Goal: Communication & Community: Answer question/provide support

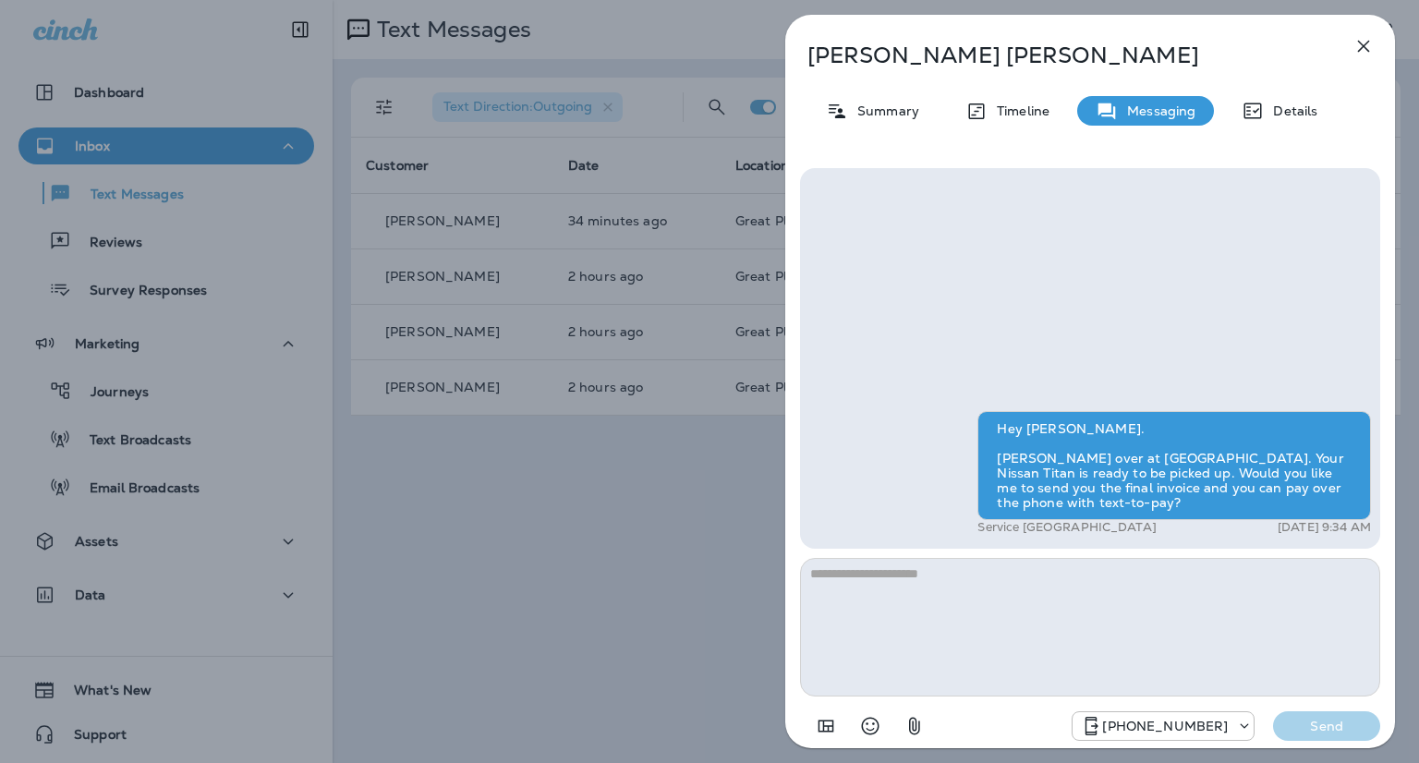
click at [145, 24] on div "[PERSON_NAME] Summary Timeline Messaging Details Hey [PERSON_NAME]. [PERSON_NAM…" at bounding box center [709, 381] width 1419 height 763
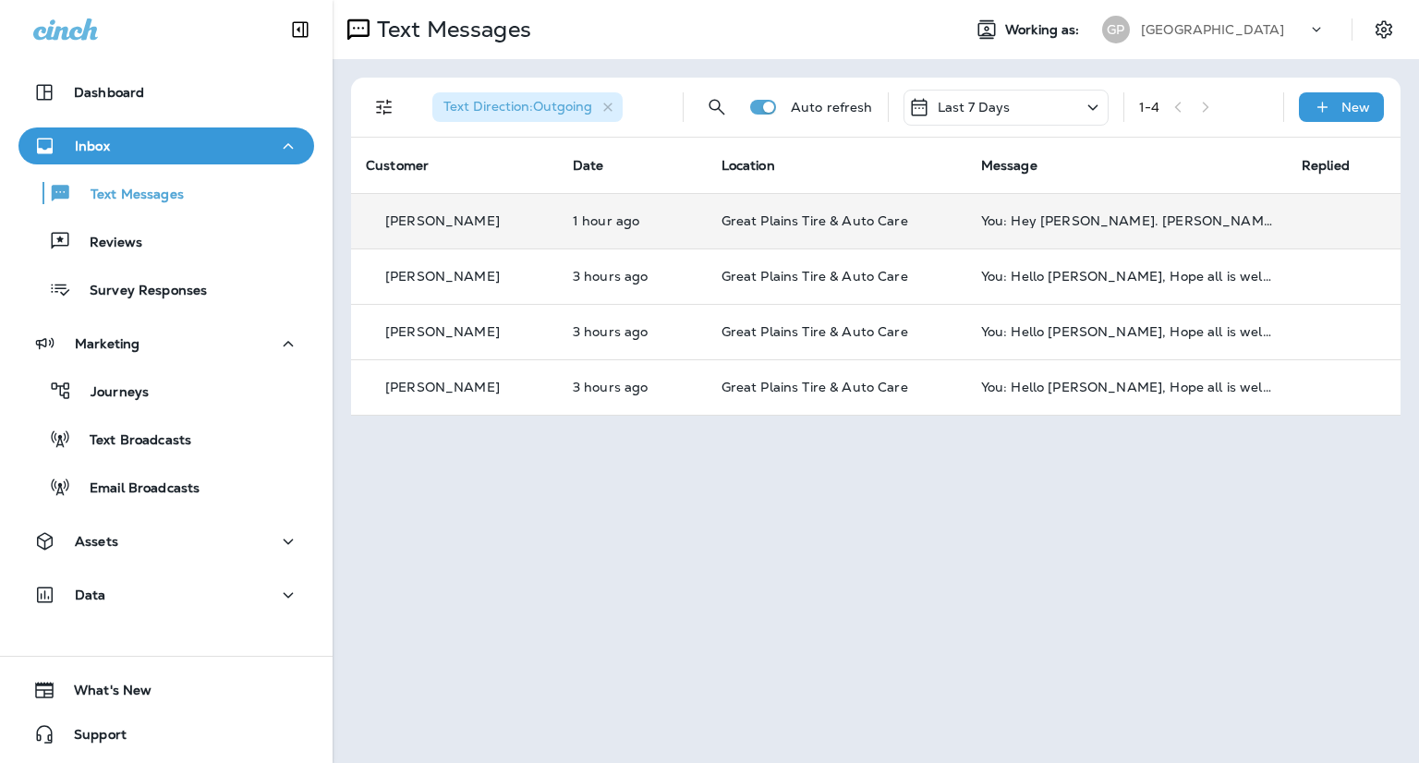
click at [966, 235] on td "You: Hey [PERSON_NAME]. [PERSON_NAME] over at [GEOGRAPHIC_DATA]. Your Nissan Ti…" at bounding box center [1126, 220] width 320 height 55
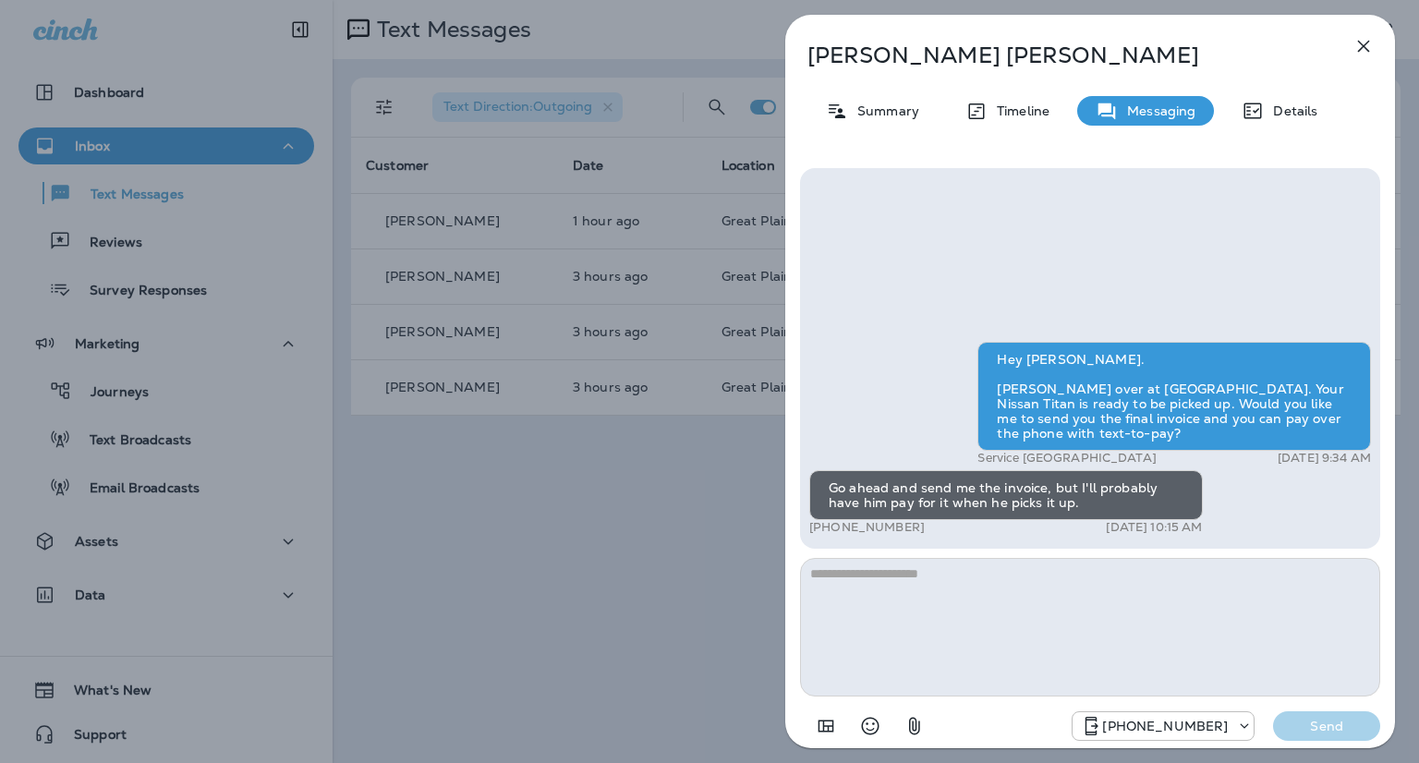
click at [1020, 623] on textarea at bounding box center [1090, 627] width 580 height 139
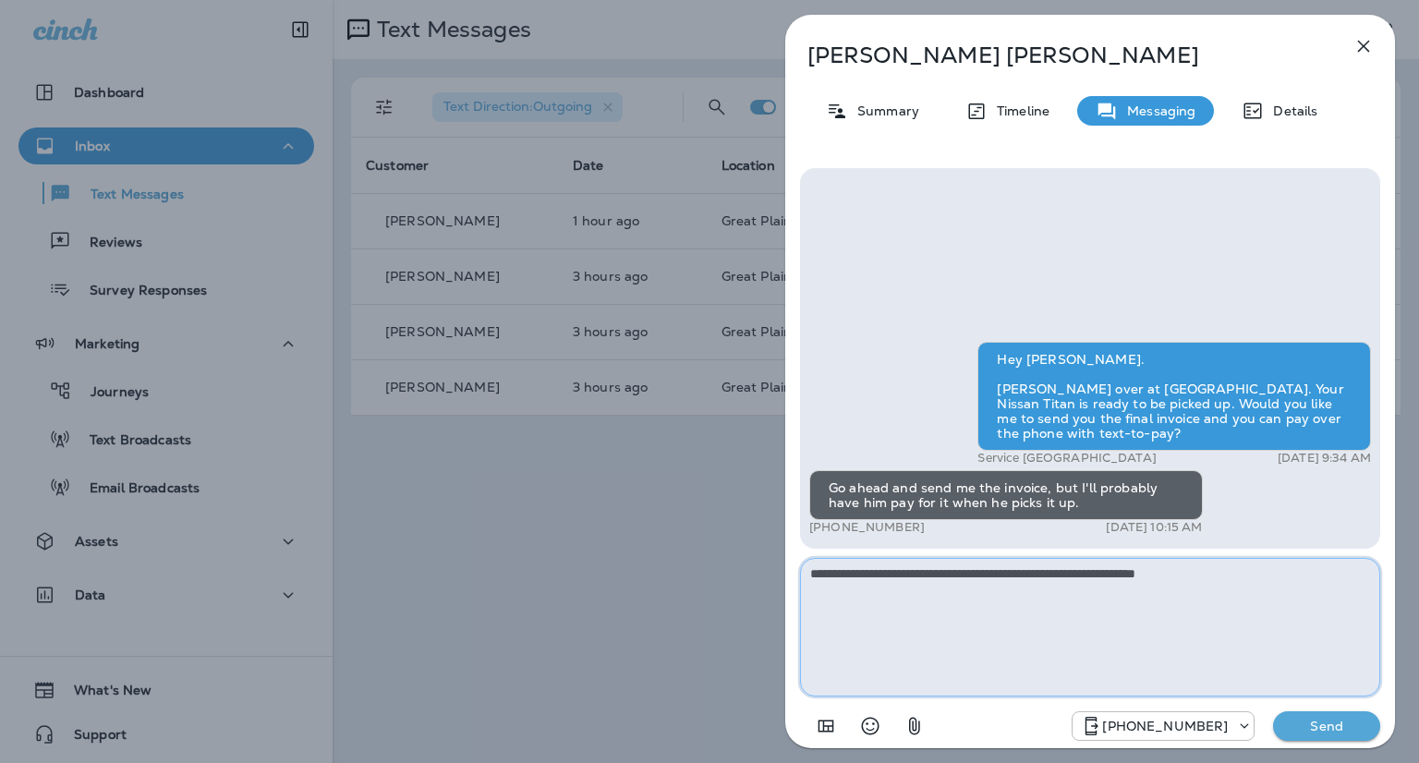
type textarea "**********"
click at [1315, 725] on p "Send" at bounding box center [1326, 726] width 78 height 17
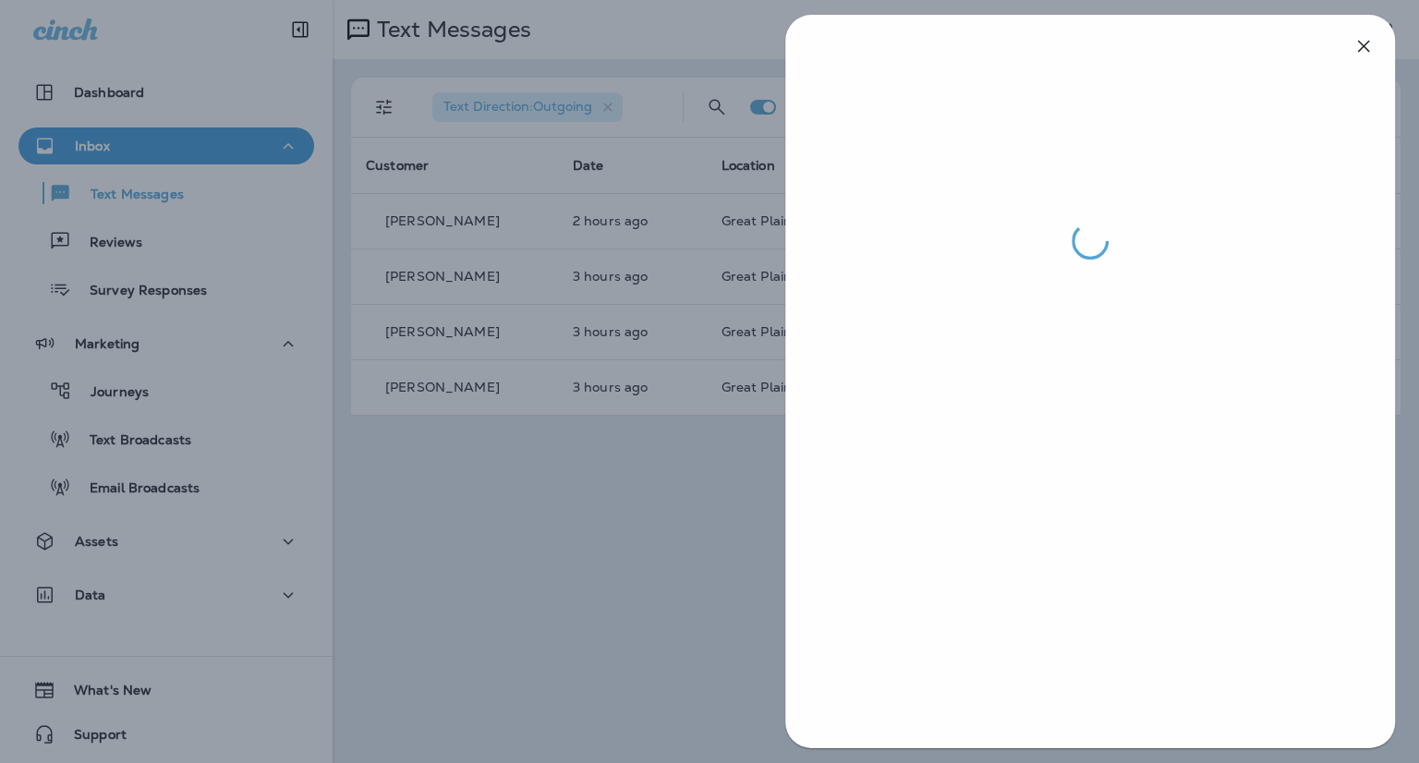
click at [547, 483] on div at bounding box center [709, 381] width 1419 height 763
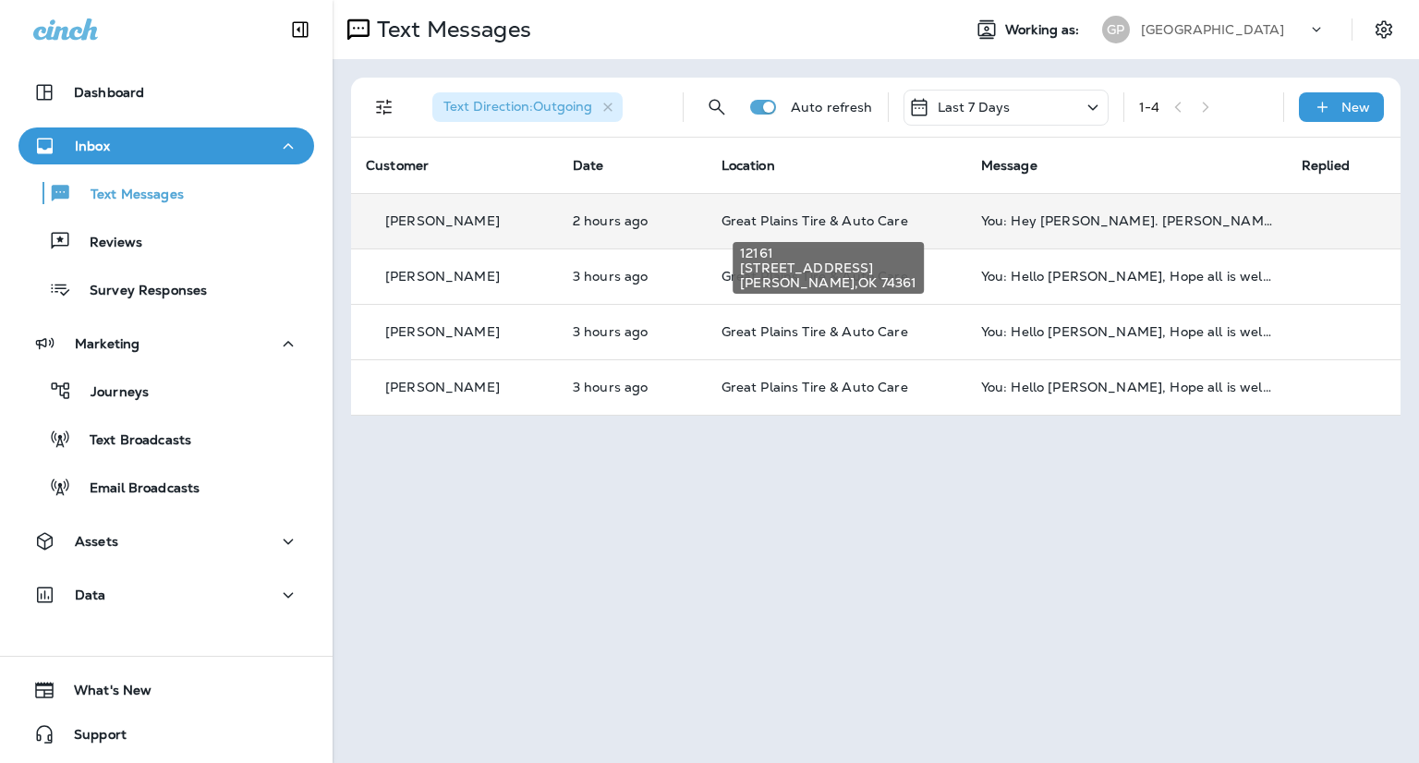
click at [781, 221] on span "Great Plains Tire & Auto Care" at bounding box center [814, 220] width 187 height 17
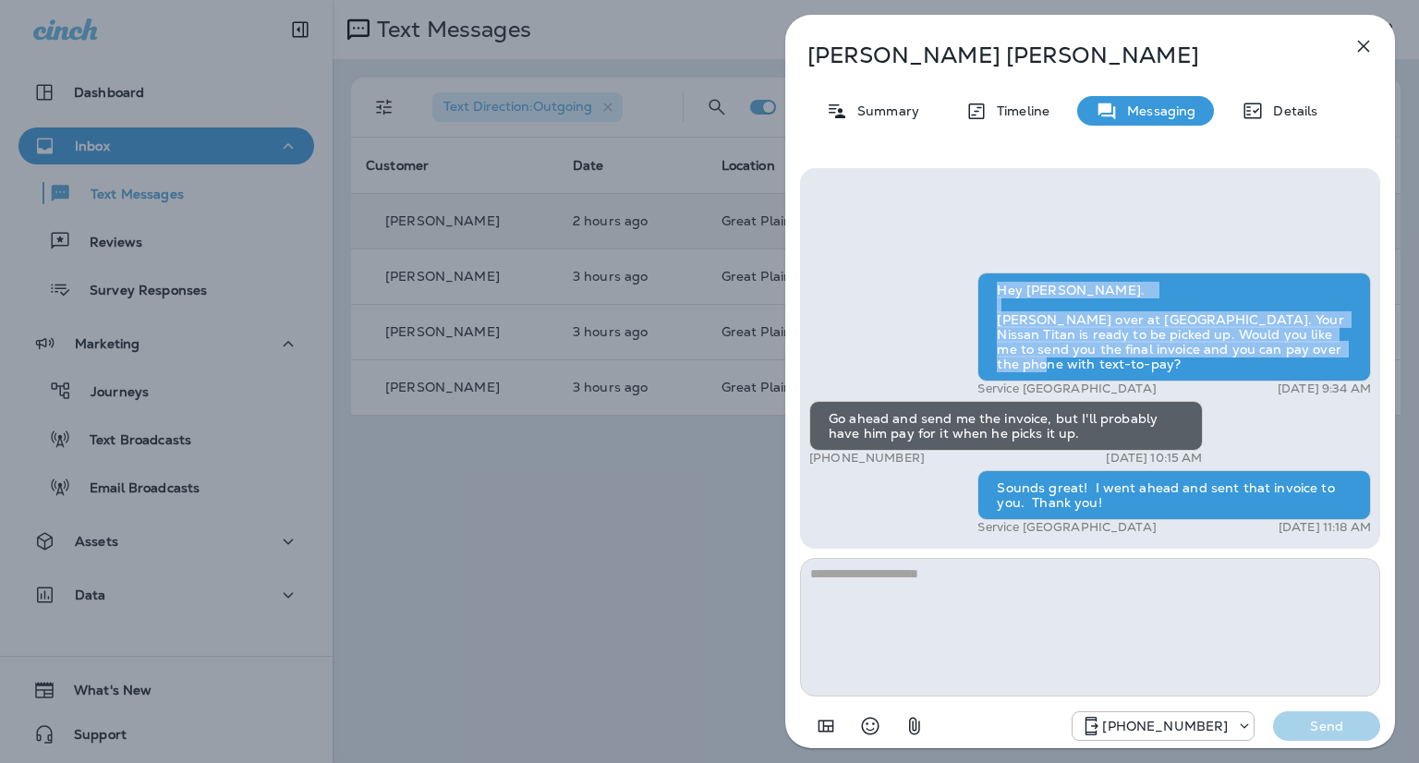
drag, startPoint x: 997, startPoint y: 296, endPoint x: 1262, endPoint y: 372, distance: 275.7
click at [1262, 372] on div "Hey [PERSON_NAME]. [PERSON_NAME] over at [GEOGRAPHIC_DATA]. Your Nissan Titan i…" at bounding box center [1173, 326] width 393 height 109
copy div "Hey [PERSON_NAME]. [PERSON_NAME] over at [GEOGRAPHIC_DATA]. Your Nissan Titan i…"
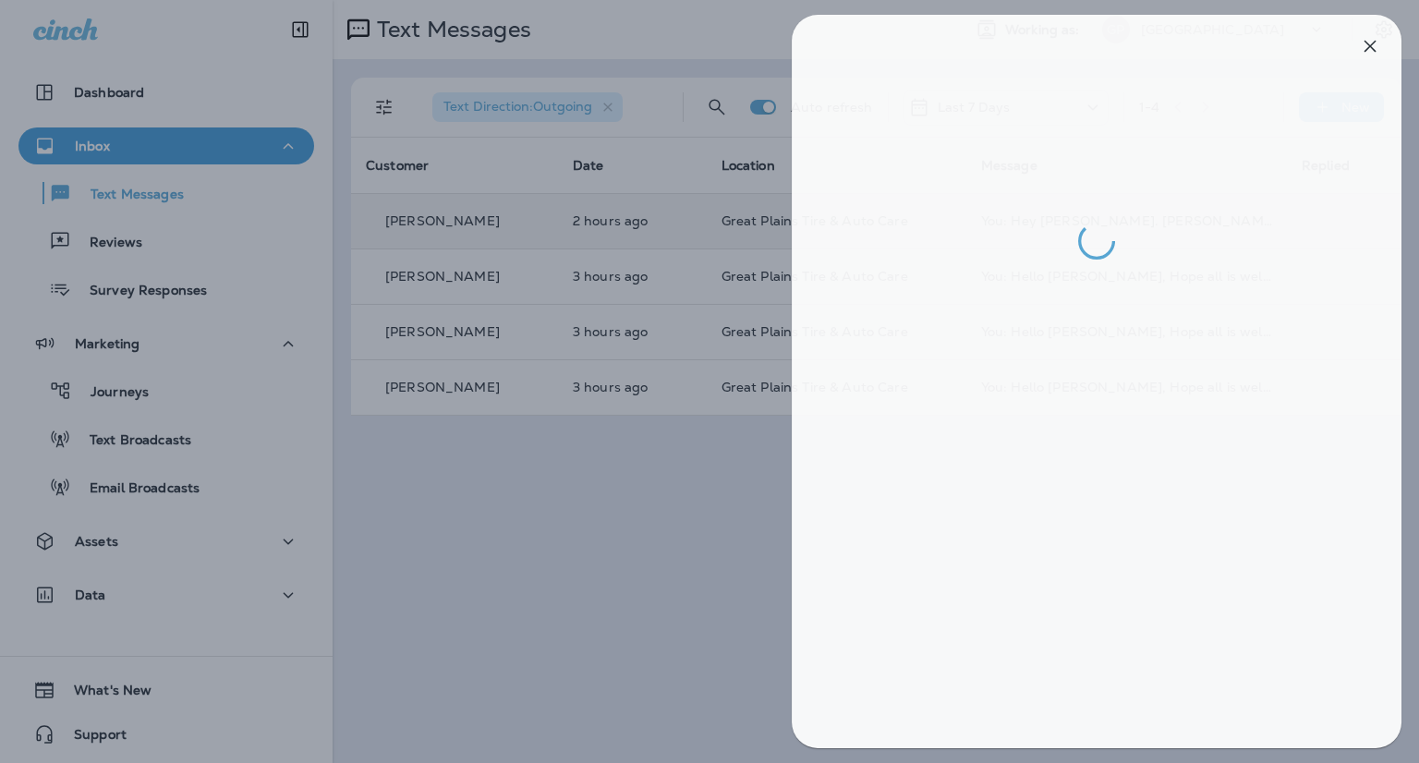
click at [670, 470] on div at bounding box center [715, 381] width 1419 height 763
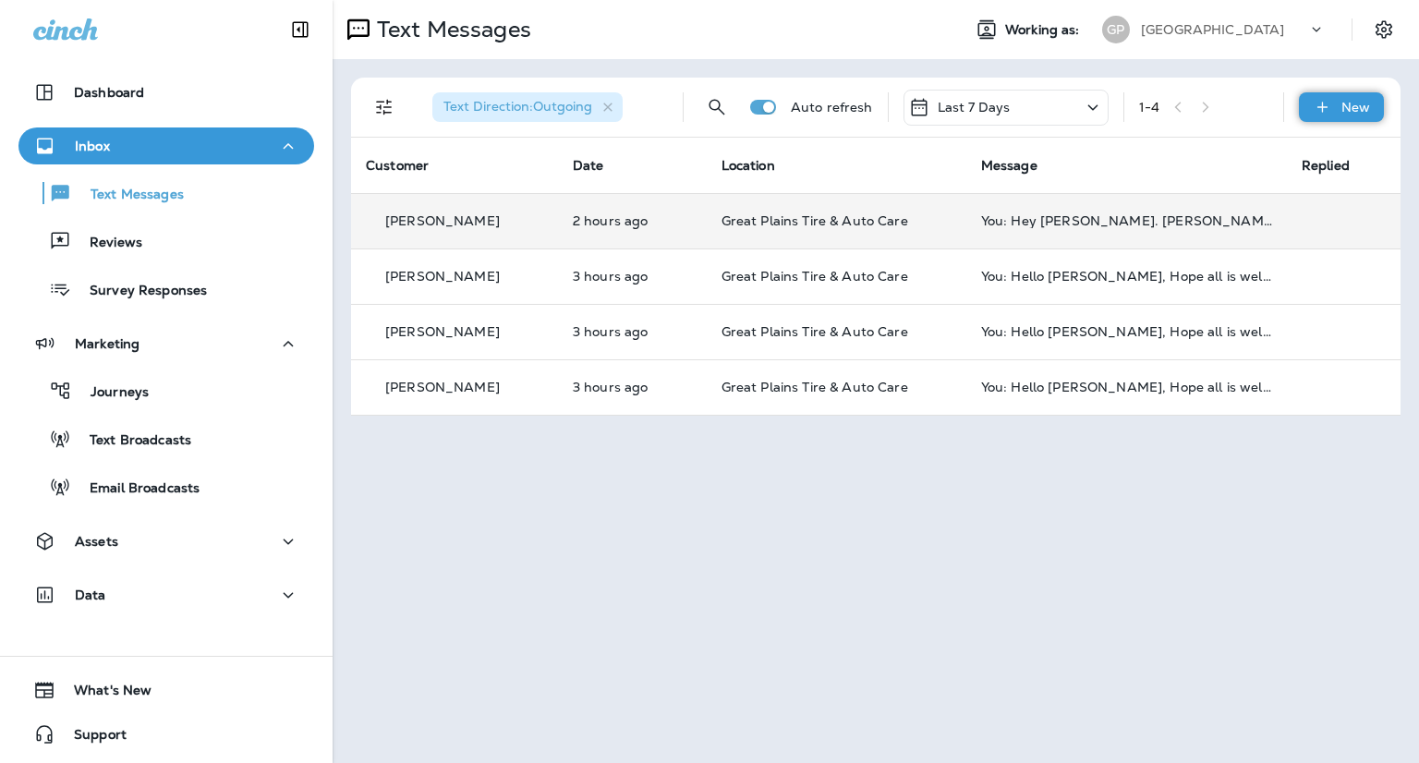
click at [1361, 101] on p "New" at bounding box center [1355, 107] width 29 height 15
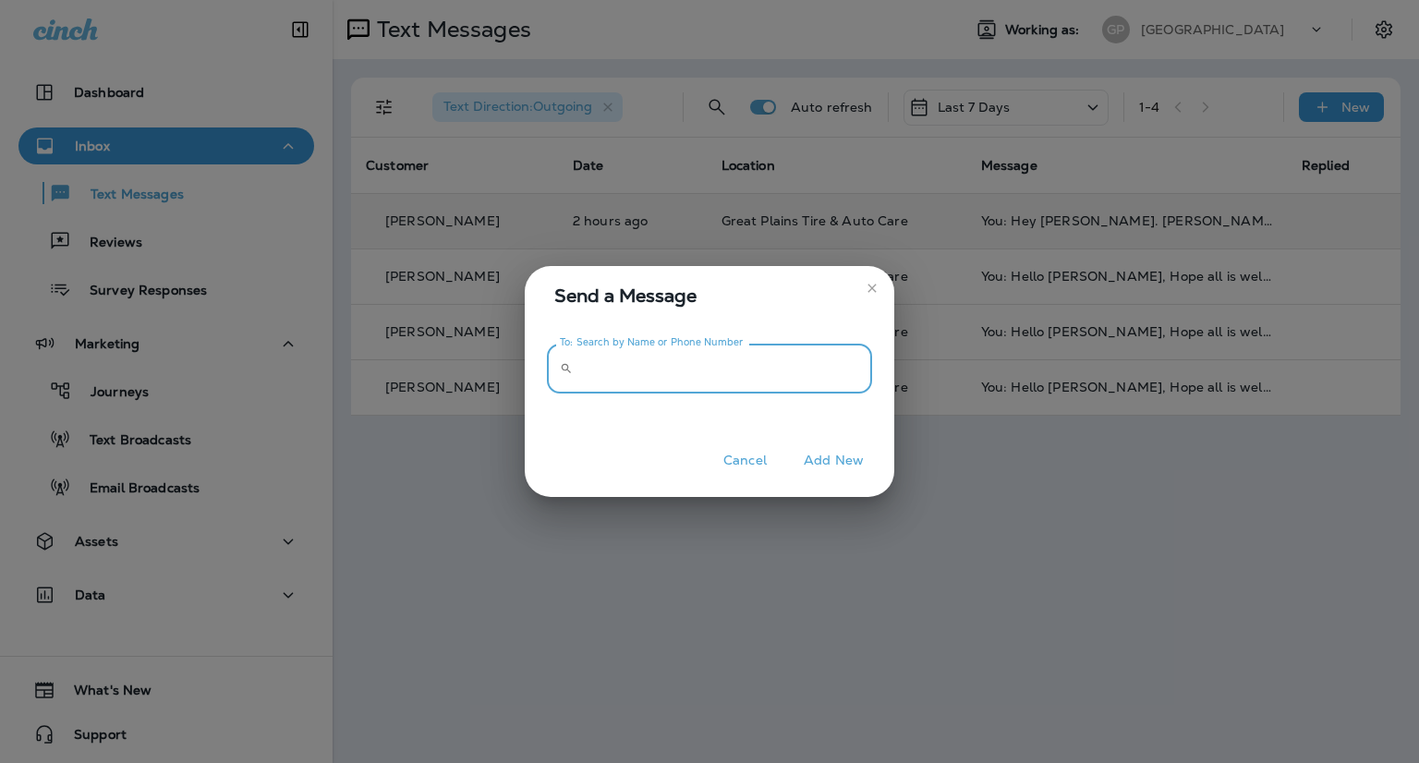
click at [621, 380] on input "To: Search by Name or Phone Number" at bounding box center [726, 368] width 292 height 49
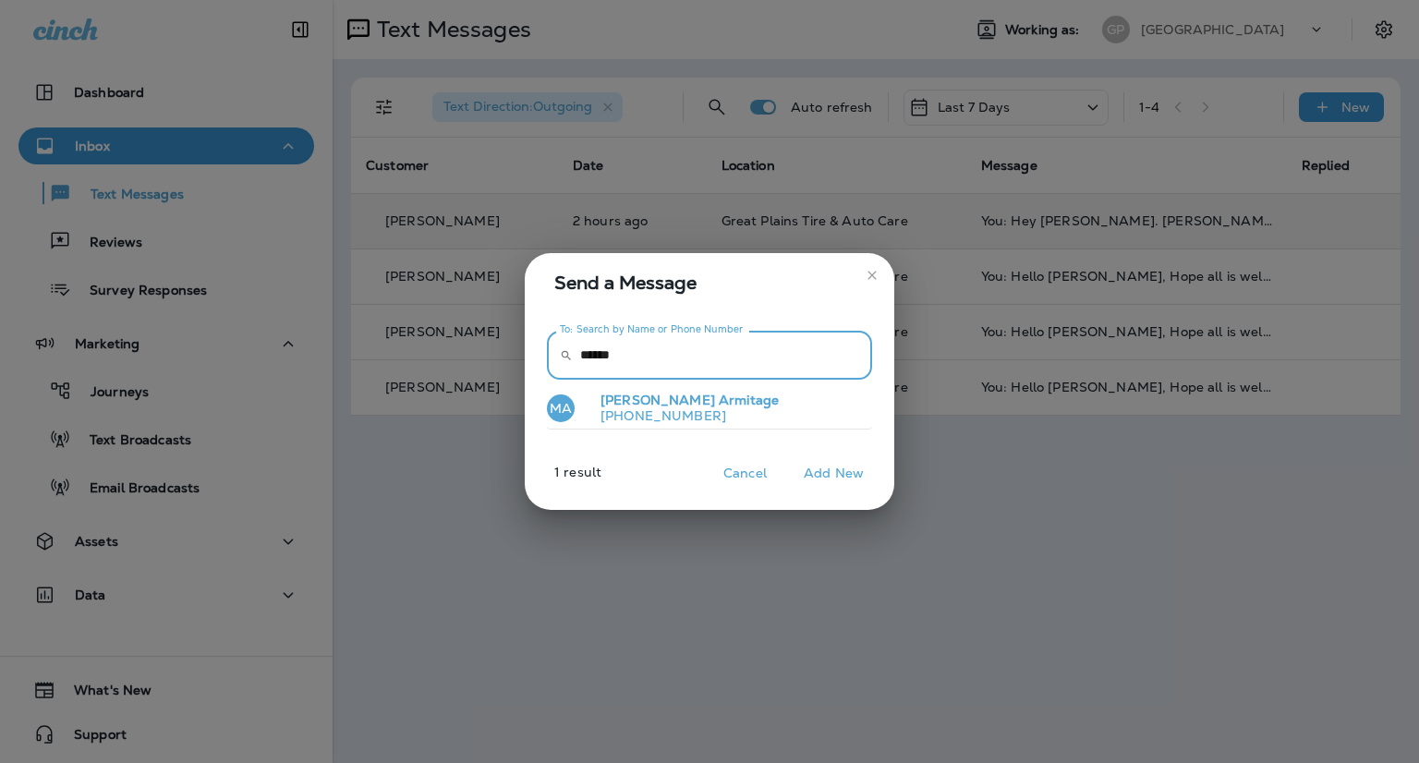
type input "******"
click at [641, 420] on p "[PHONE_NUMBER]" at bounding box center [682, 415] width 193 height 15
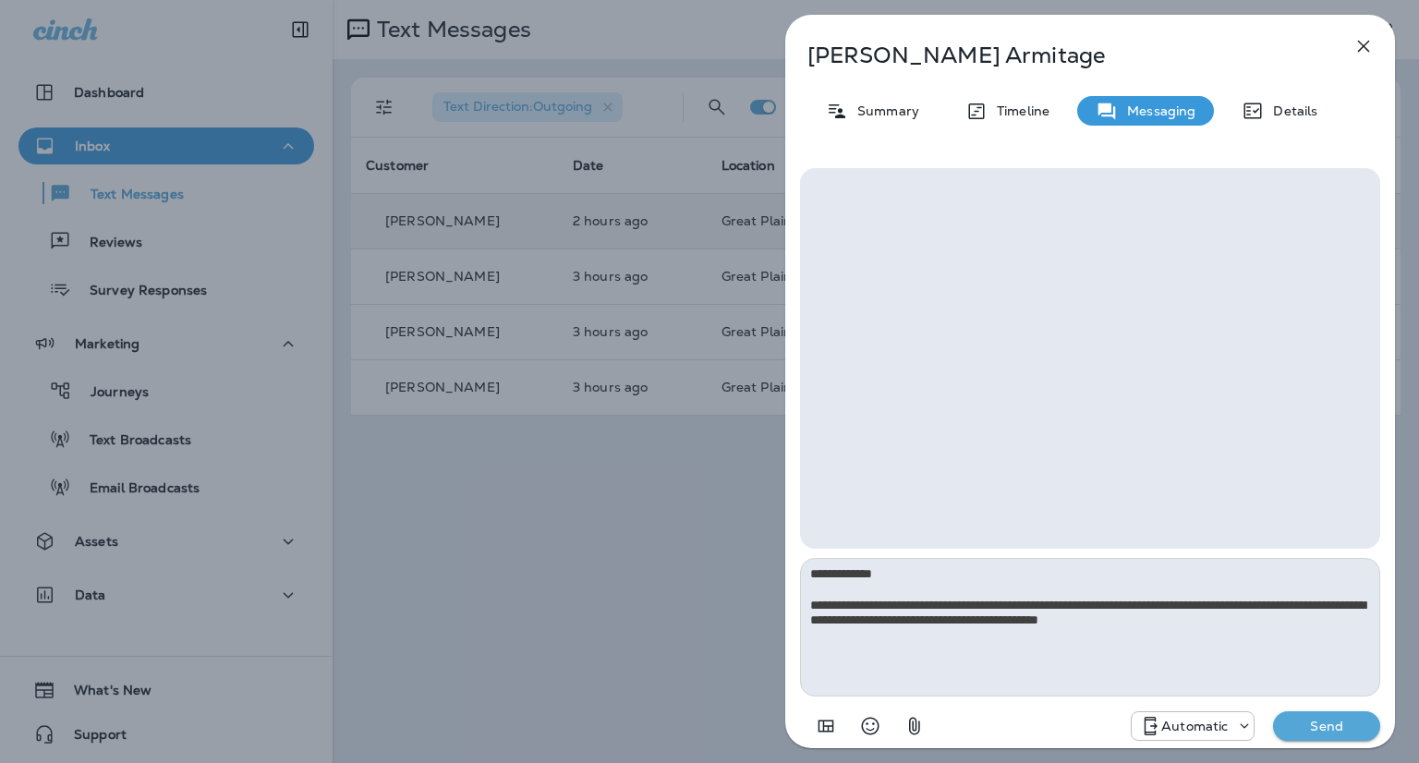
drag, startPoint x: 833, startPoint y: 577, endPoint x: 870, endPoint y: 573, distance: 37.1
click at [870, 573] on textarea "**********" at bounding box center [1090, 627] width 580 height 139
click at [835, 576] on textarea "**********" at bounding box center [1090, 627] width 580 height 139
drag, startPoint x: 971, startPoint y: 596, endPoint x: 1034, endPoint y: 598, distance: 63.8
click at [1034, 598] on textarea "**********" at bounding box center [1090, 627] width 580 height 139
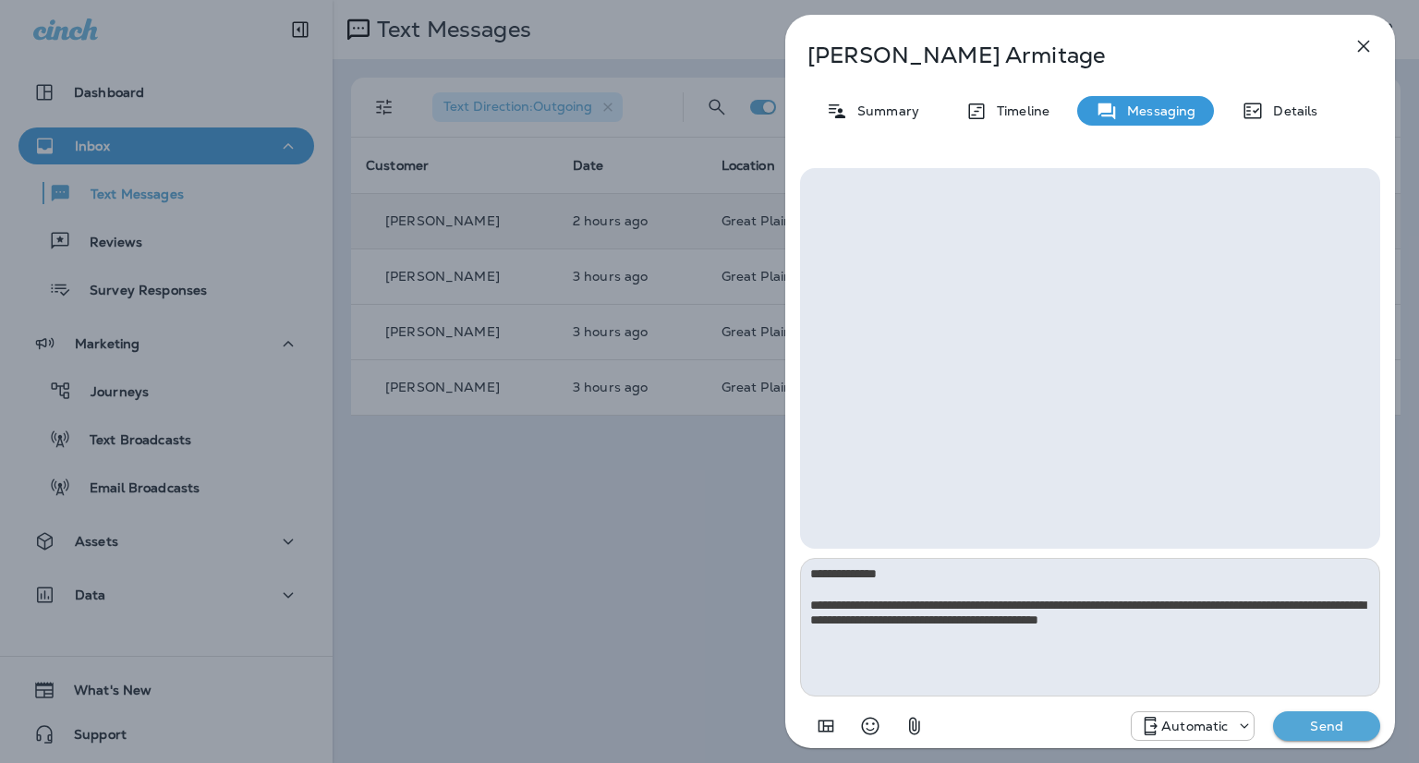
click at [1034, 598] on textarea "**********" at bounding box center [1090, 627] width 580 height 139
drag, startPoint x: 970, startPoint y: 597, endPoint x: 1069, endPoint y: 599, distance: 99.8
click at [1069, 599] on textarea "**********" at bounding box center [1090, 627] width 580 height 139
drag, startPoint x: 1306, startPoint y: 601, endPoint x: 1340, endPoint y: 632, distance: 45.8
click at [1340, 632] on textarea "**********" at bounding box center [1090, 627] width 580 height 139
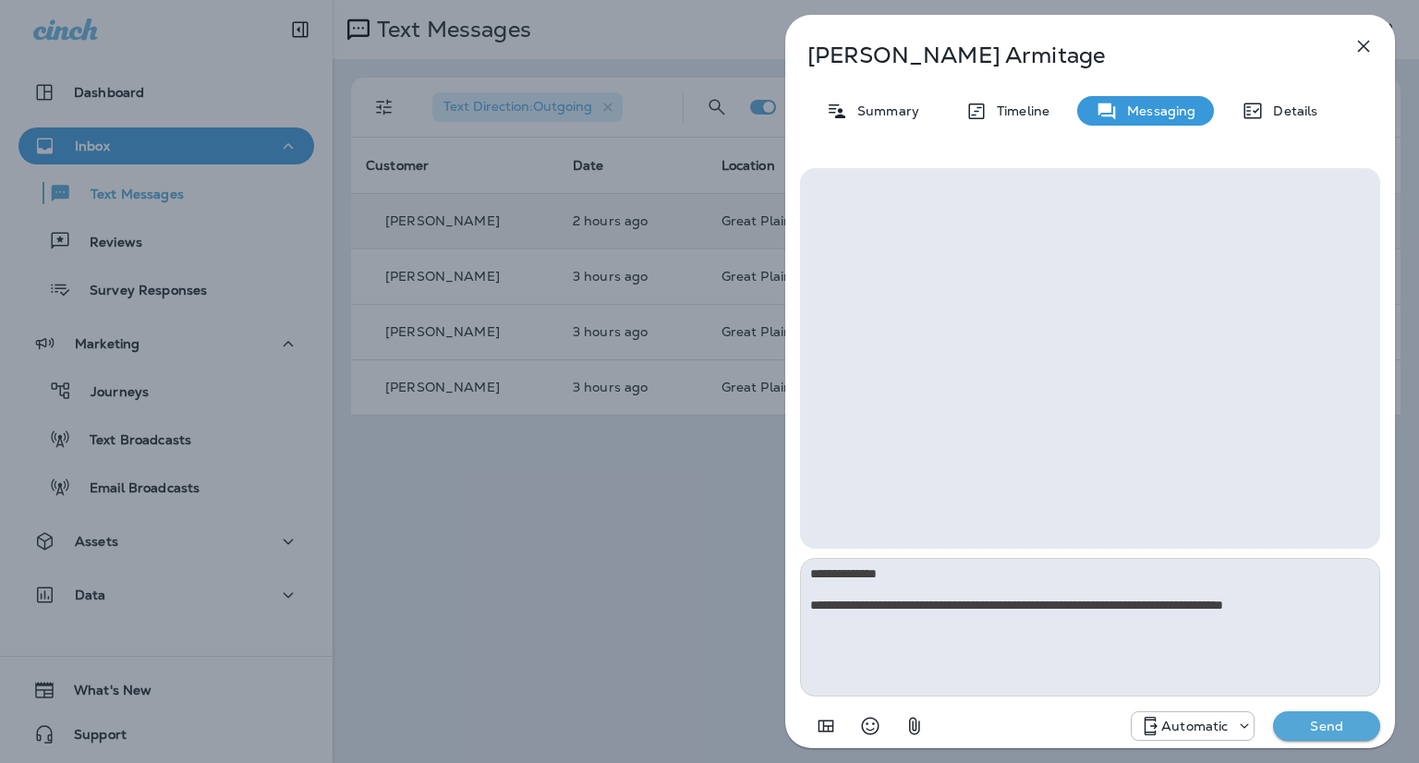
click at [862, 574] on textarea "**********" at bounding box center [1090, 627] width 580 height 139
click at [869, 573] on textarea "**********" at bounding box center [1090, 627] width 580 height 139
click at [872, 573] on textarea "**********" at bounding box center [1090, 627] width 580 height 139
click at [1325, 611] on textarea "**********" at bounding box center [1090, 627] width 580 height 139
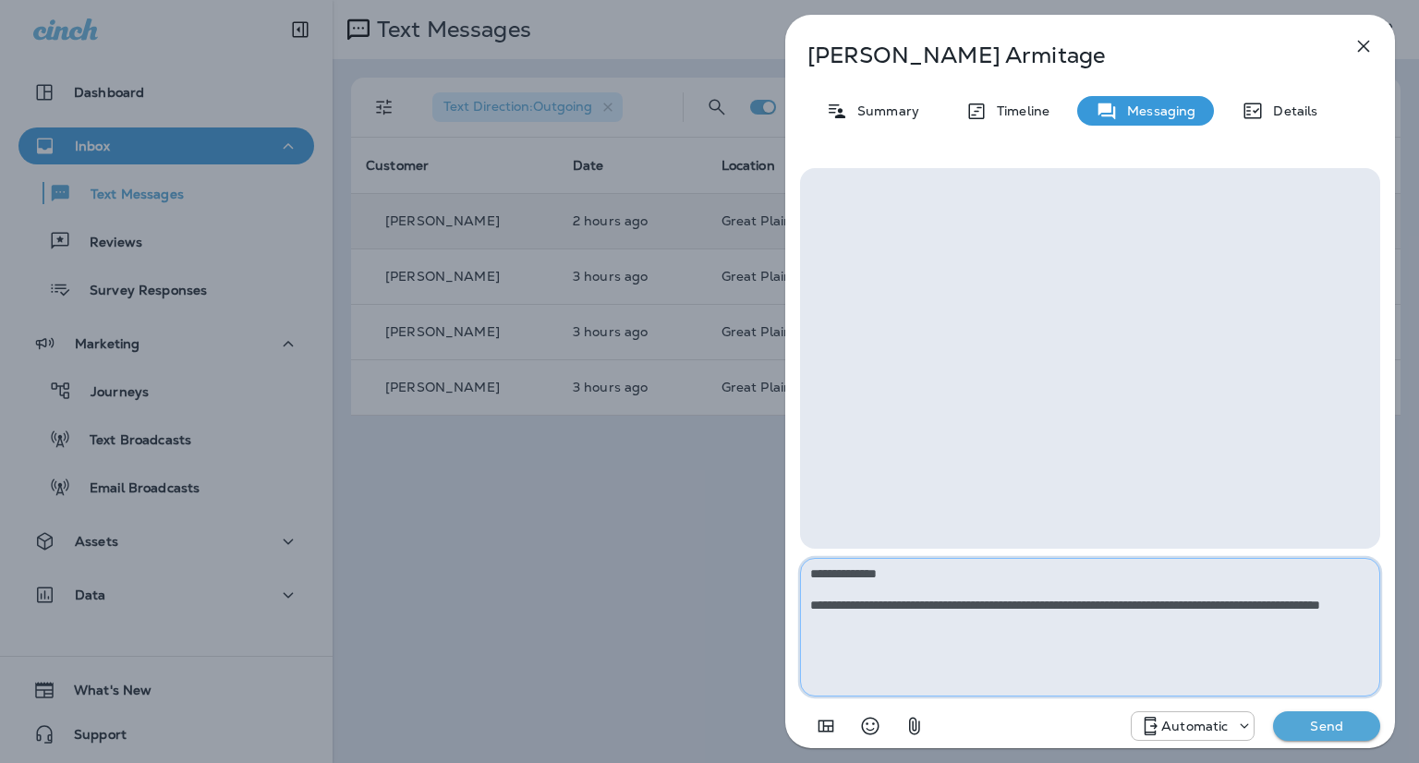
click at [1156, 605] on textarea "**********" at bounding box center [1090, 627] width 580 height 139
click at [946, 613] on textarea "**********" at bounding box center [1090, 627] width 580 height 139
type textarea "**********"
click at [1308, 730] on p "Send" at bounding box center [1326, 726] width 78 height 17
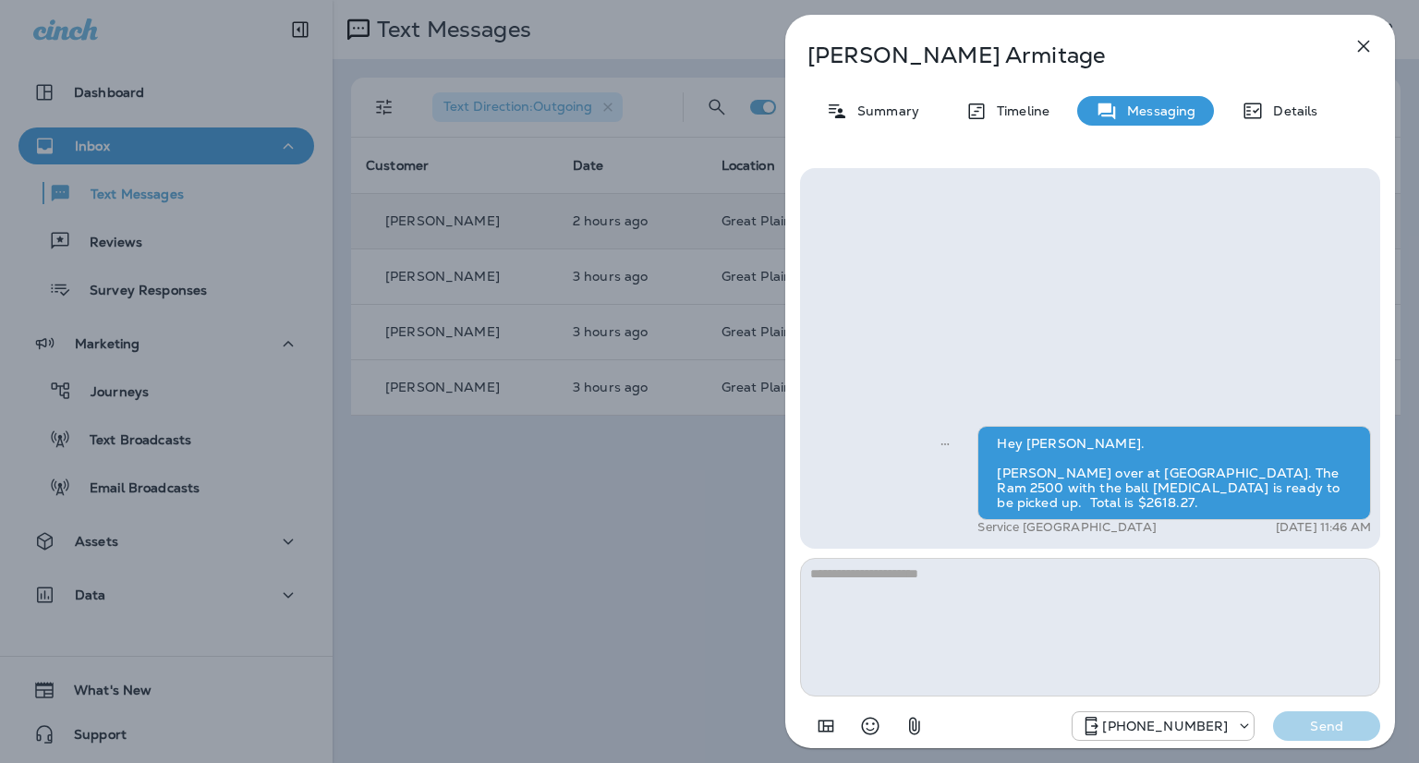
click at [528, 510] on div "[PERSON_NAME] Summary Timeline Messaging Details Hey [PERSON_NAME]. [PERSON_NAM…" at bounding box center [709, 381] width 1419 height 763
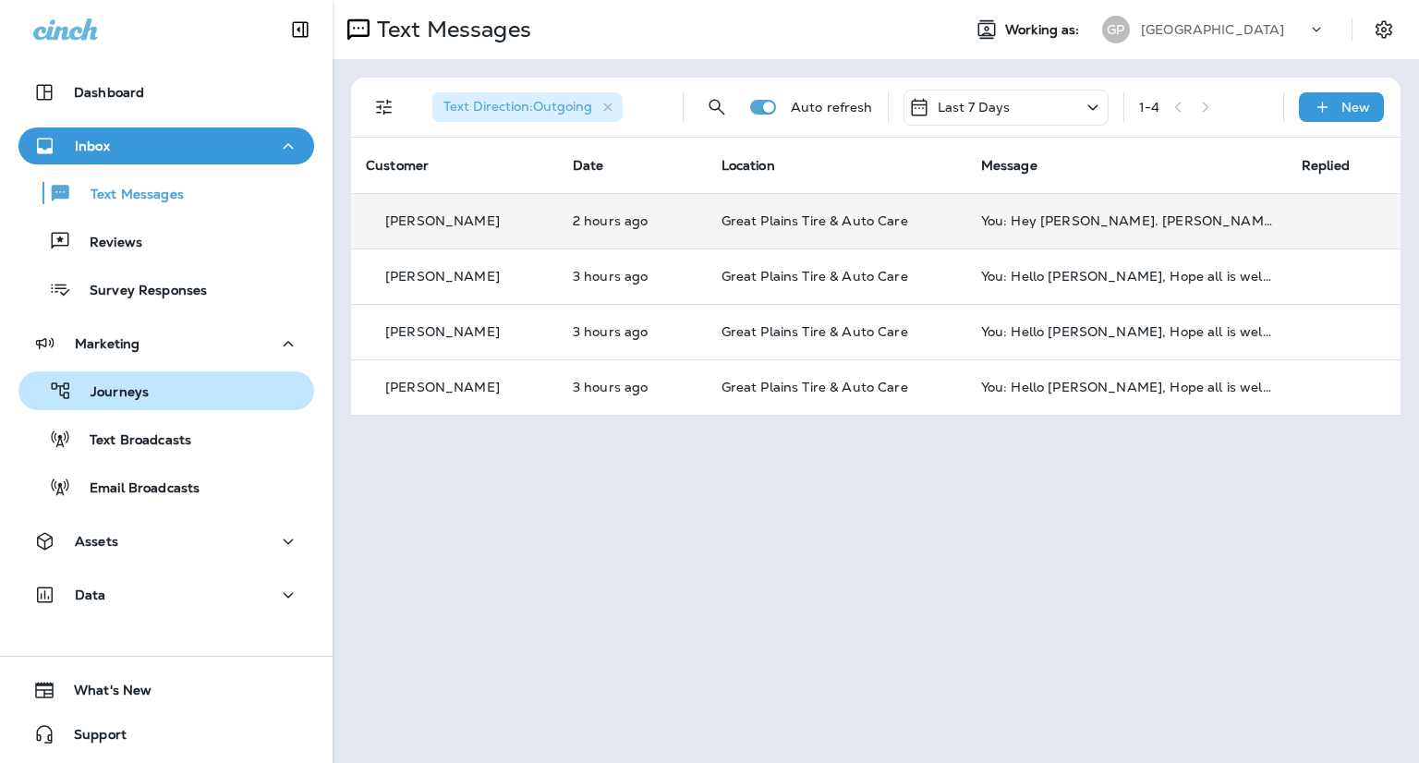
click at [105, 396] on p "Journeys" at bounding box center [110, 393] width 77 height 18
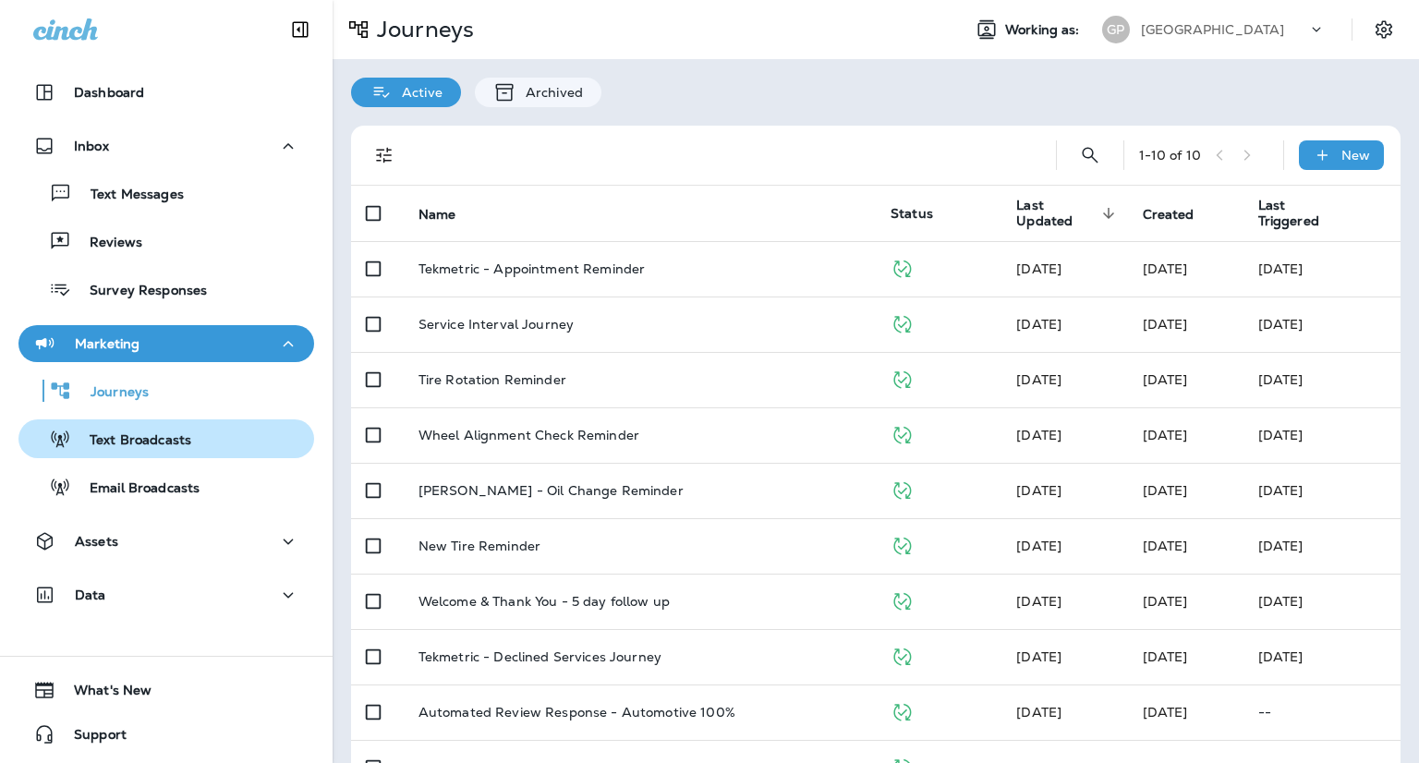
click at [115, 441] on p "Text Broadcasts" at bounding box center [131, 441] width 120 height 18
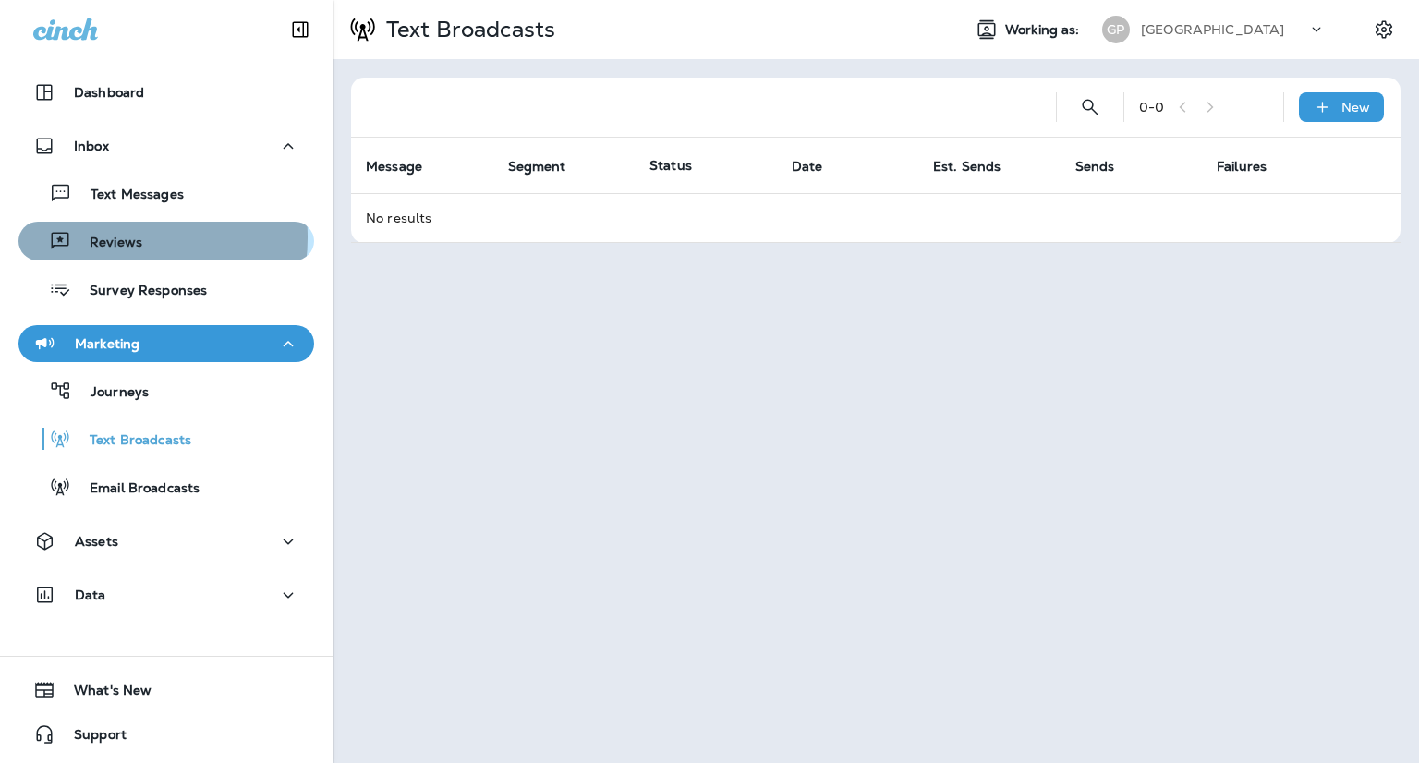
click at [114, 237] on p "Reviews" at bounding box center [106, 244] width 71 height 18
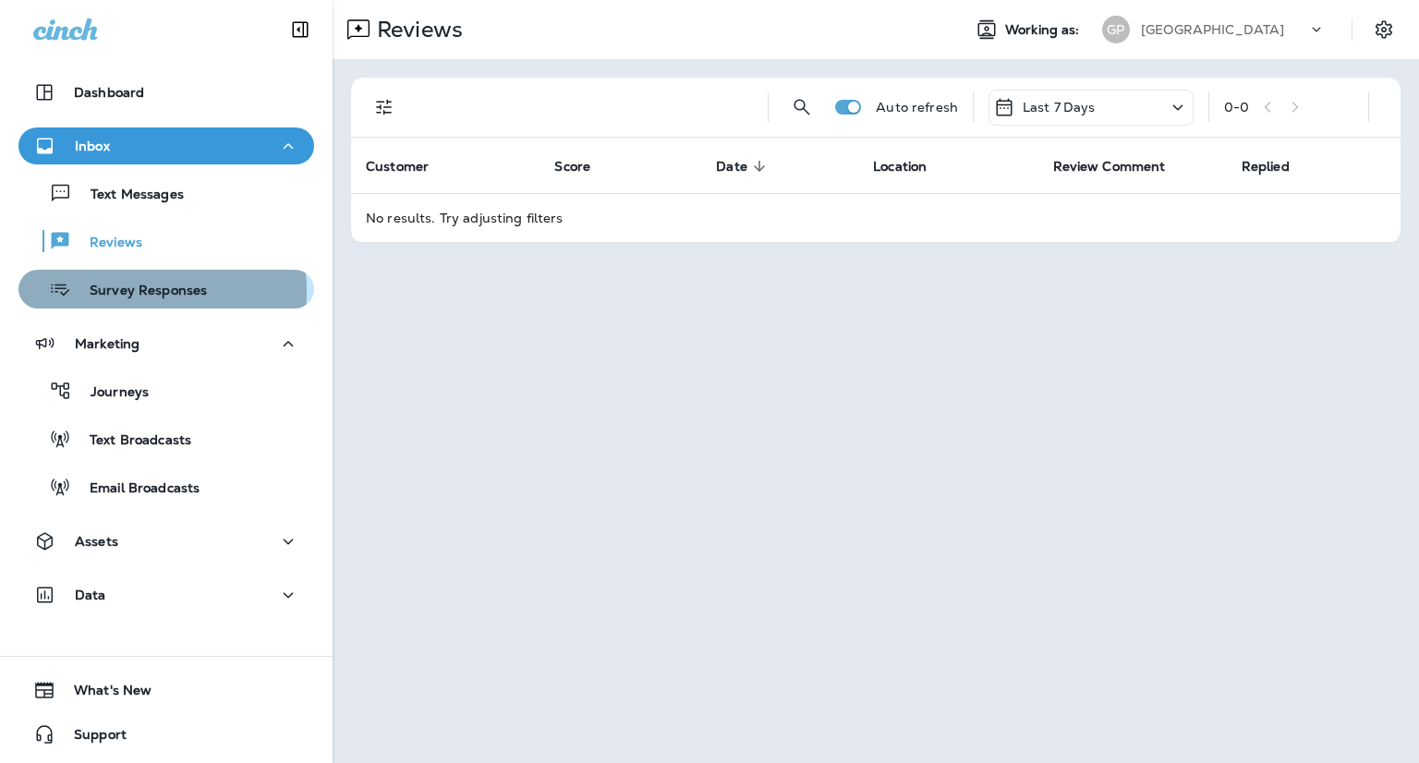
click at [115, 291] on p "Survey Responses" at bounding box center [139, 292] width 136 height 18
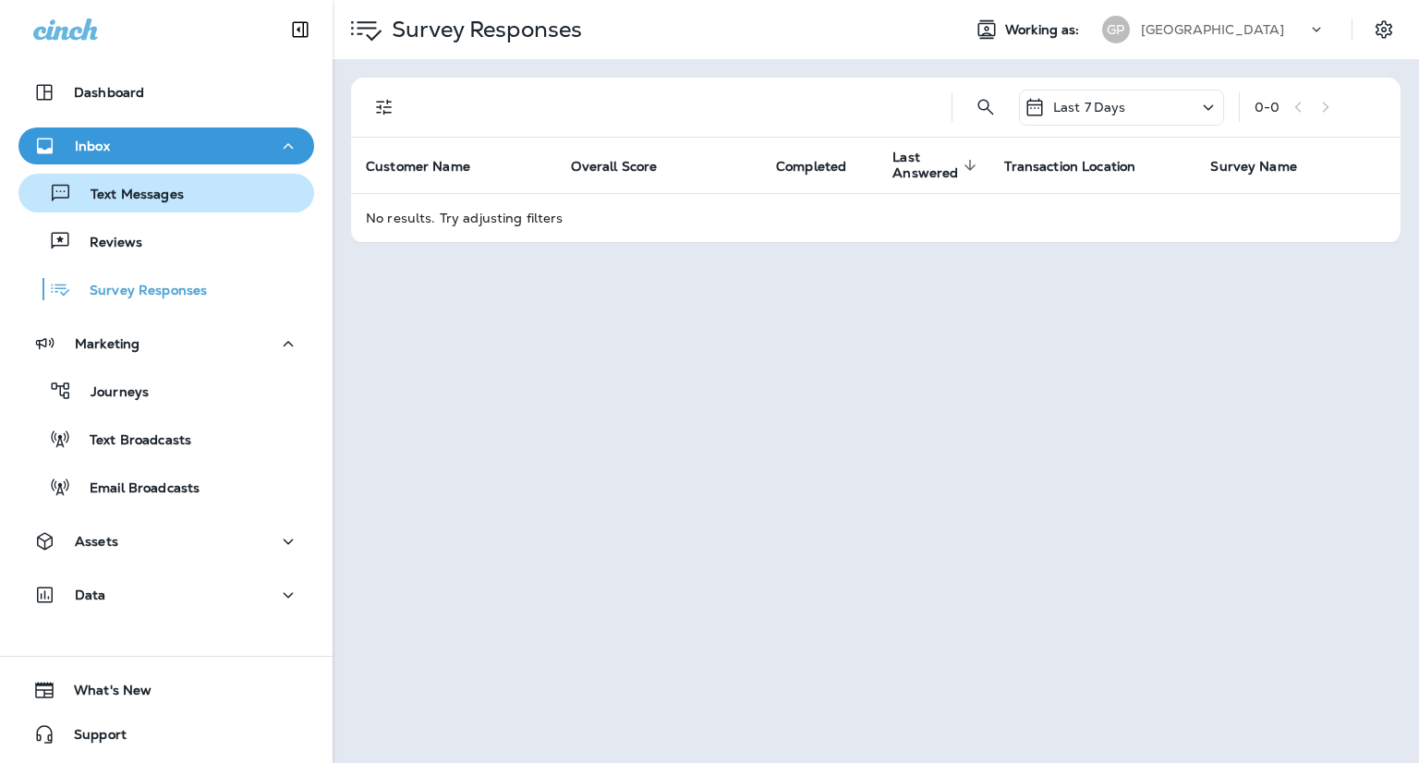
click at [141, 192] on p "Text Messages" at bounding box center [128, 196] width 112 height 18
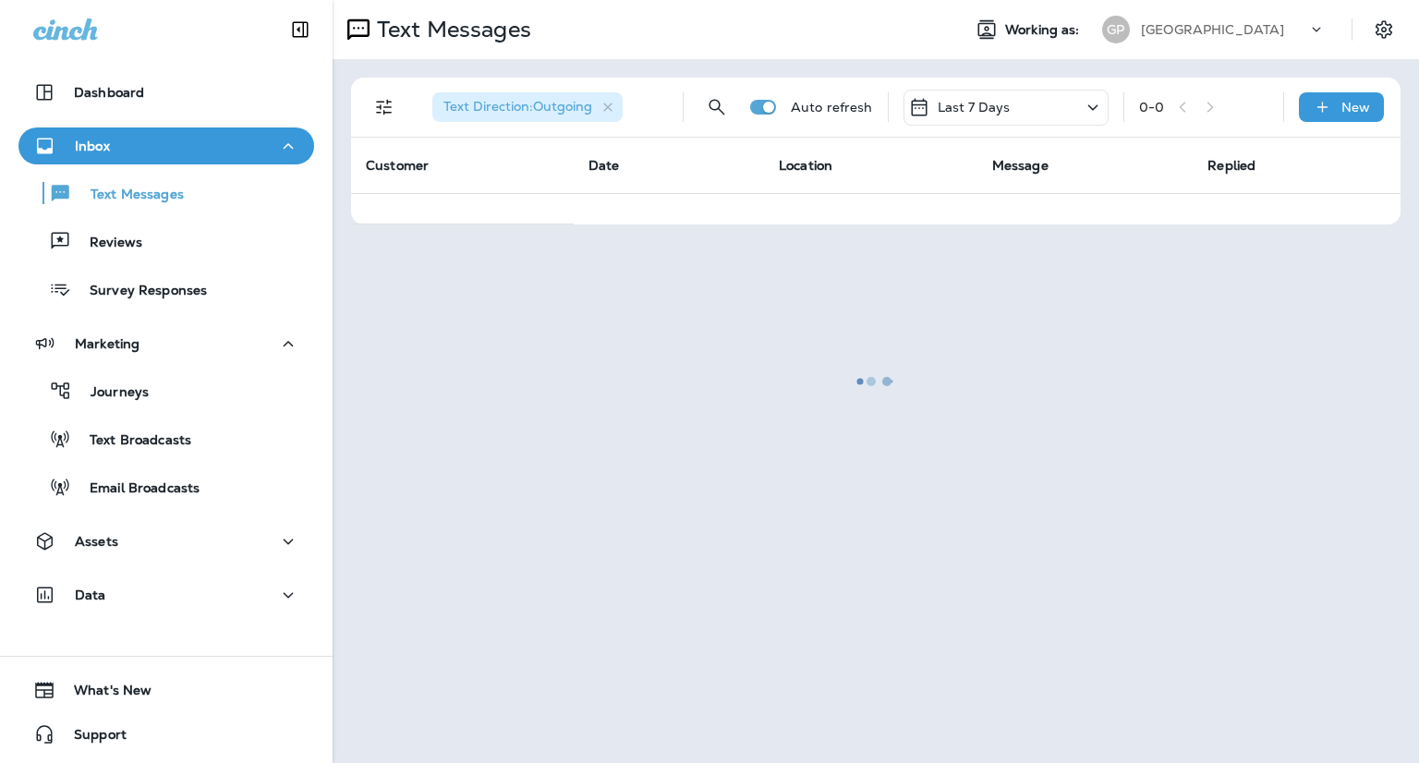
click at [142, 146] on div "Inbox" at bounding box center [166, 146] width 266 height 23
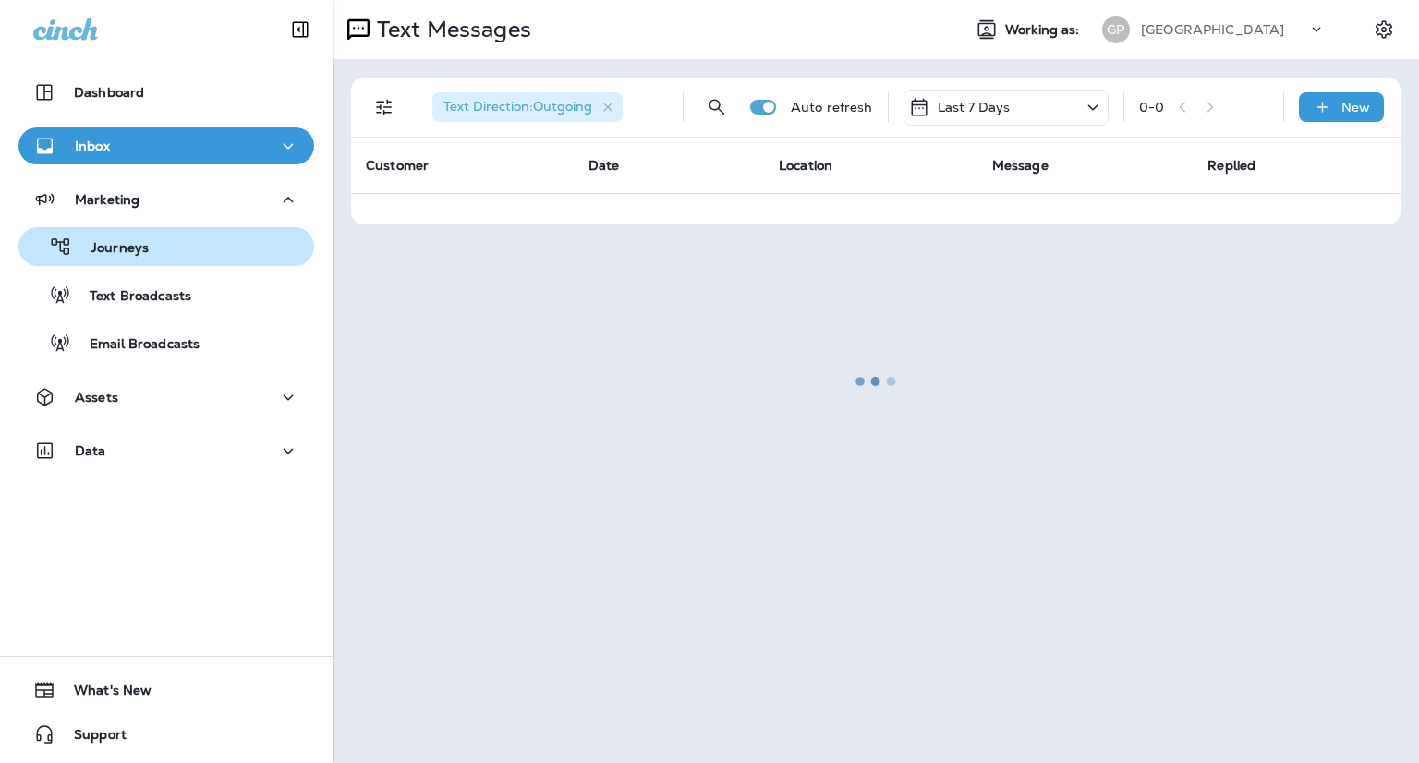
drag, startPoint x: 108, startPoint y: 189, endPoint x: 117, endPoint y: 242, distance: 53.4
click at [117, 242] on div "Marketing Journeys Text Broadcasts Email Broadcasts" at bounding box center [166, 276] width 332 height 190
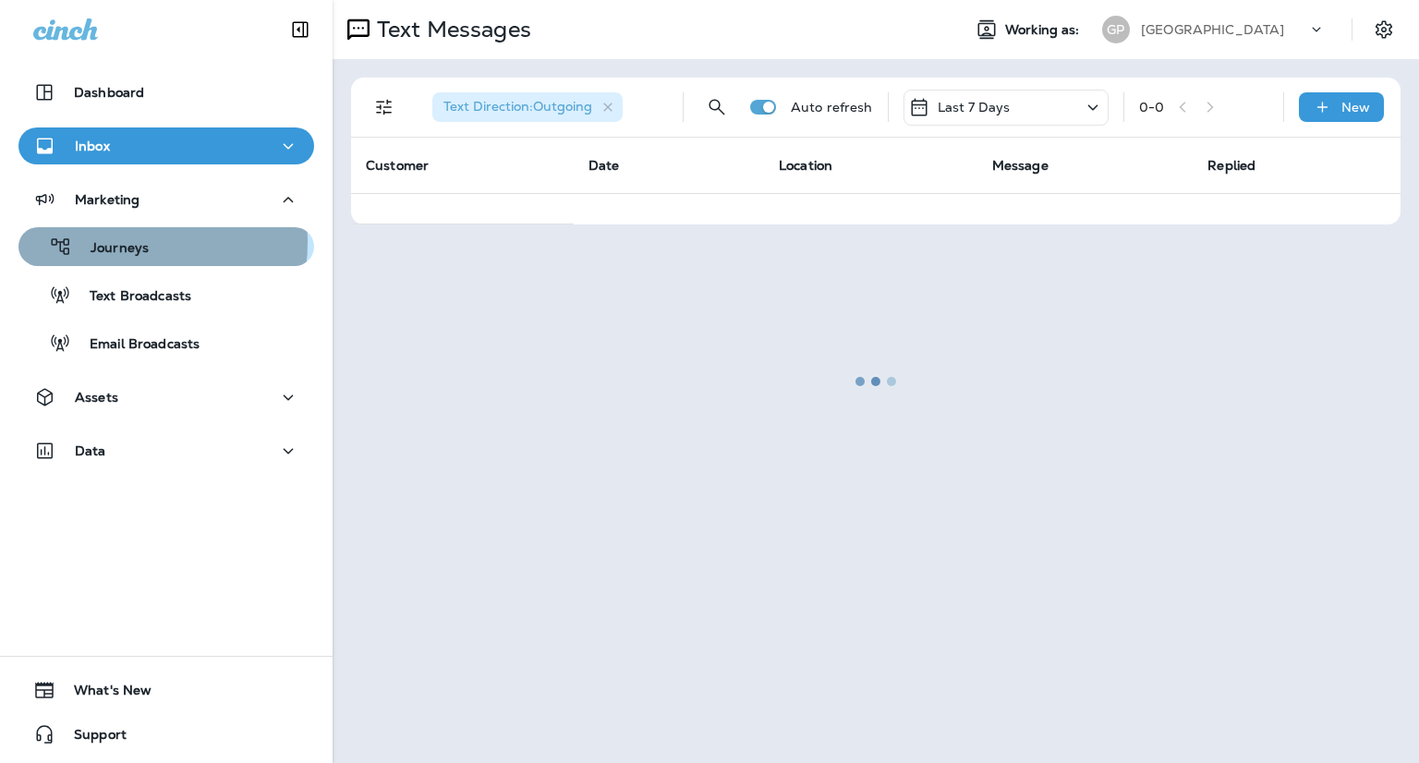
click at [117, 242] on p "Journeys" at bounding box center [110, 249] width 77 height 18
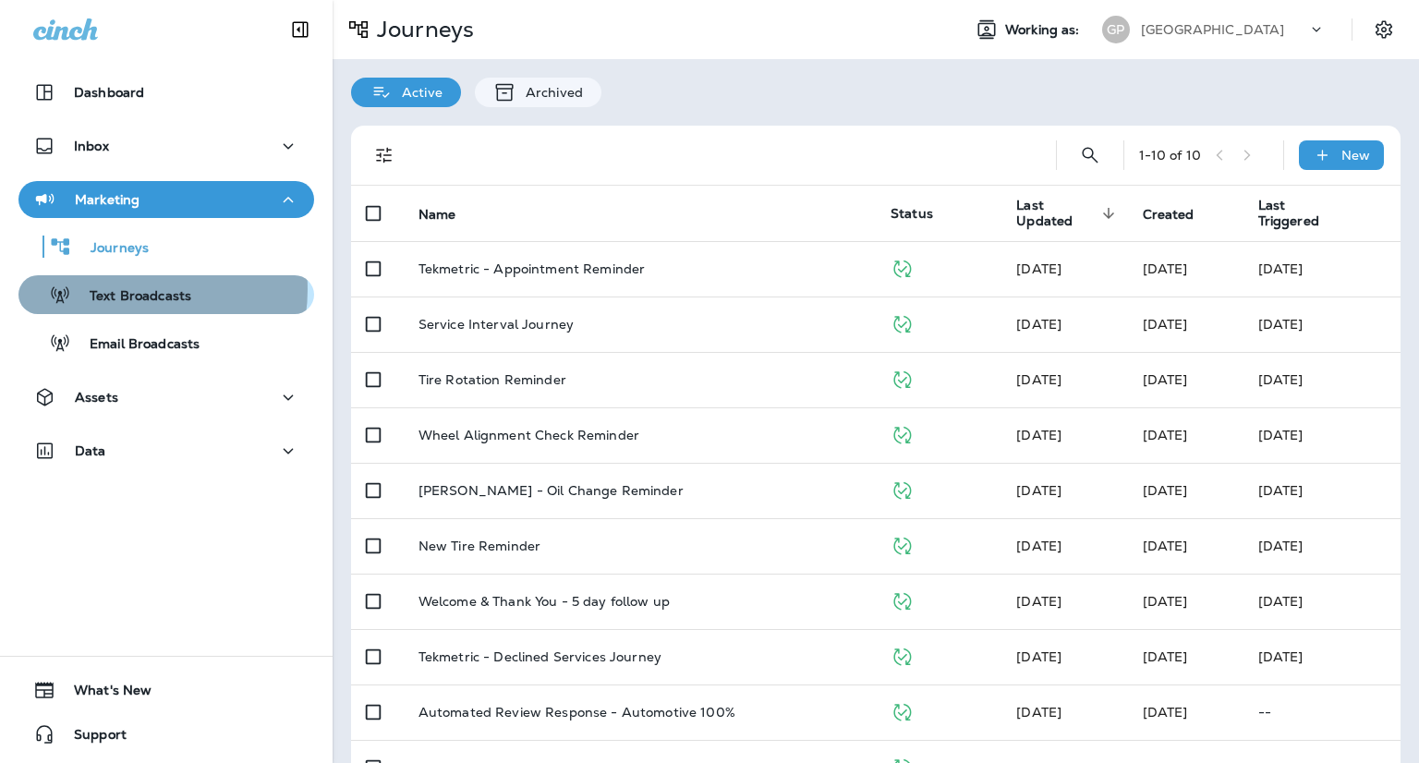
click at [126, 289] on p "Text Broadcasts" at bounding box center [131, 297] width 120 height 18
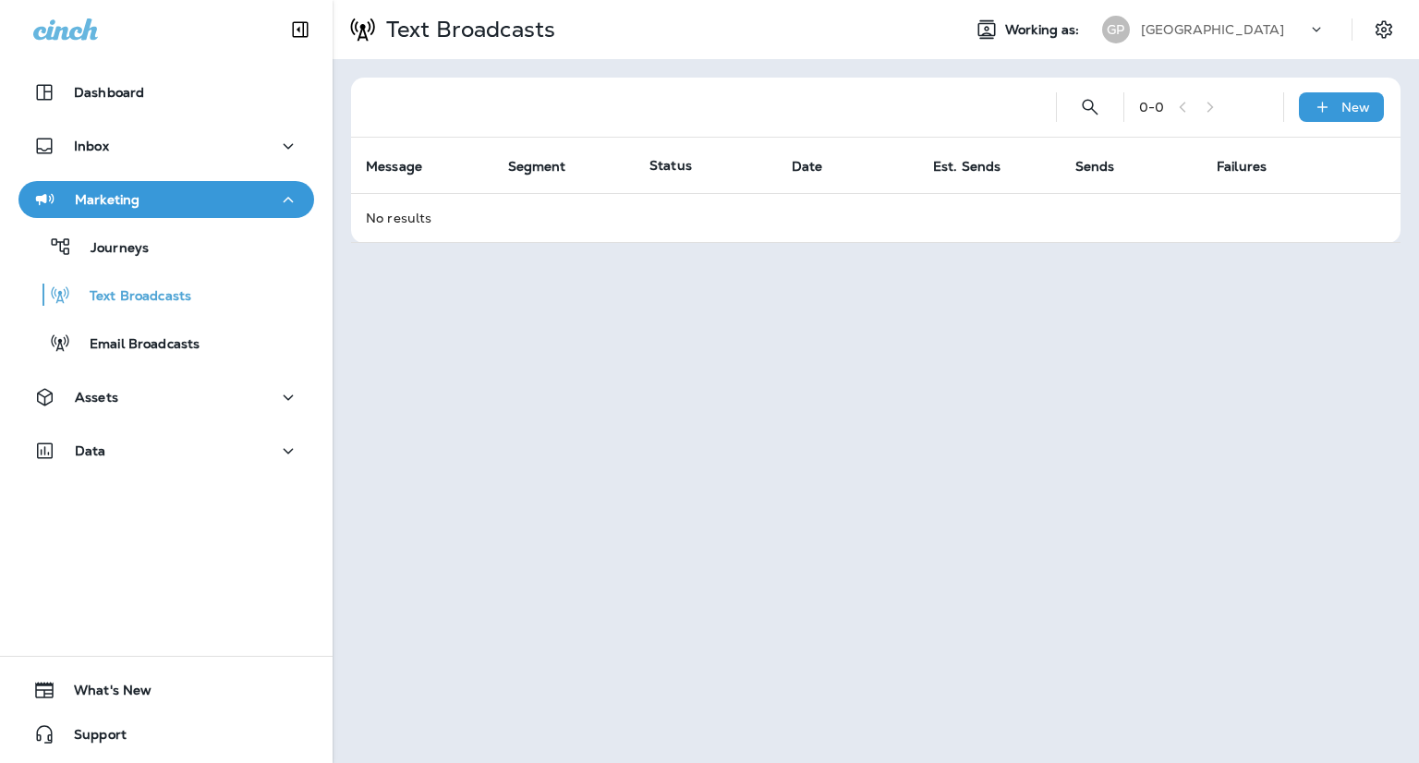
click at [142, 203] on div "Marketing" at bounding box center [166, 199] width 266 height 23
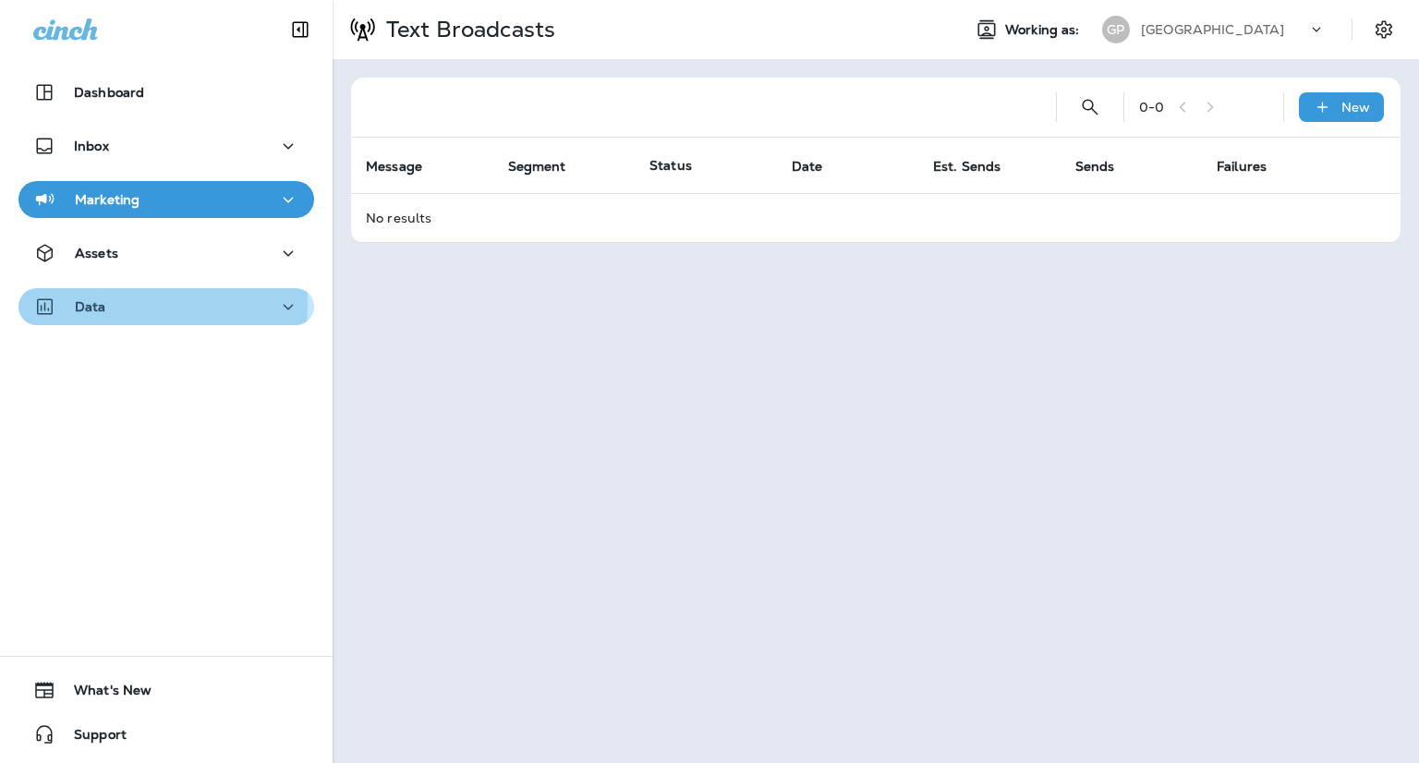
click at [112, 302] on div "Data" at bounding box center [166, 307] width 266 height 23
click at [113, 303] on div "Data" at bounding box center [166, 307] width 266 height 23
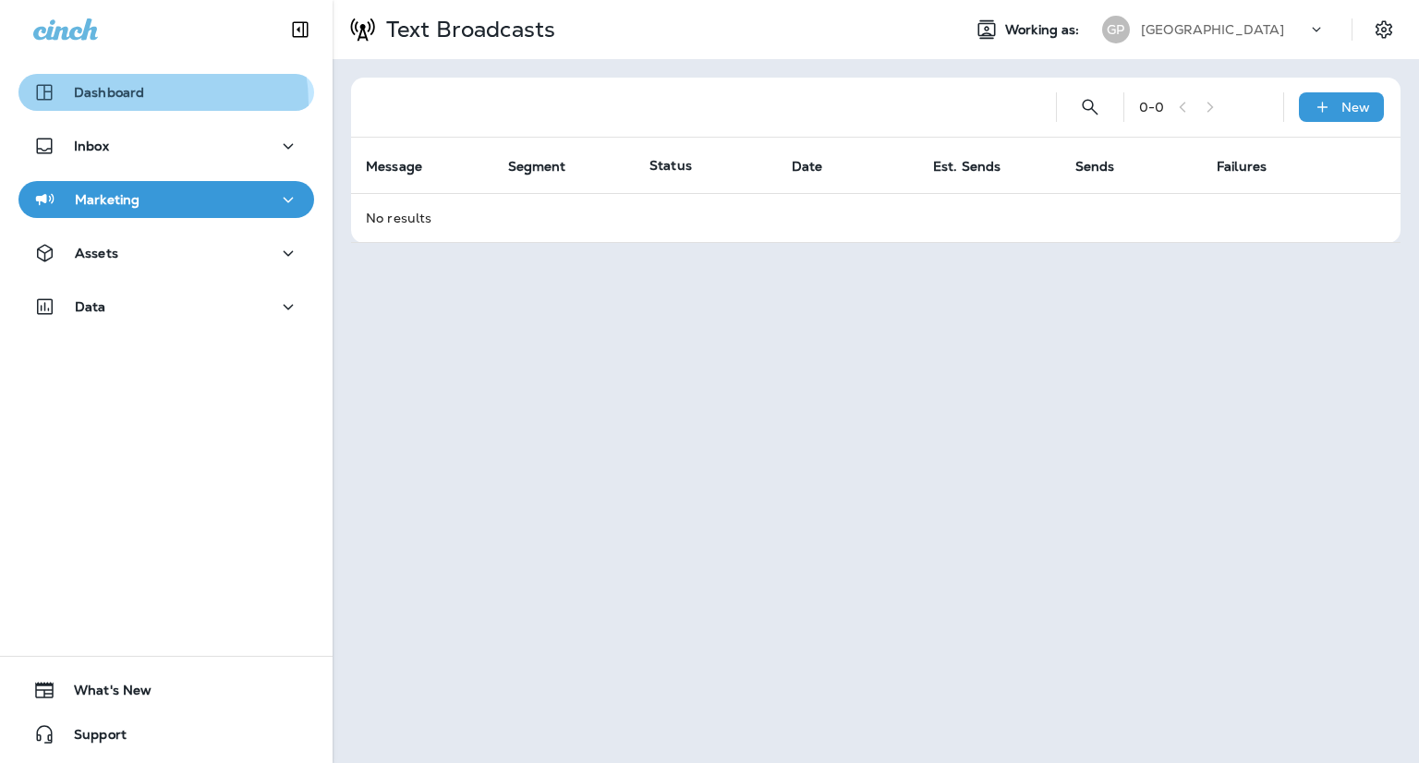
click at [119, 104] on button "Dashboard" at bounding box center [166, 92] width 296 height 37
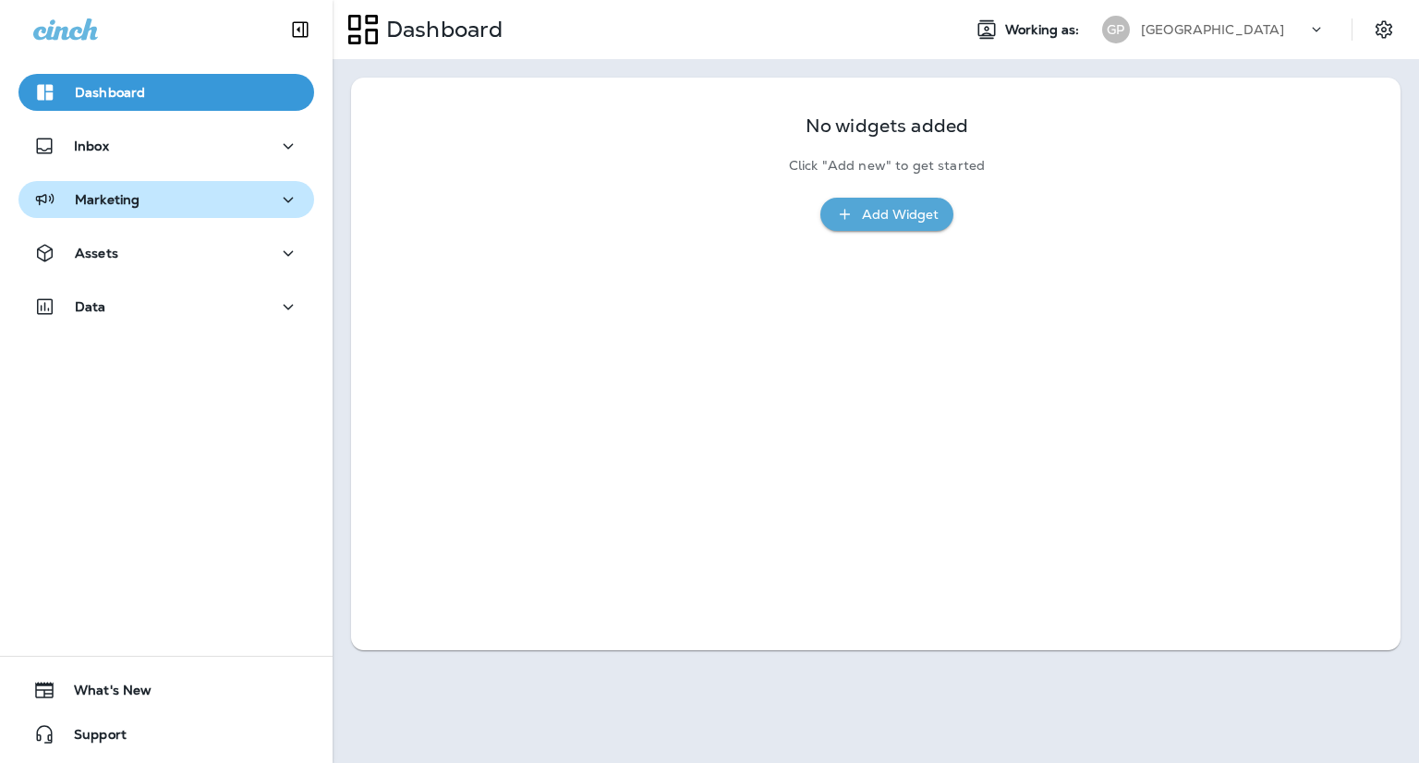
click at [189, 208] on div "Marketing" at bounding box center [166, 199] width 266 height 23
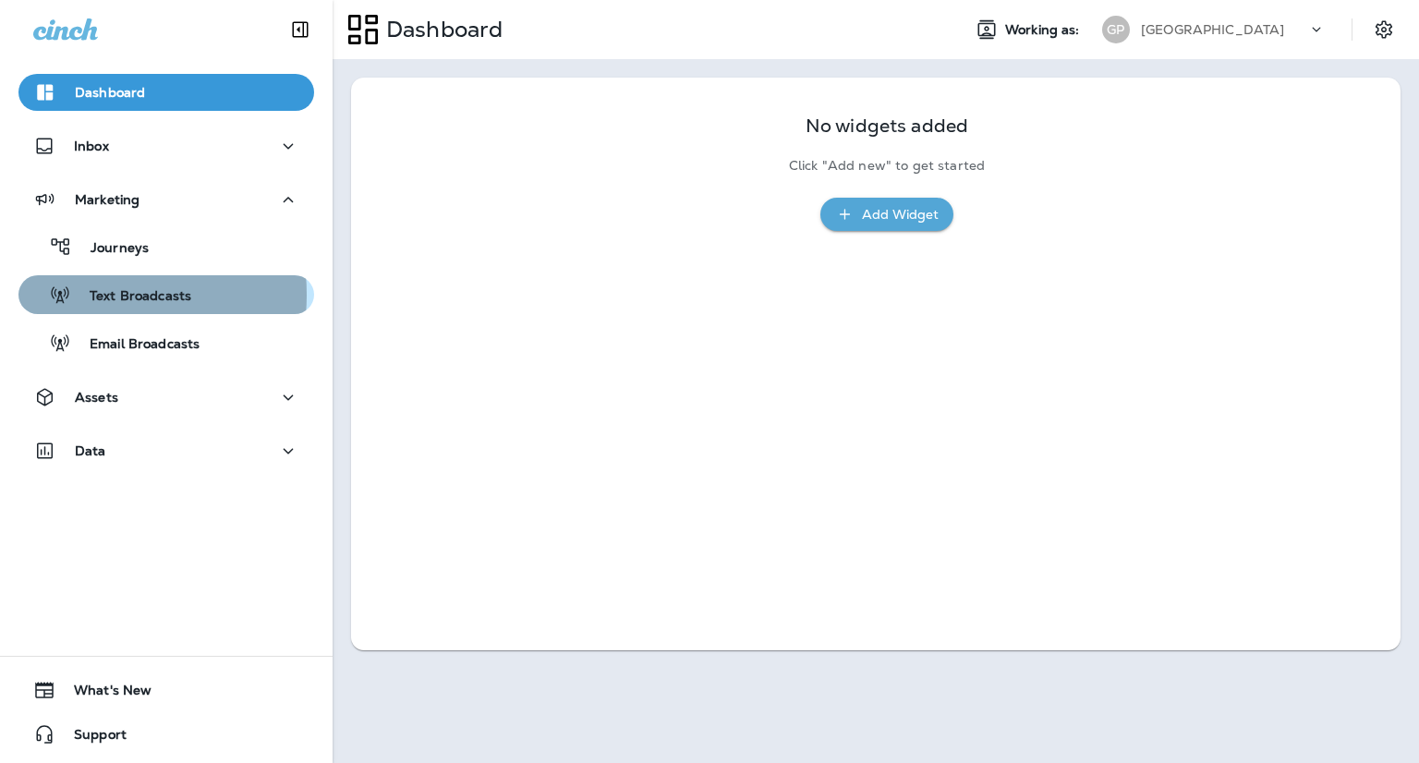
click at [85, 294] on p "Text Broadcasts" at bounding box center [131, 297] width 120 height 18
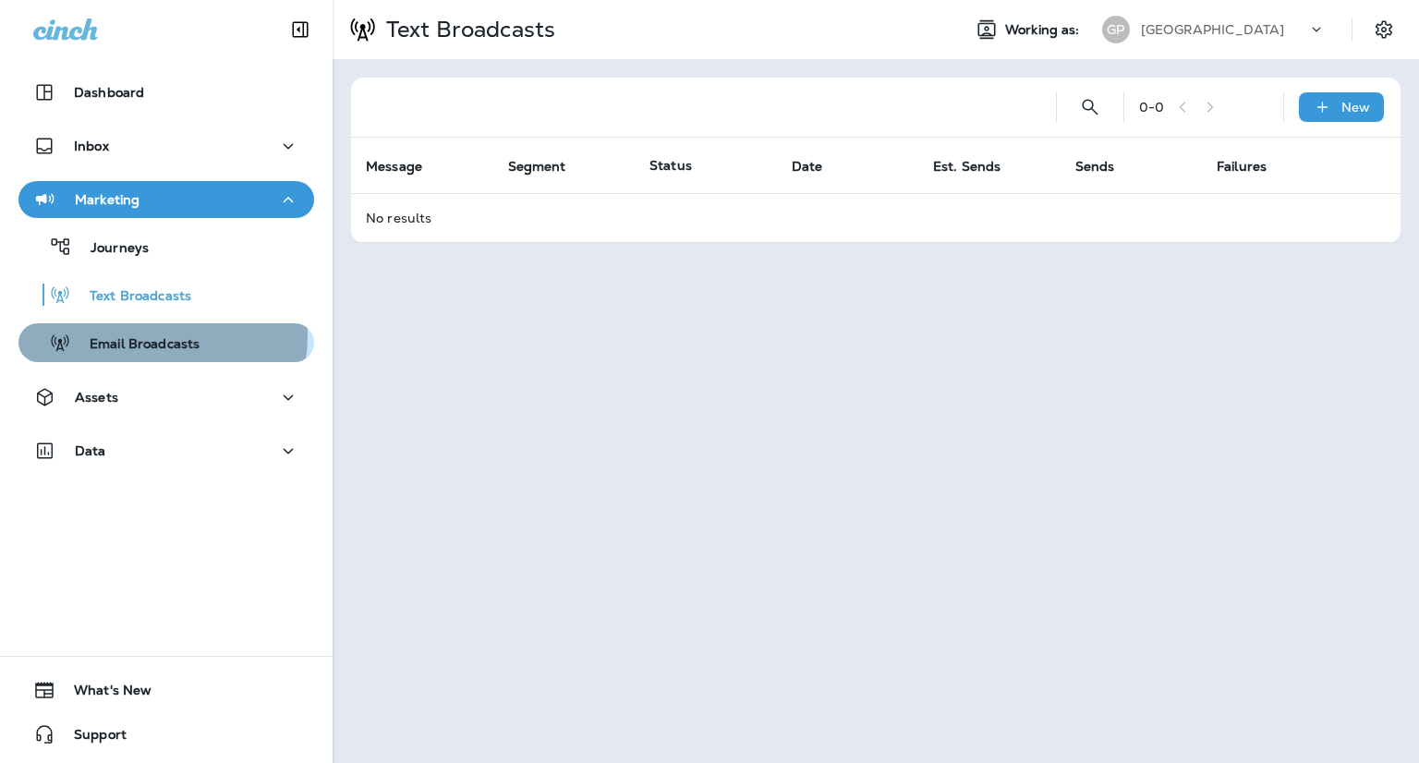
click at [113, 333] on div "Email Broadcasts" at bounding box center [113, 343] width 174 height 28
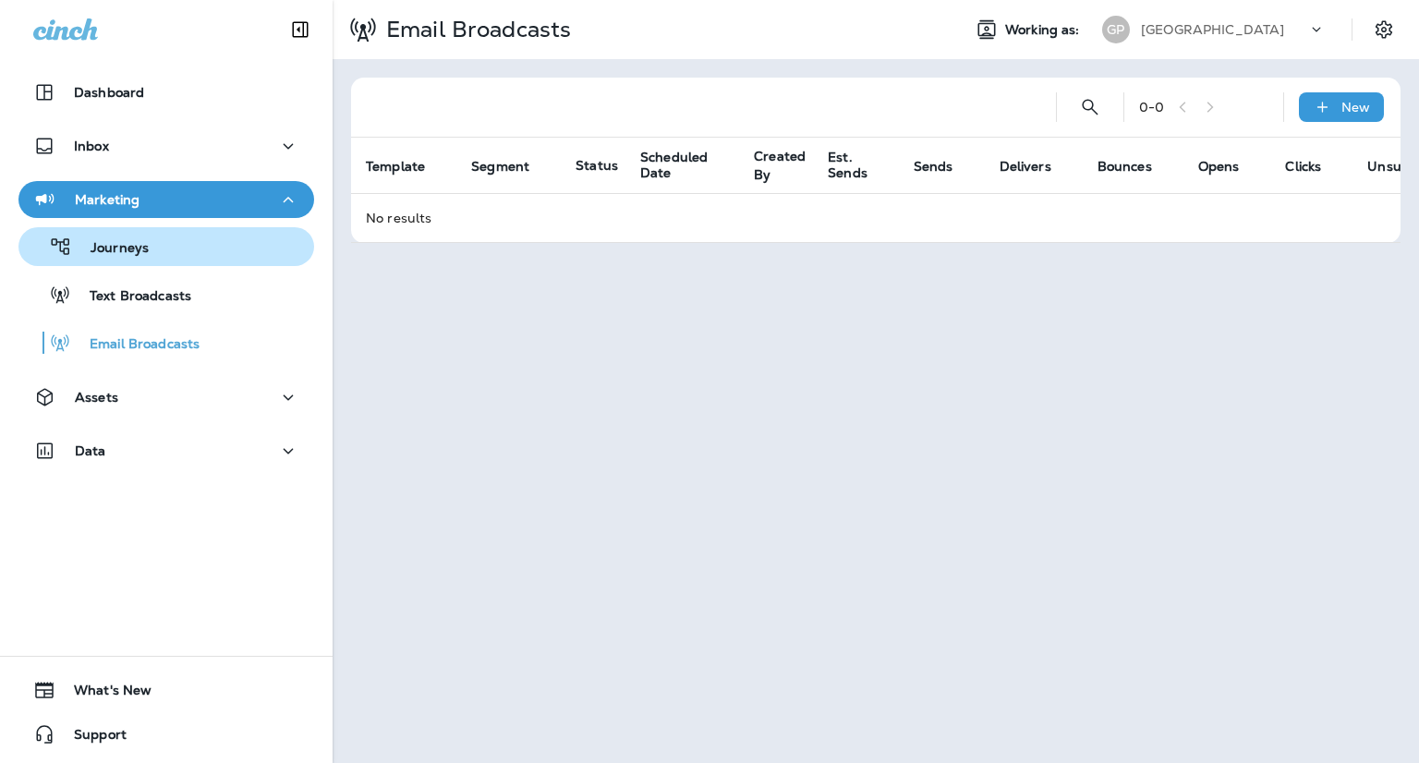
click at [135, 254] on p "Journeys" at bounding box center [110, 249] width 77 height 18
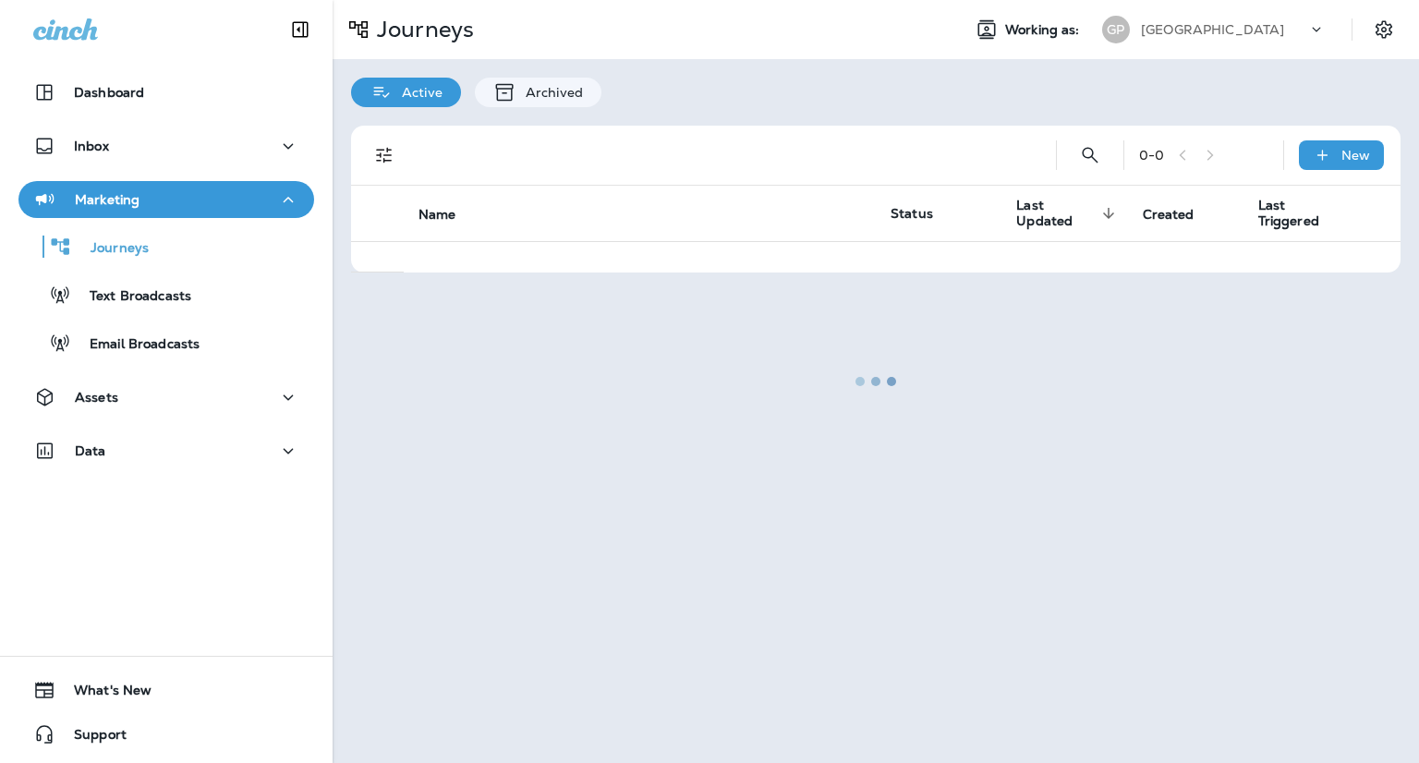
click at [129, 207] on p "Marketing" at bounding box center [107, 199] width 65 height 15
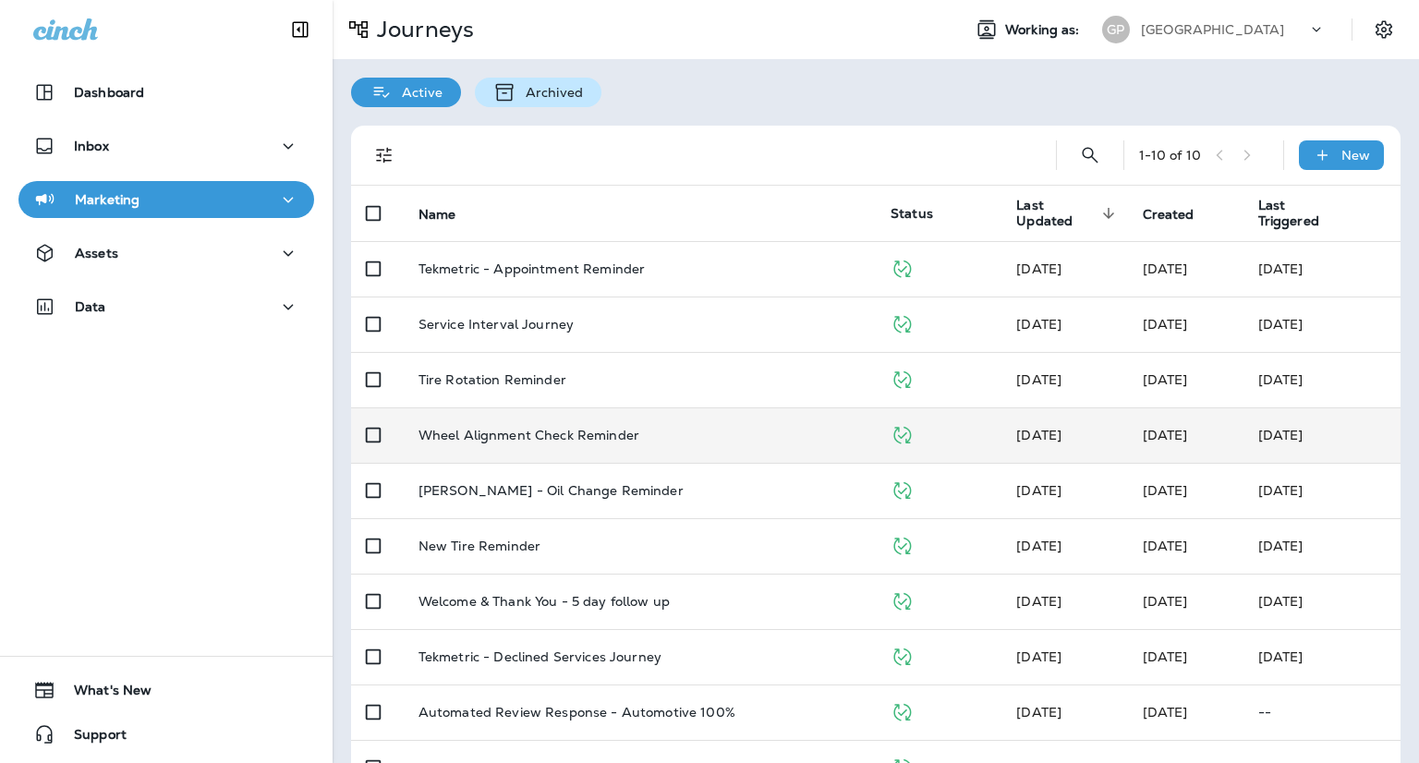
click at [556, 79] on div "Archived" at bounding box center [538, 93] width 127 height 30
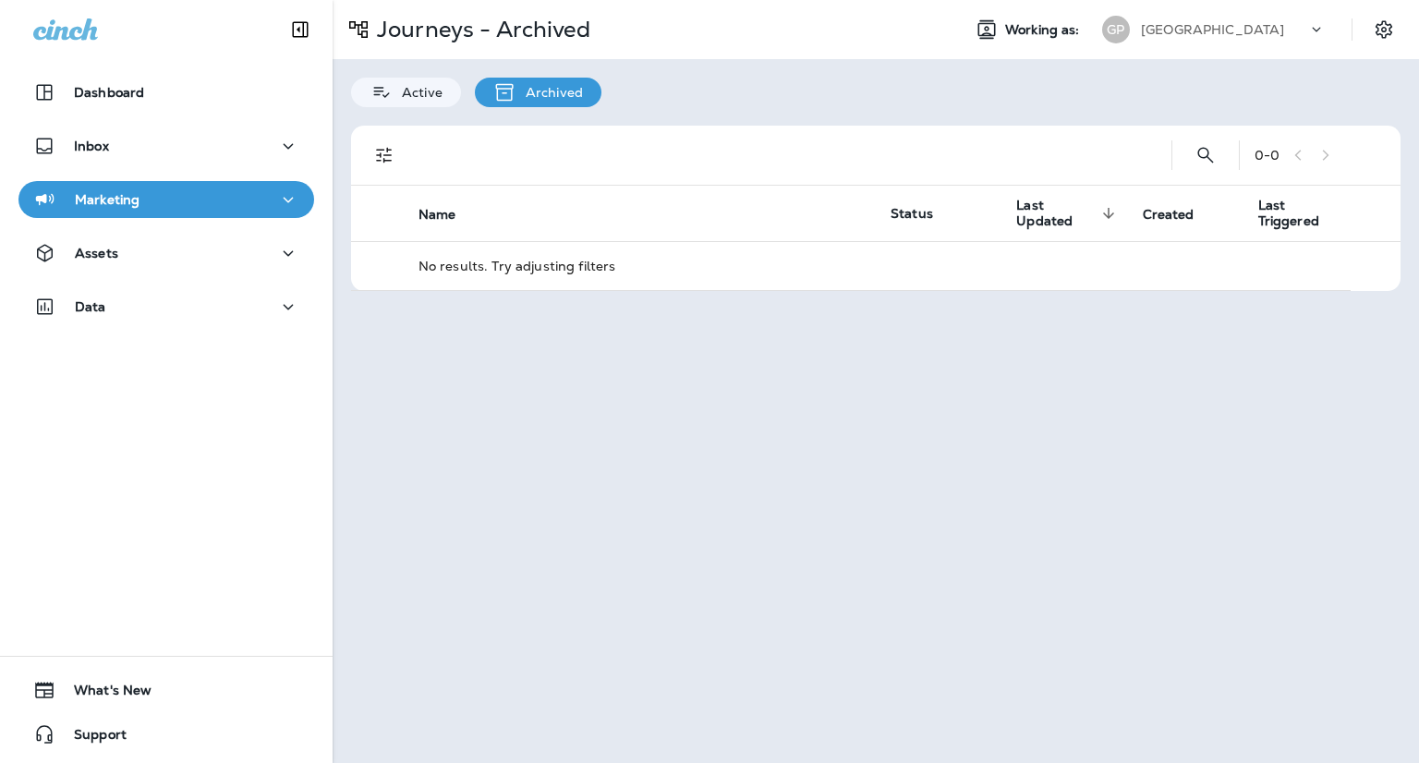
click at [411, 99] on div "Active" at bounding box center [406, 93] width 110 height 30
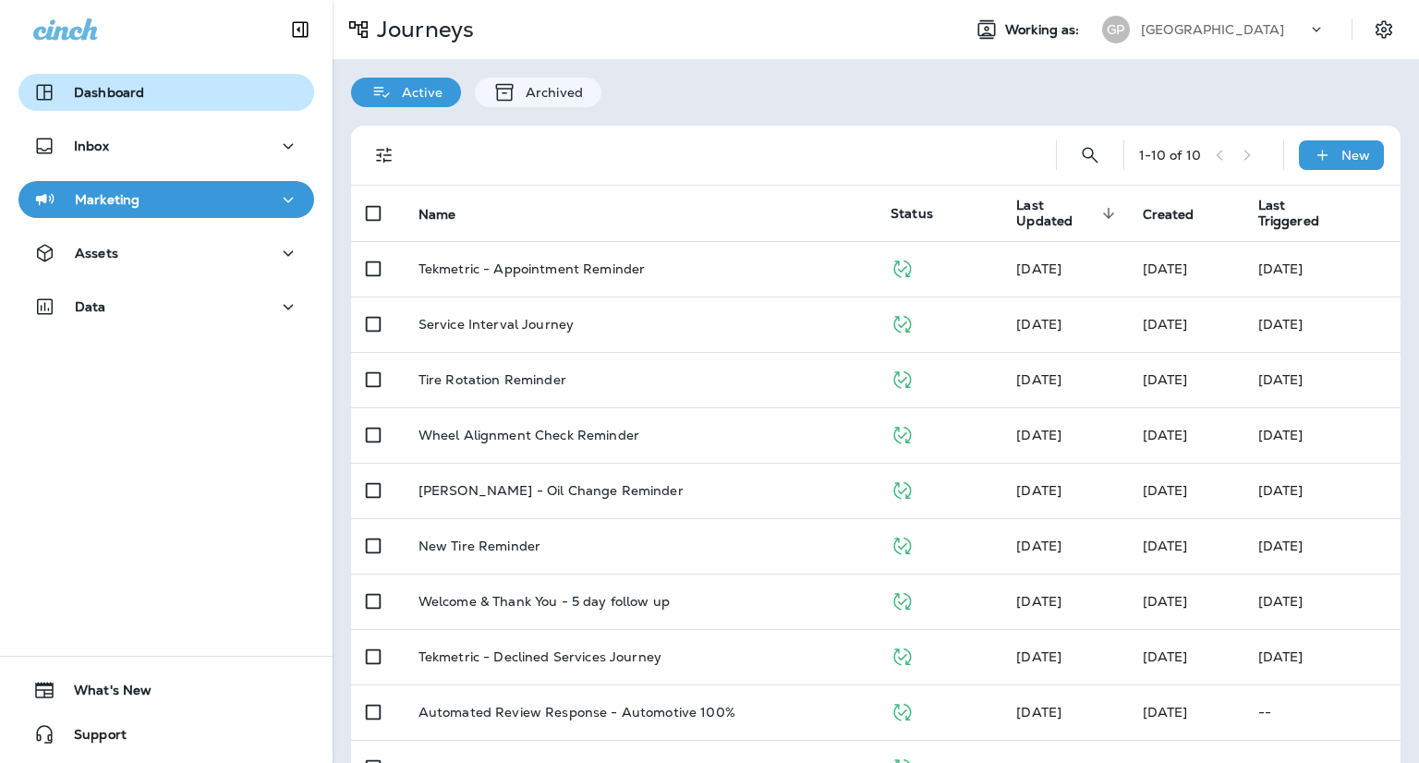
click at [103, 86] on p "Dashboard" at bounding box center [109, 92] width 70 height 15
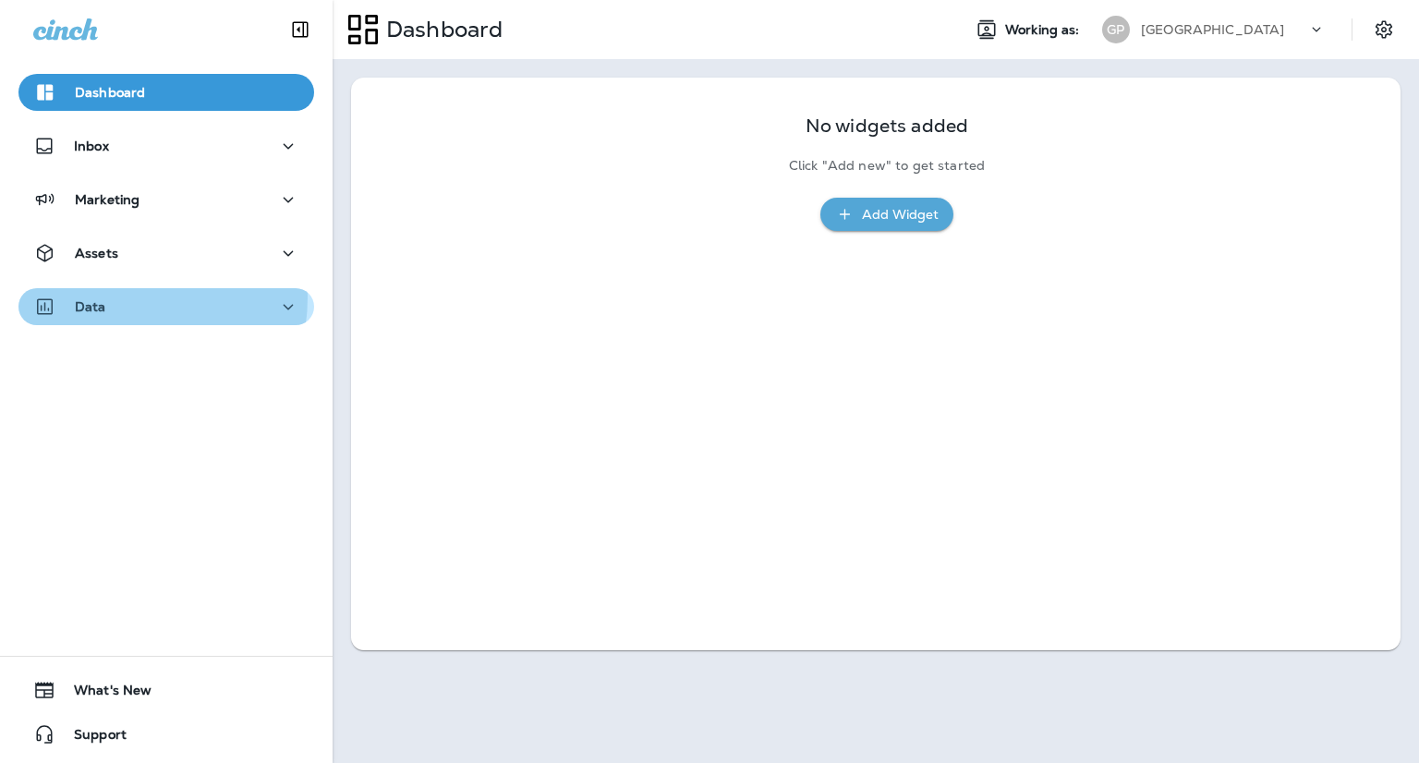
click at [101, 297] on div "Data" at bounding box center [69, 307] width 73 height 23
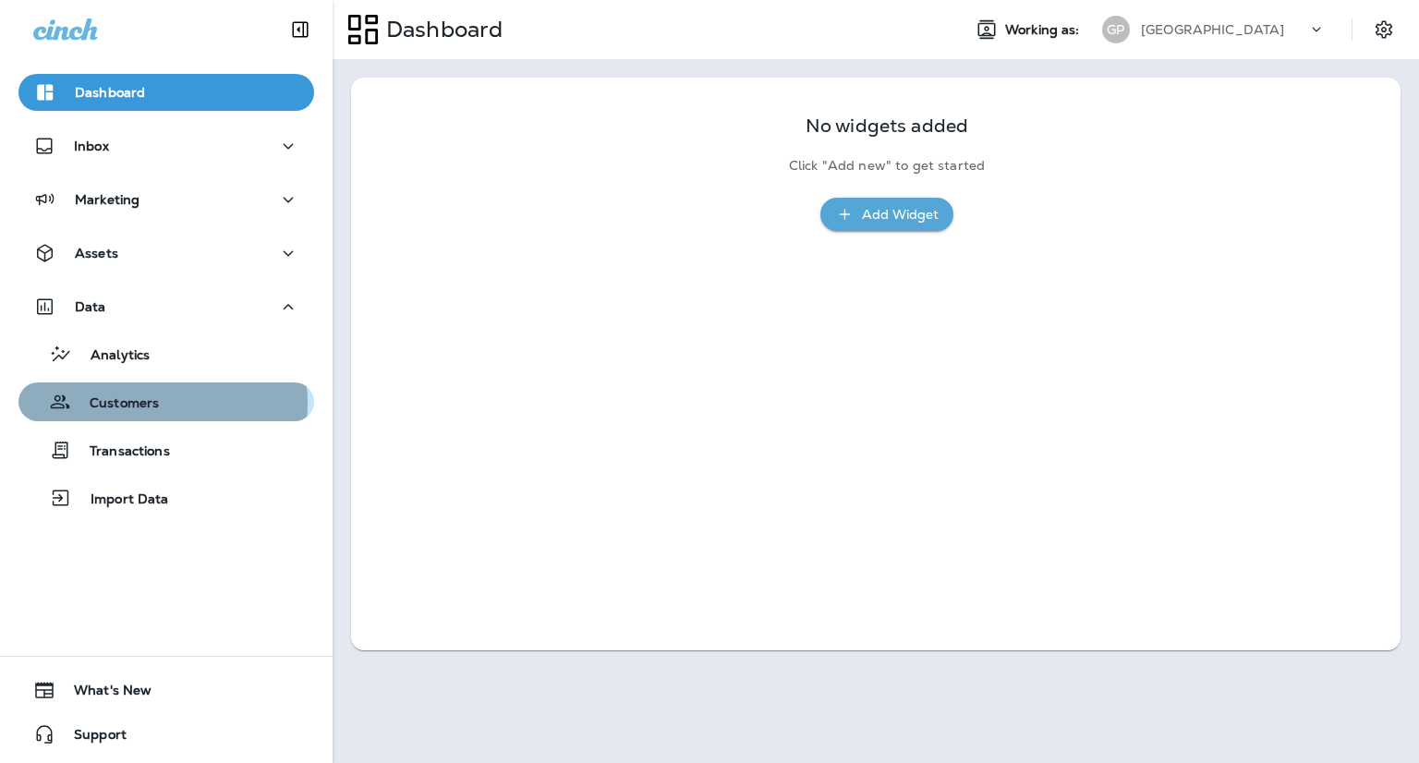
click at [155, 403] on p "Customers" at bounding box center [115, 404] width 88 height 18
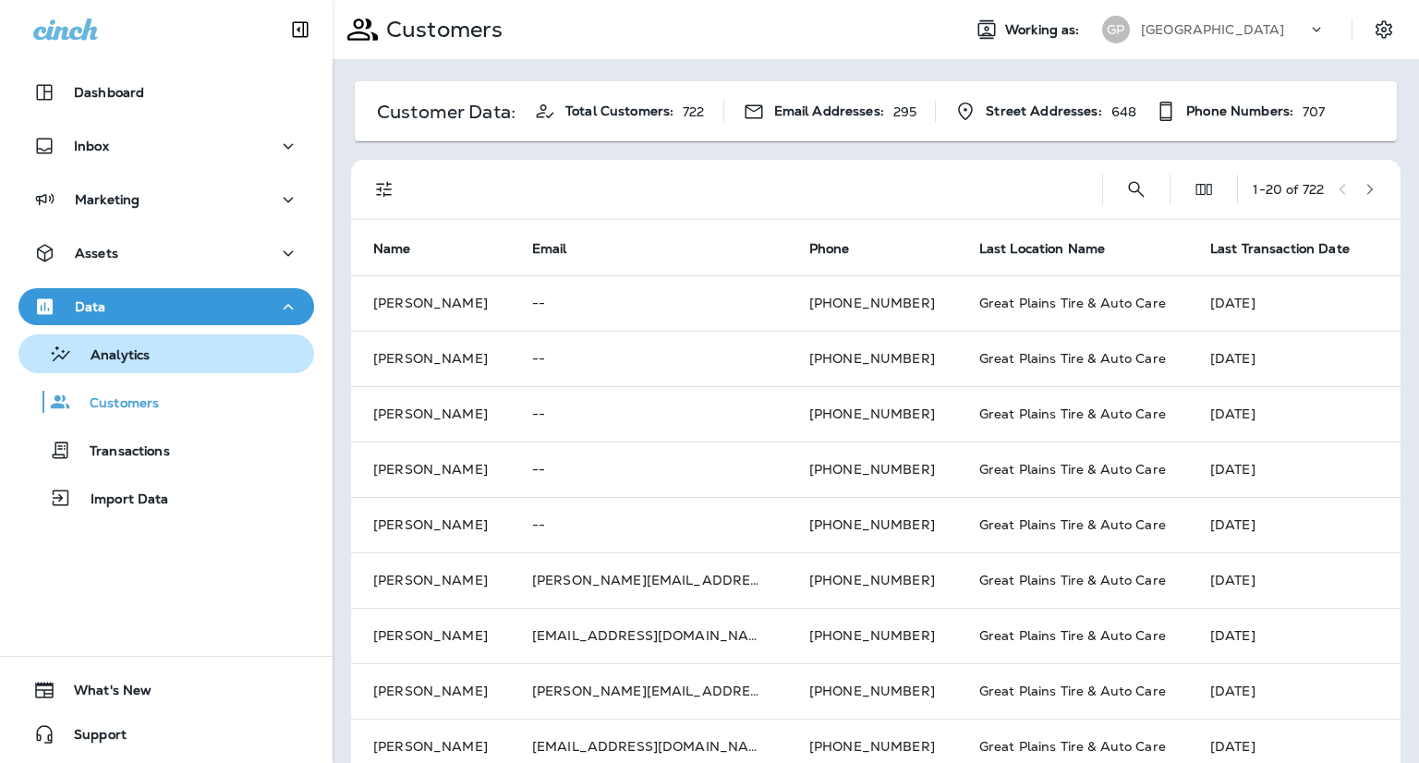
click at [127, 340] on div "Analytics" at bounding box center [88, 354] width 124 height 28
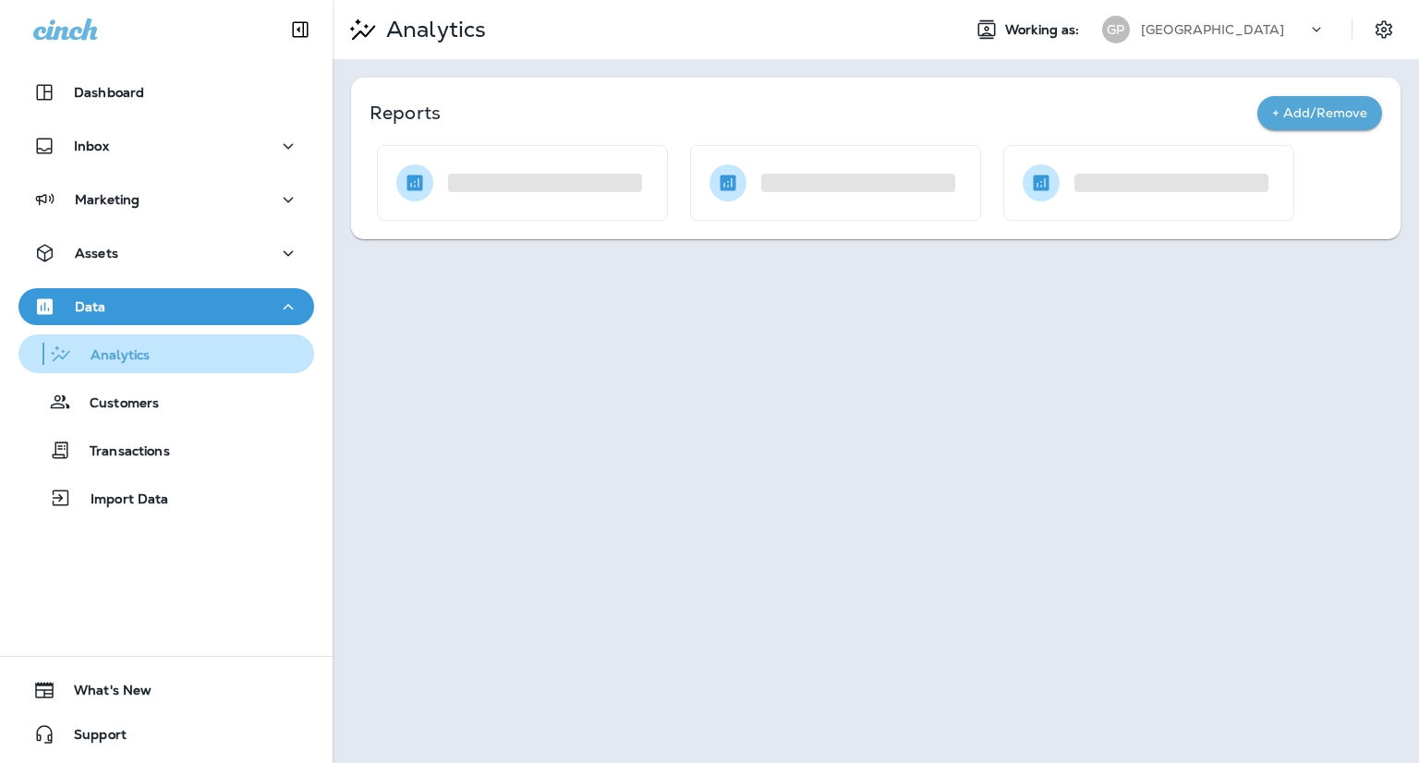
click at [136, 365] on div "Analytics" at bounding box center [88, 354] width 124 height 28
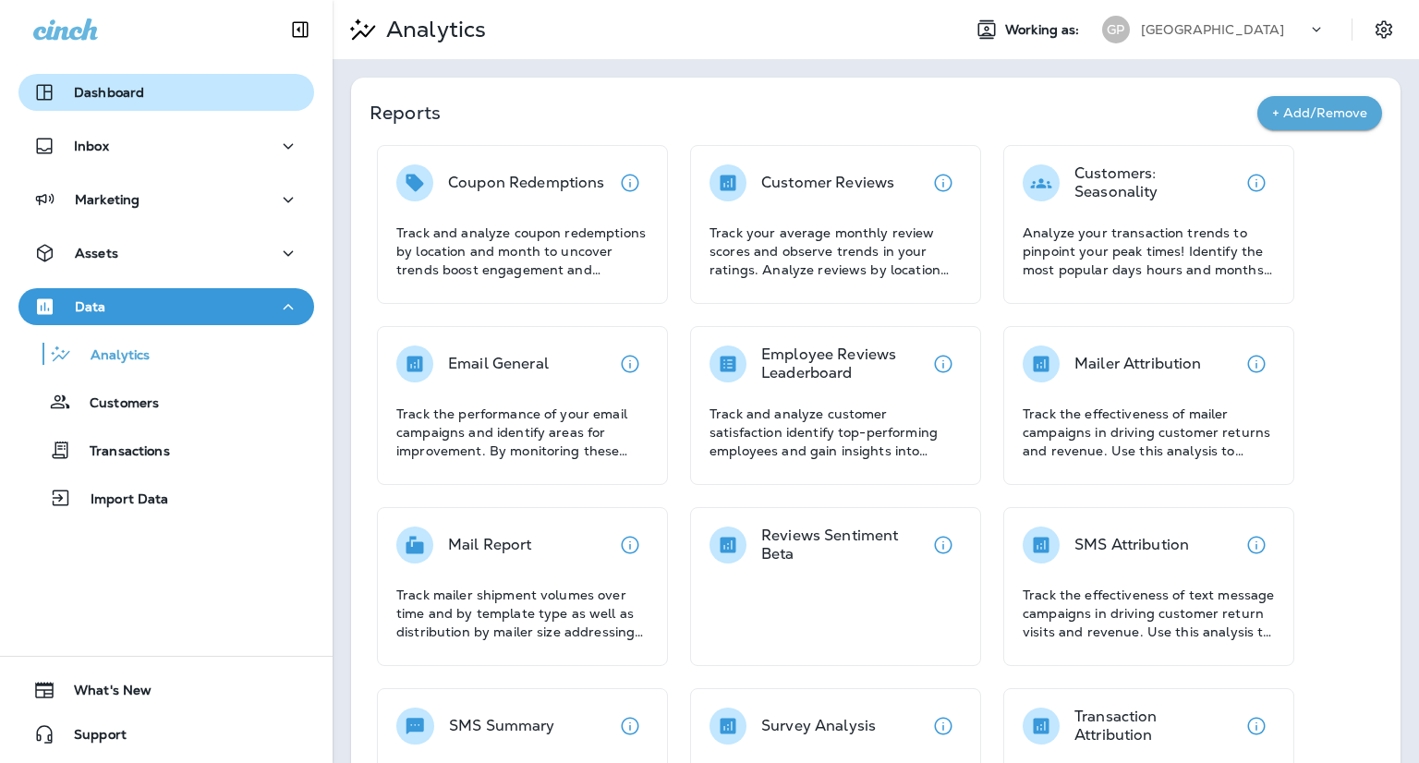
click at [176, 97] on div "Dashboard" at bounding box center [166, 92] width 266 height 22
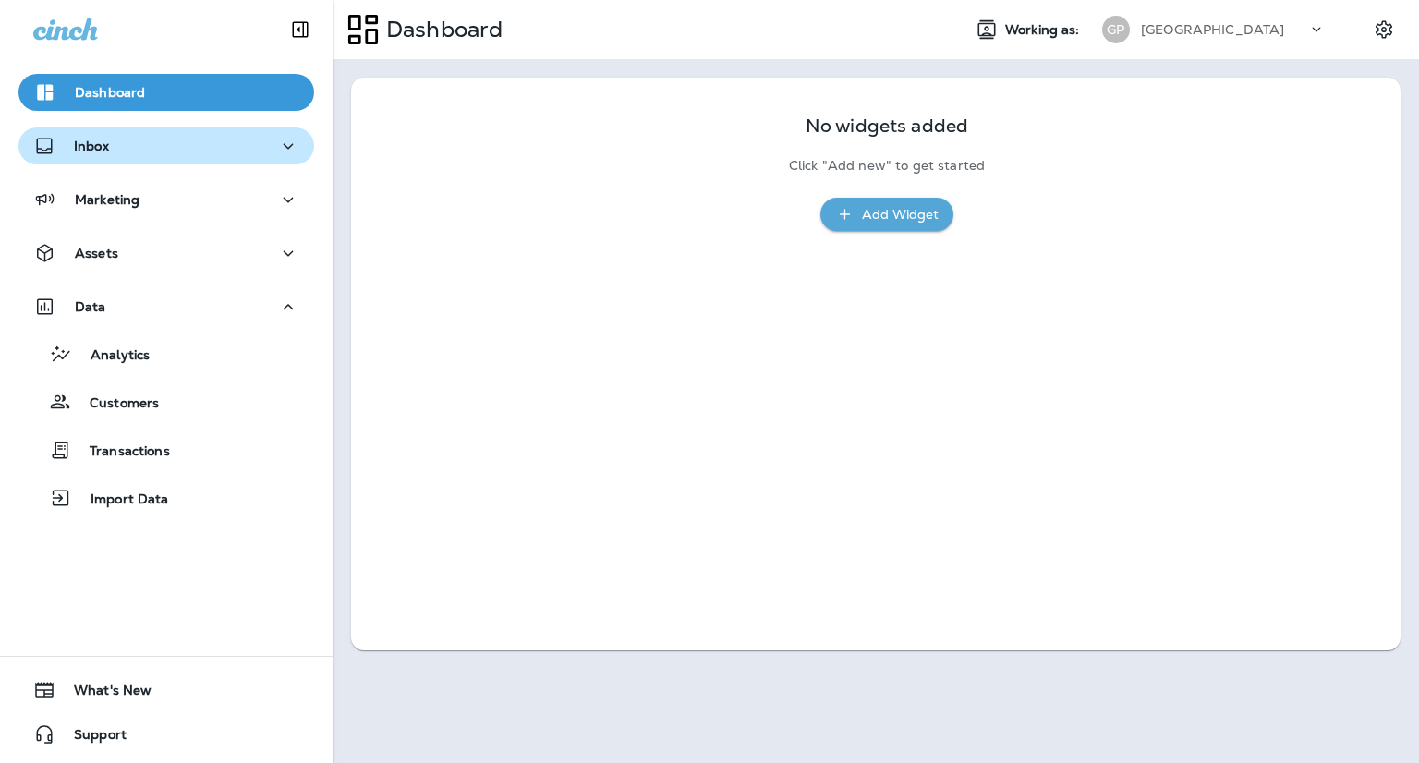
click at [153, 152] on div "Inbox" at bounding box center [166, 146] width 266 height 23
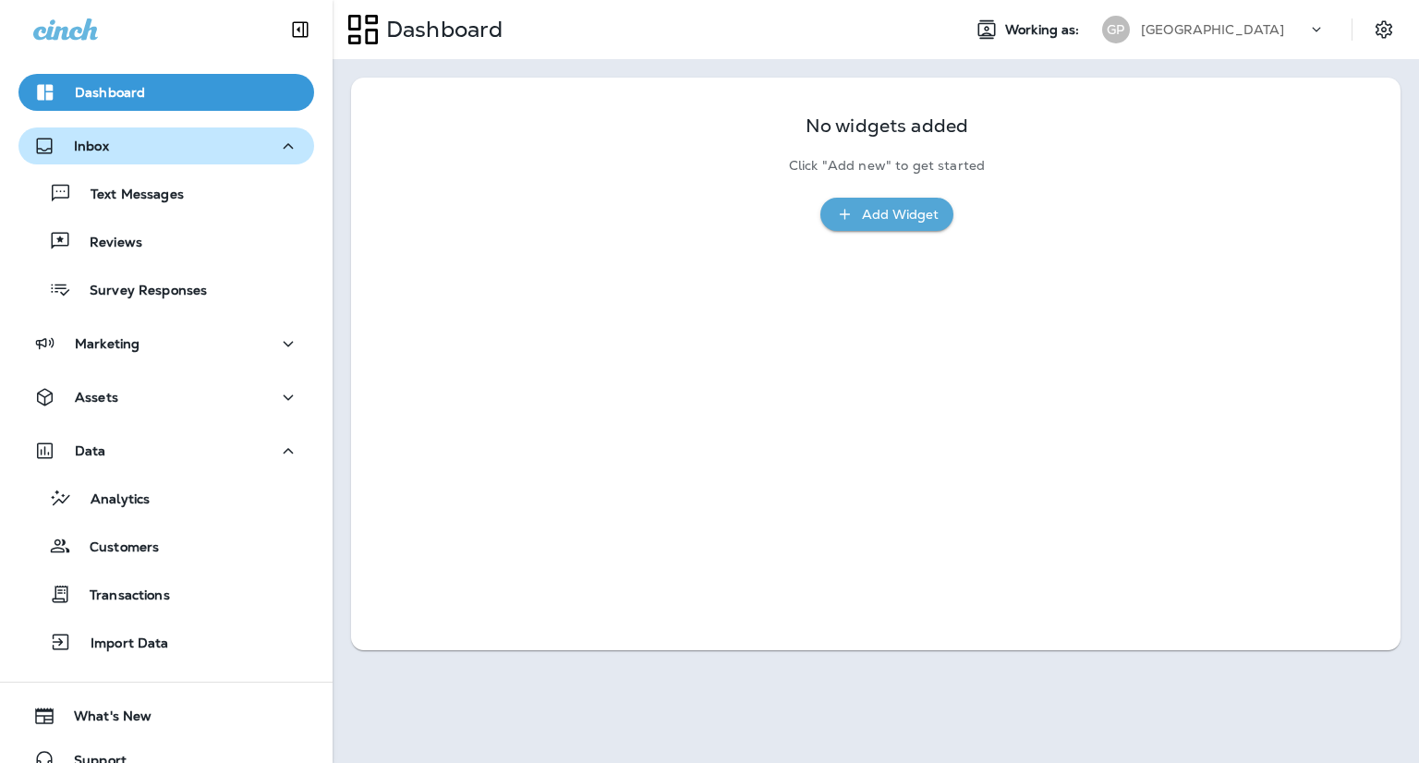
click at [103, 152] on p "Inbox" at bounding box center [91, 146] width 35 height 15
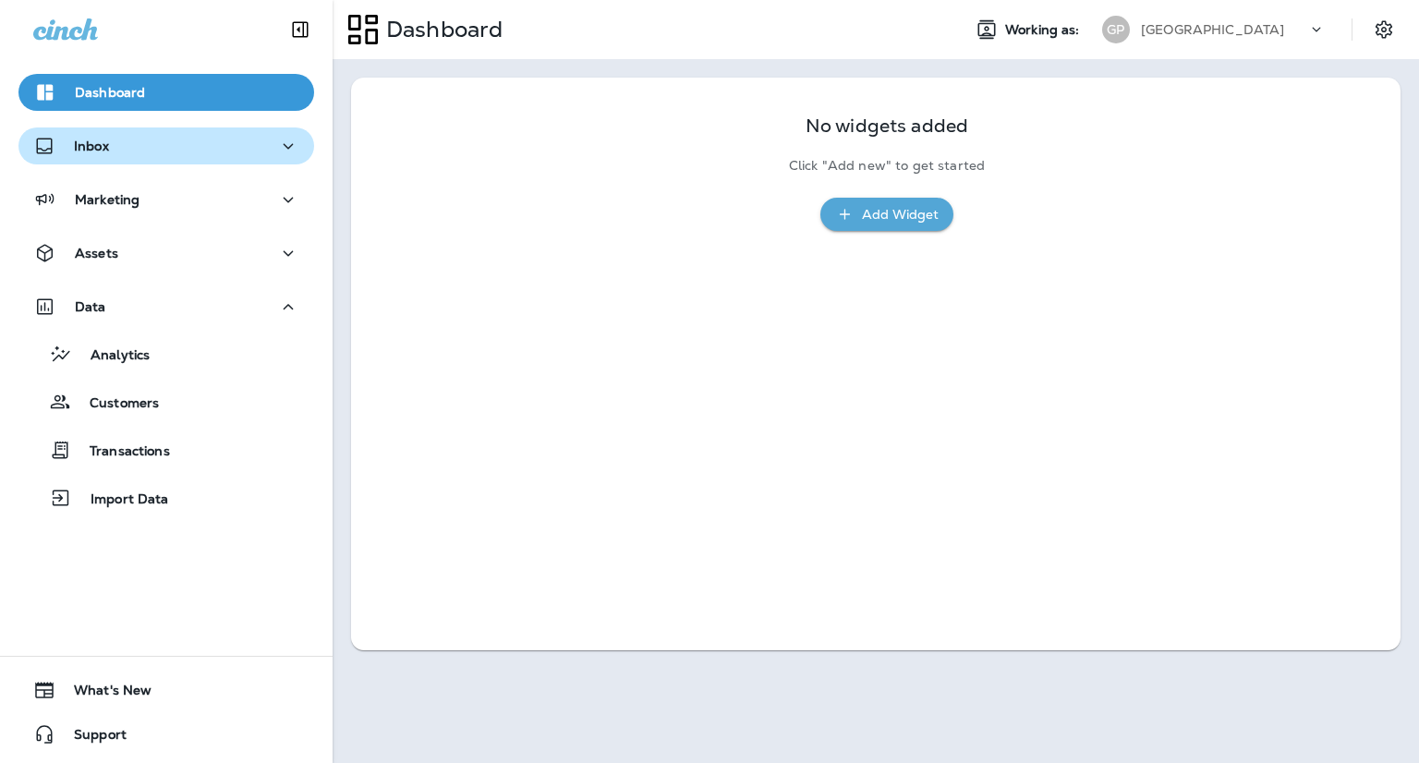
click at [107, 139] on p "Inbox" at bounding box center [91, 146] width 35 height 15
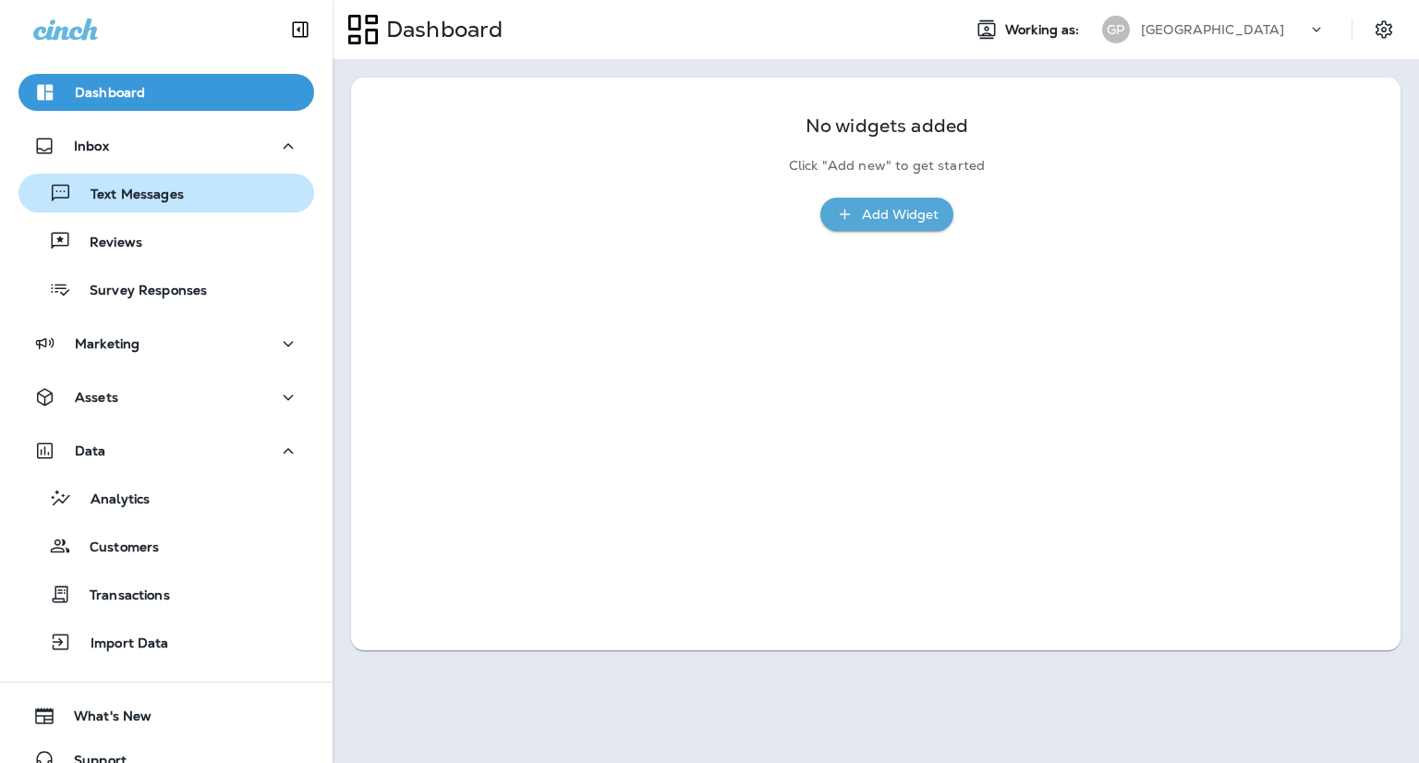
click at [133, 198] on p "Text Messages" at bounding box center [128, 196] width 112 height 18
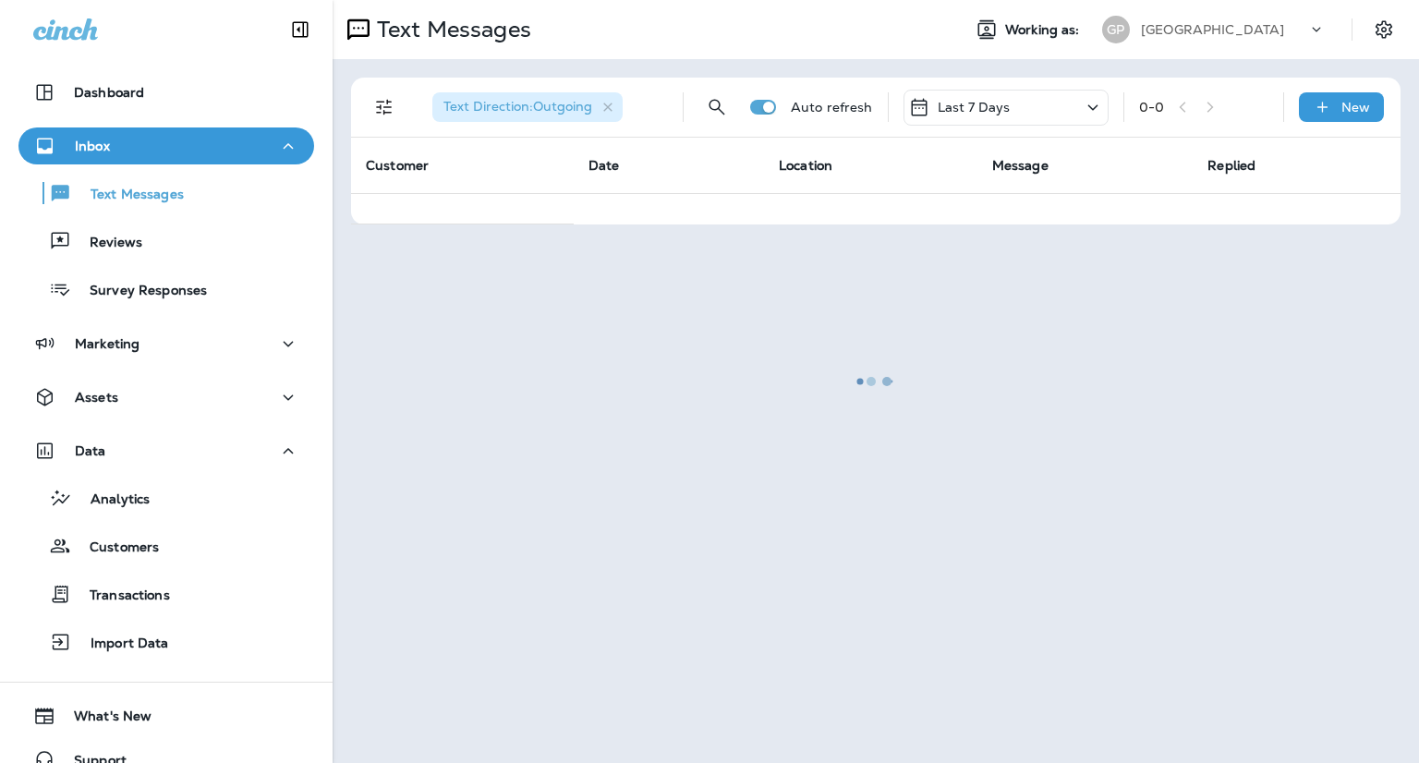
click at [610, 108] on div at bounding box center [875, 381] width 1082 height 759
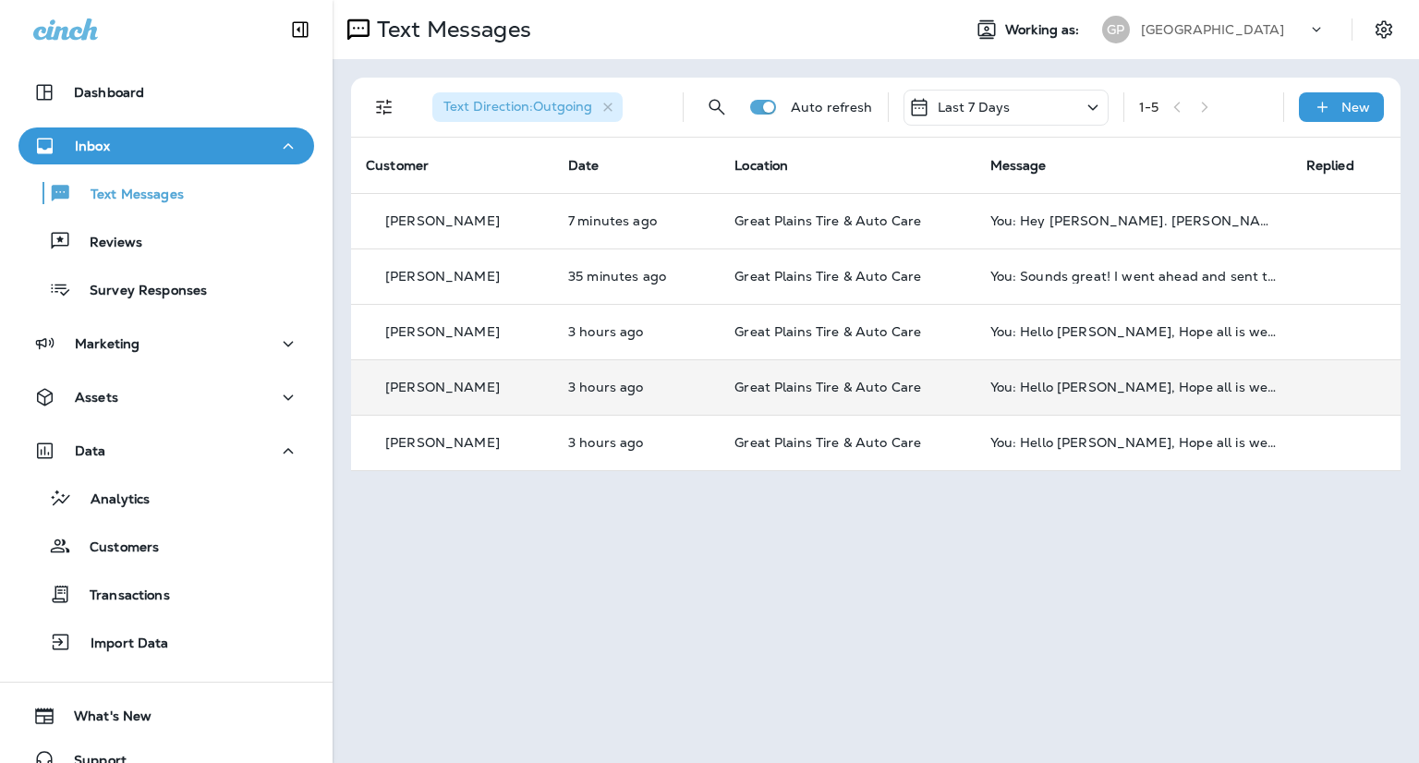
click at [1117, 401] on td "You: Hello [PERSON_NAME], Hope all is well! This is [PERSON_NAME] from Great Pl…" at bounding box center [1133, 386] width 316 height 55
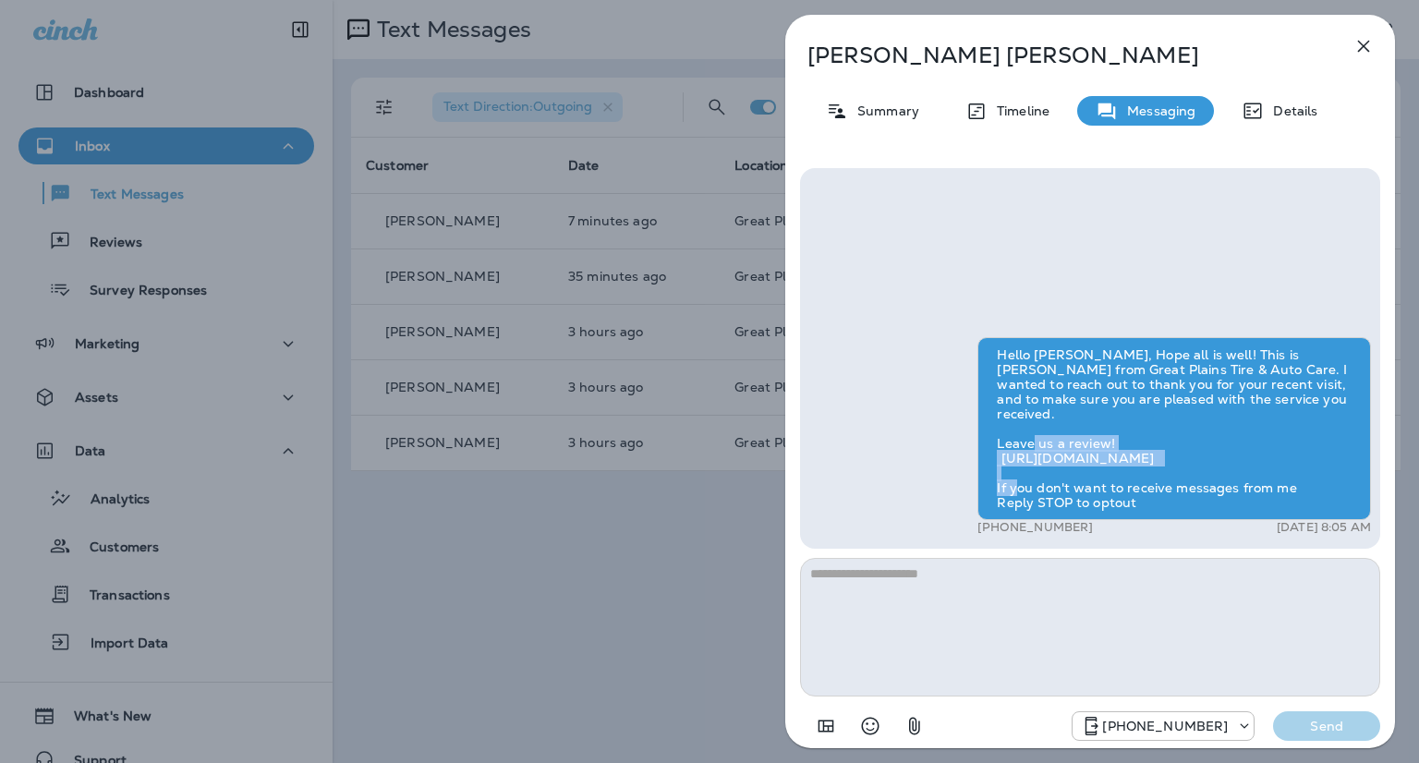
drag, startPoint x: 1285, startPoint y: 460, endPoint x: 994, endPoint y: 463, distance: 290.9
click at [994, 463] on div "Hello [PERSON_NAME], Hope all is well! This is [PERSON_NAME] from Great Plains …" at bounding box center [1173, 428] width 393 height 183
copy div "[URL][DOMAIN_NAME]"
click at [865, 122] on div "Summary" at bounding box center [872, 111] width 130 height 30
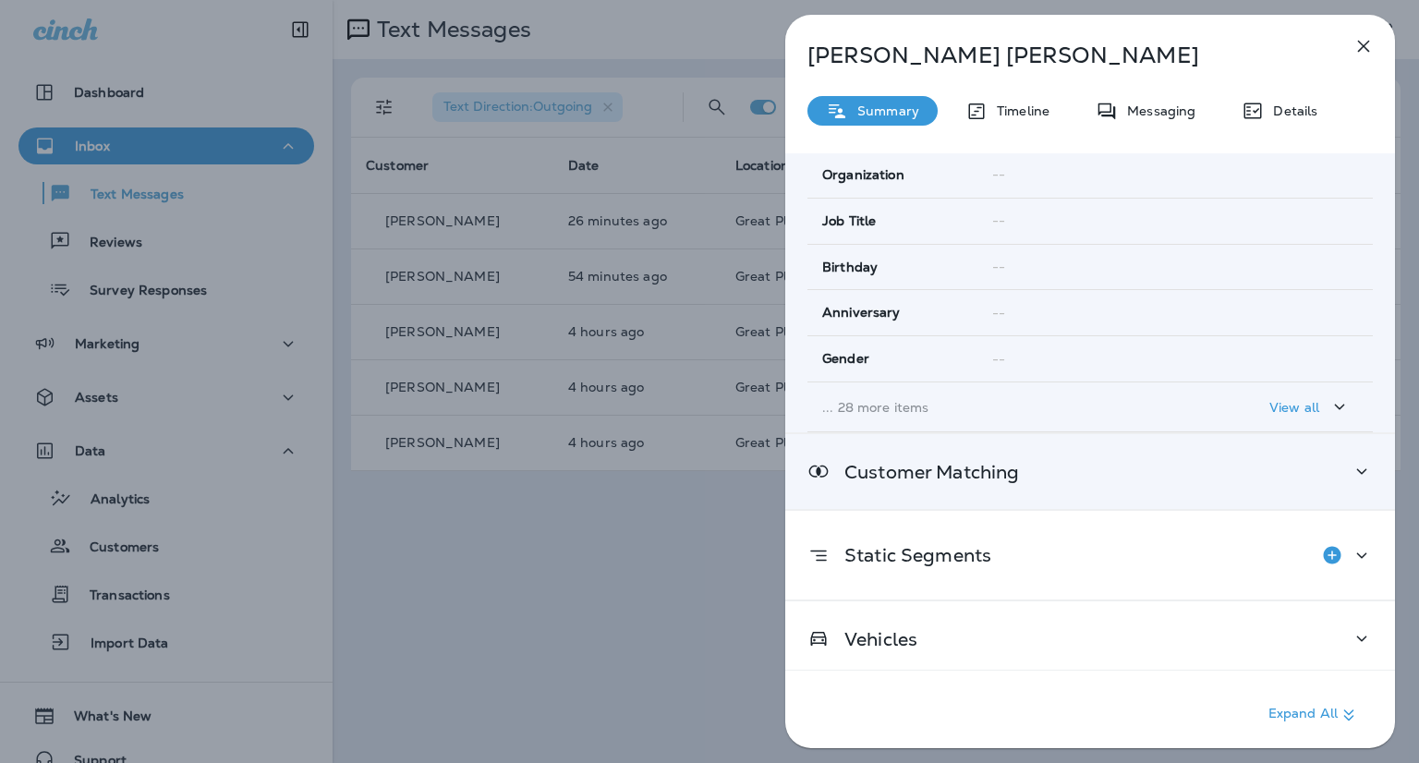
scroll to position [283, 0]
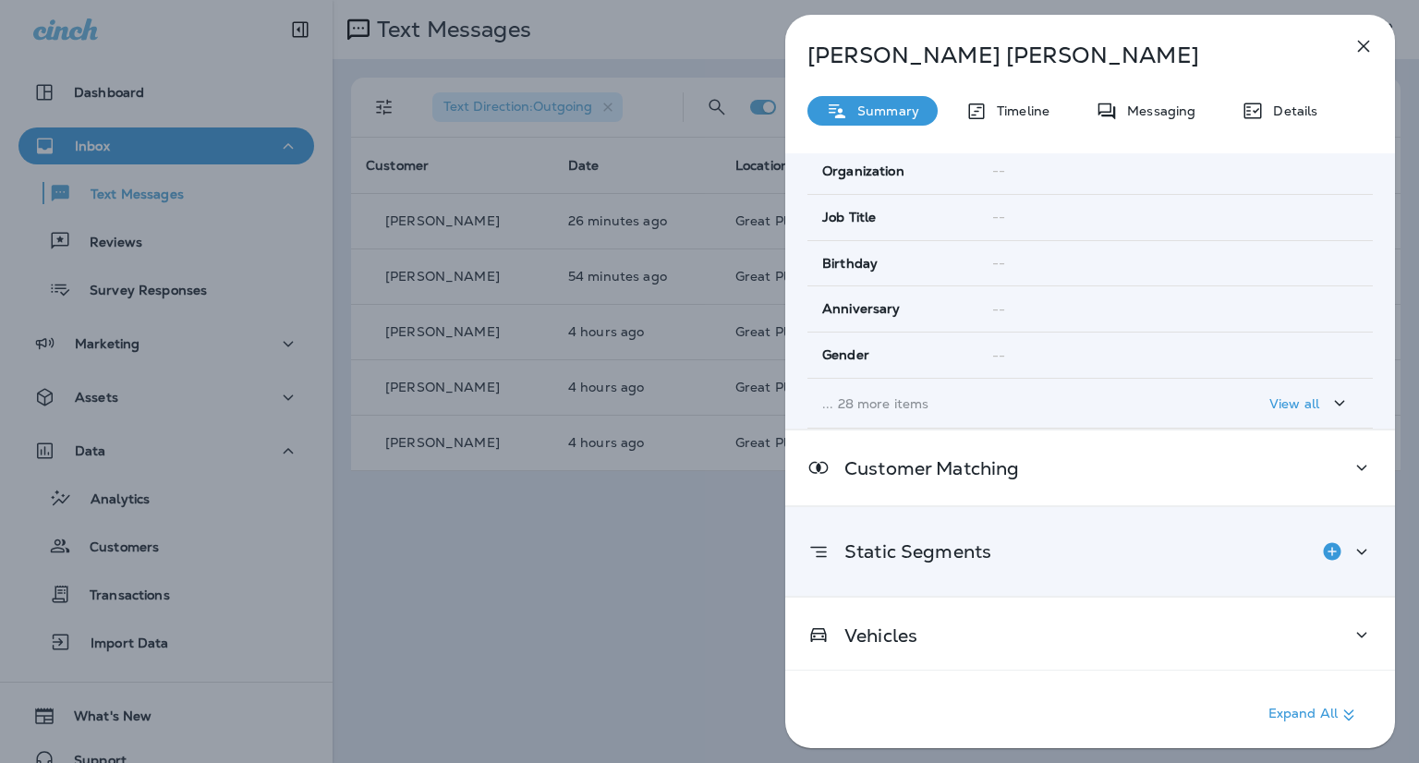
click at [1353, 555] on icon at bounding box center [1361, 551] width 22 height 23
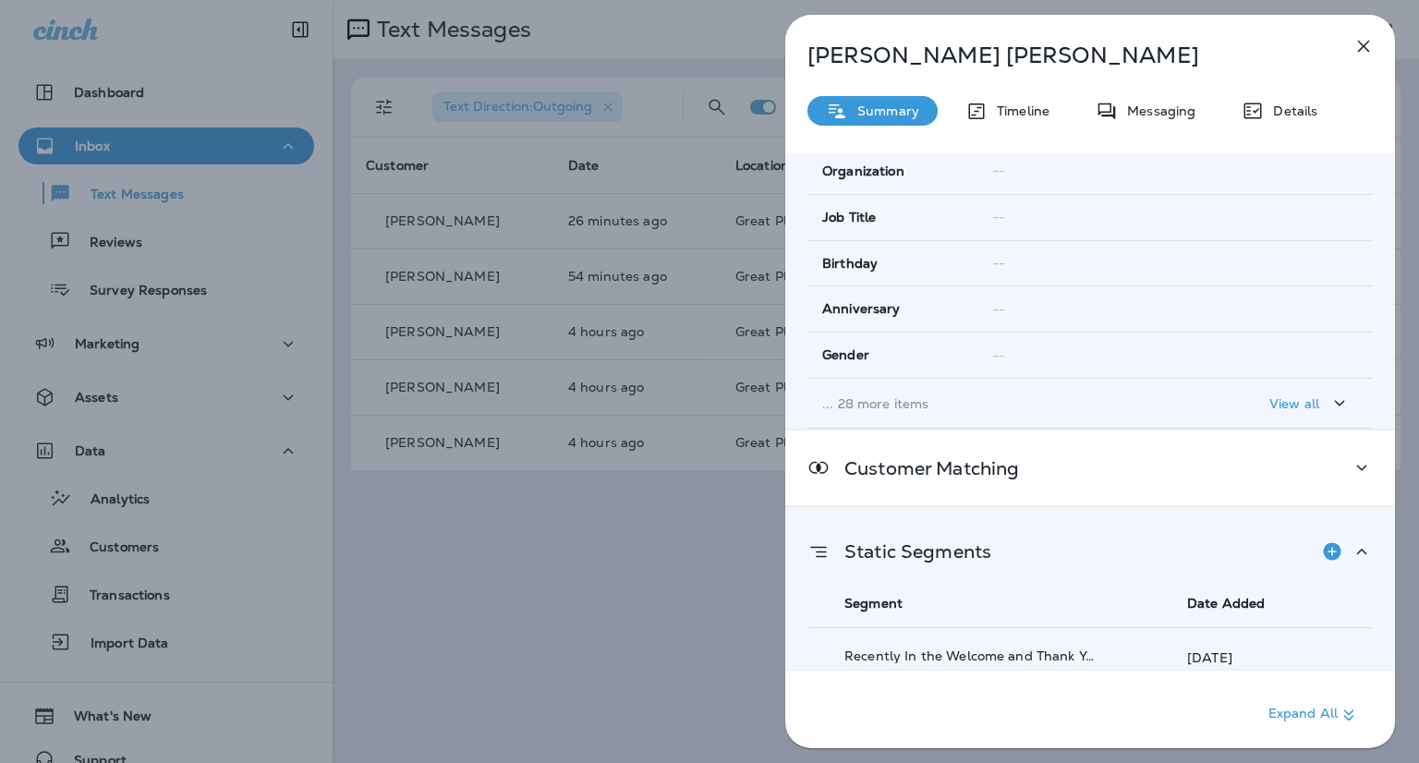
scroll to position [374, 0]
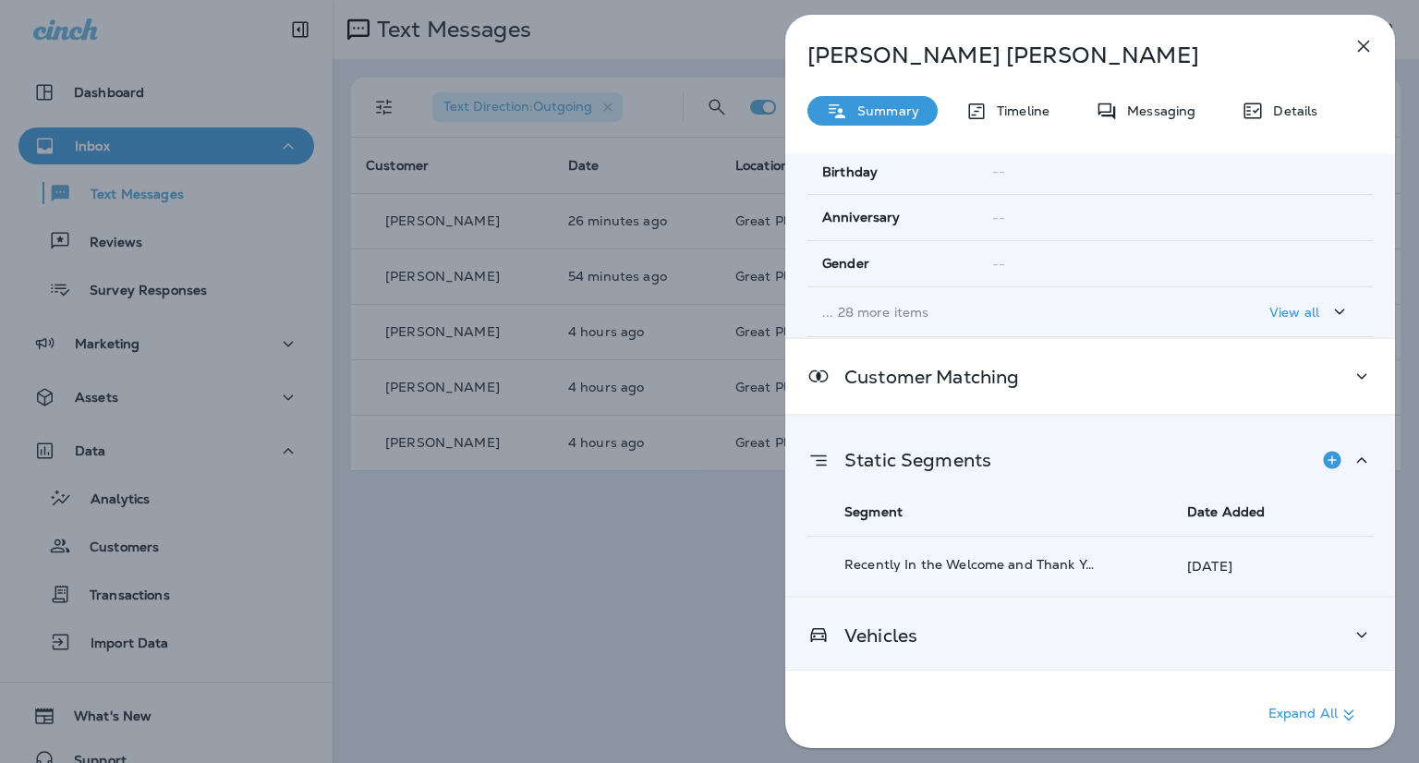
click at [906, 629] on p "Vehicles" at bounding box center [873, 635] width 88 height 15
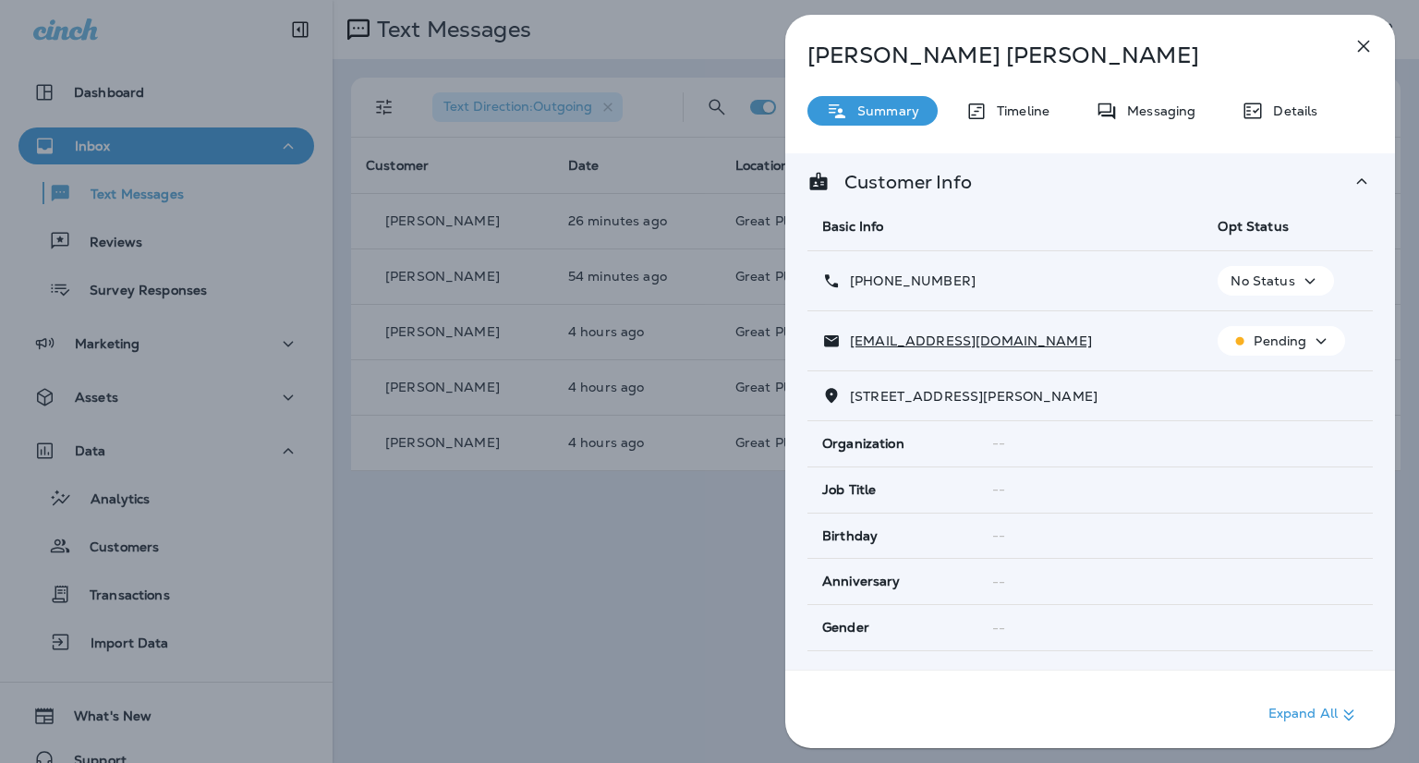
scroll to position [0, 0]
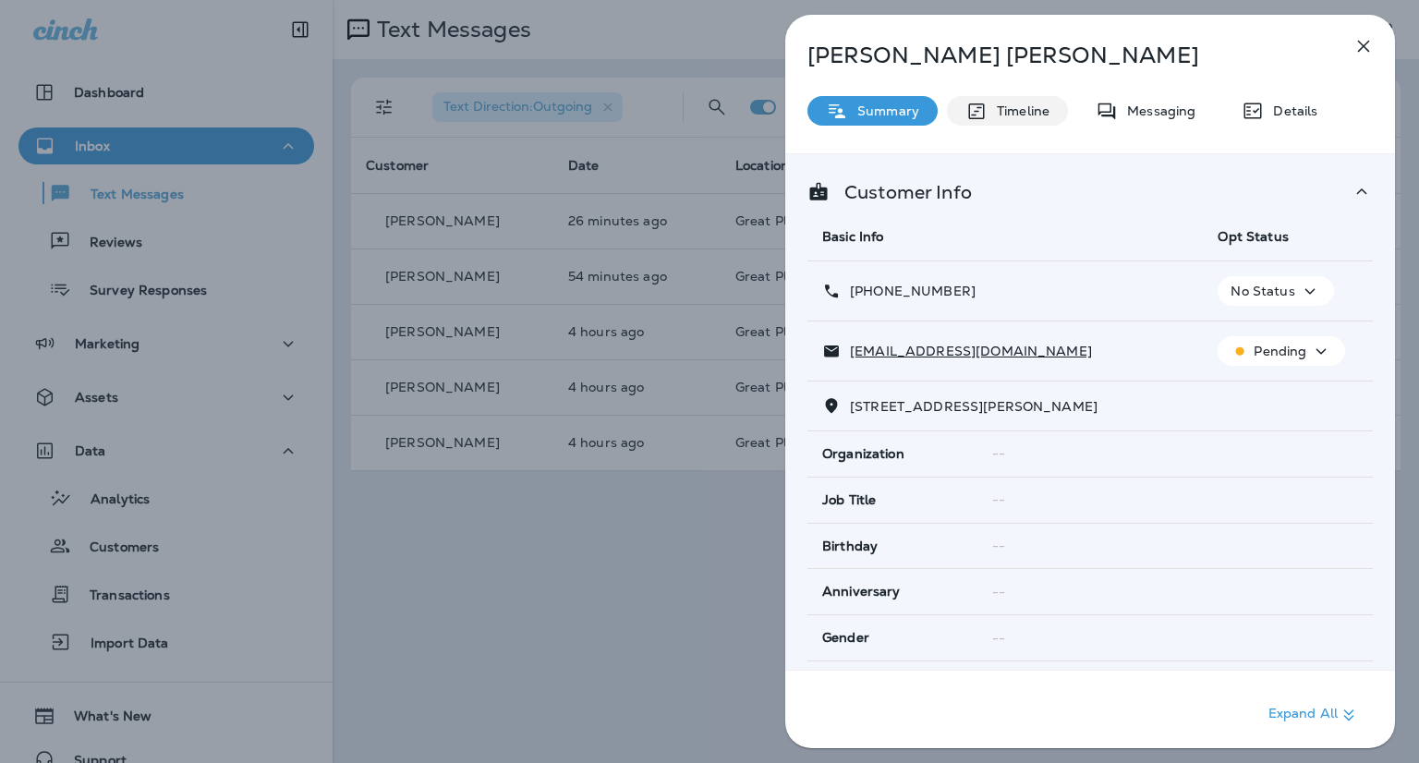
click at [985, 104] on div "Timeline" at bounding box center [1007, 111] width 121 height 30
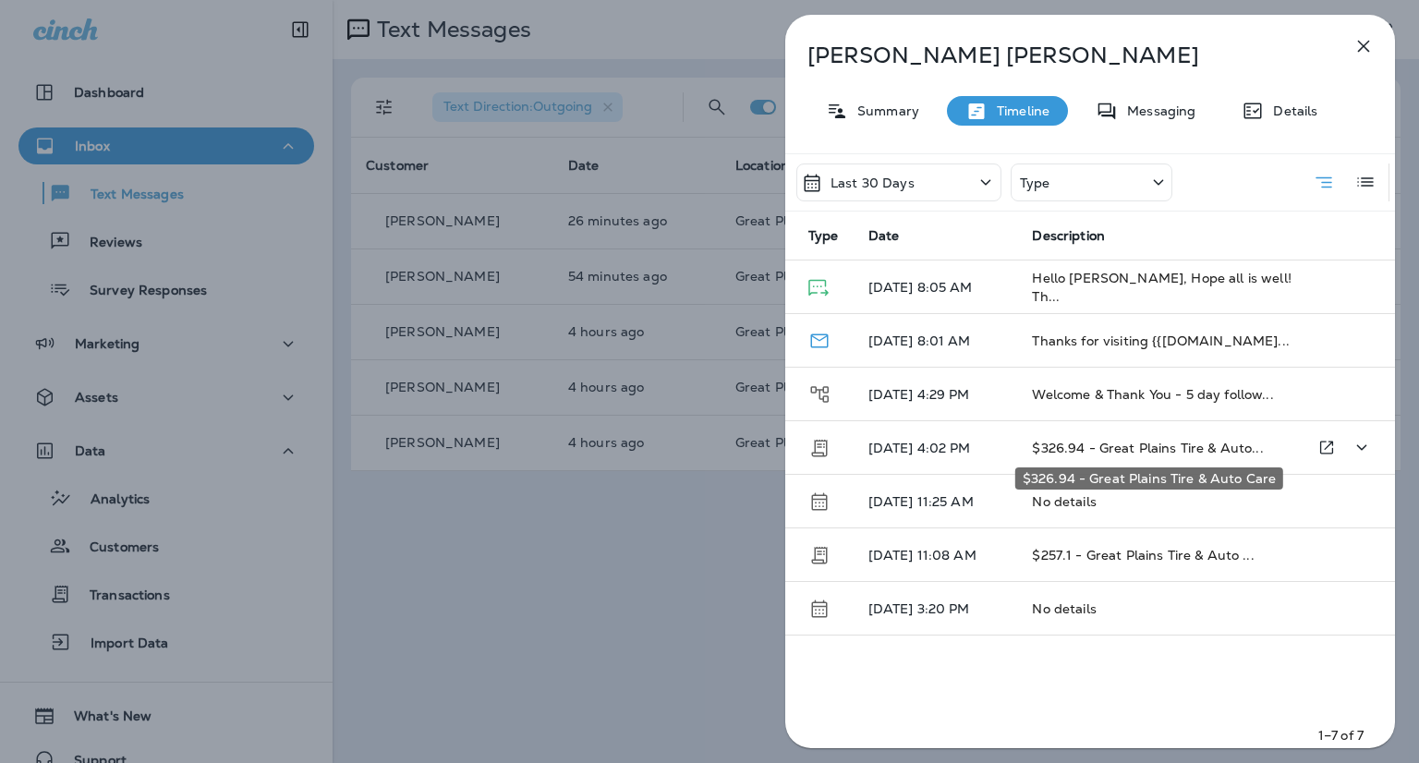
click at [1081, 445] on span "$326.94 - Great Plains Tire & Auto..." at bounding box center [1147, 448] width 231 height 17
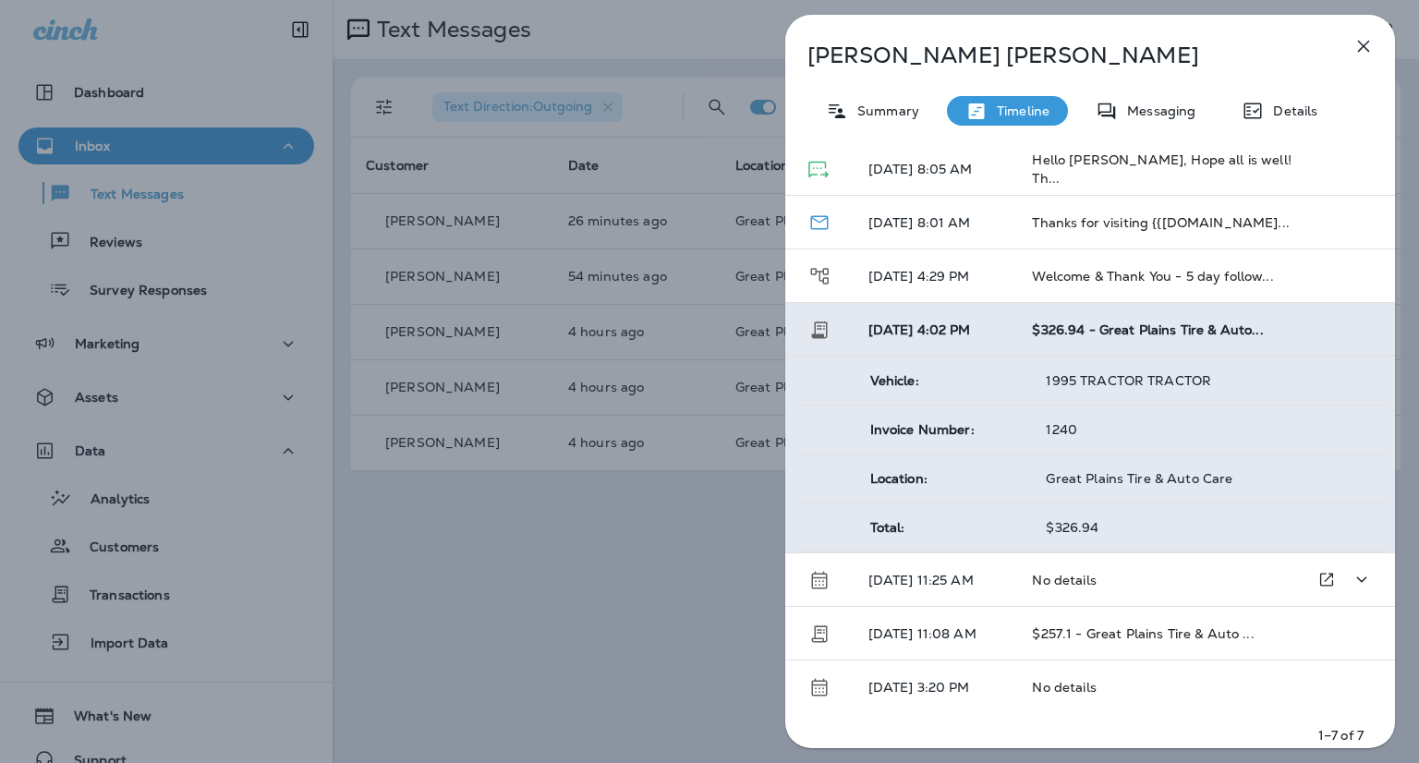
click at [984, 568] on td "[DATE] 11:25 AM" at bounding box center [935, 580] width 164 height 54
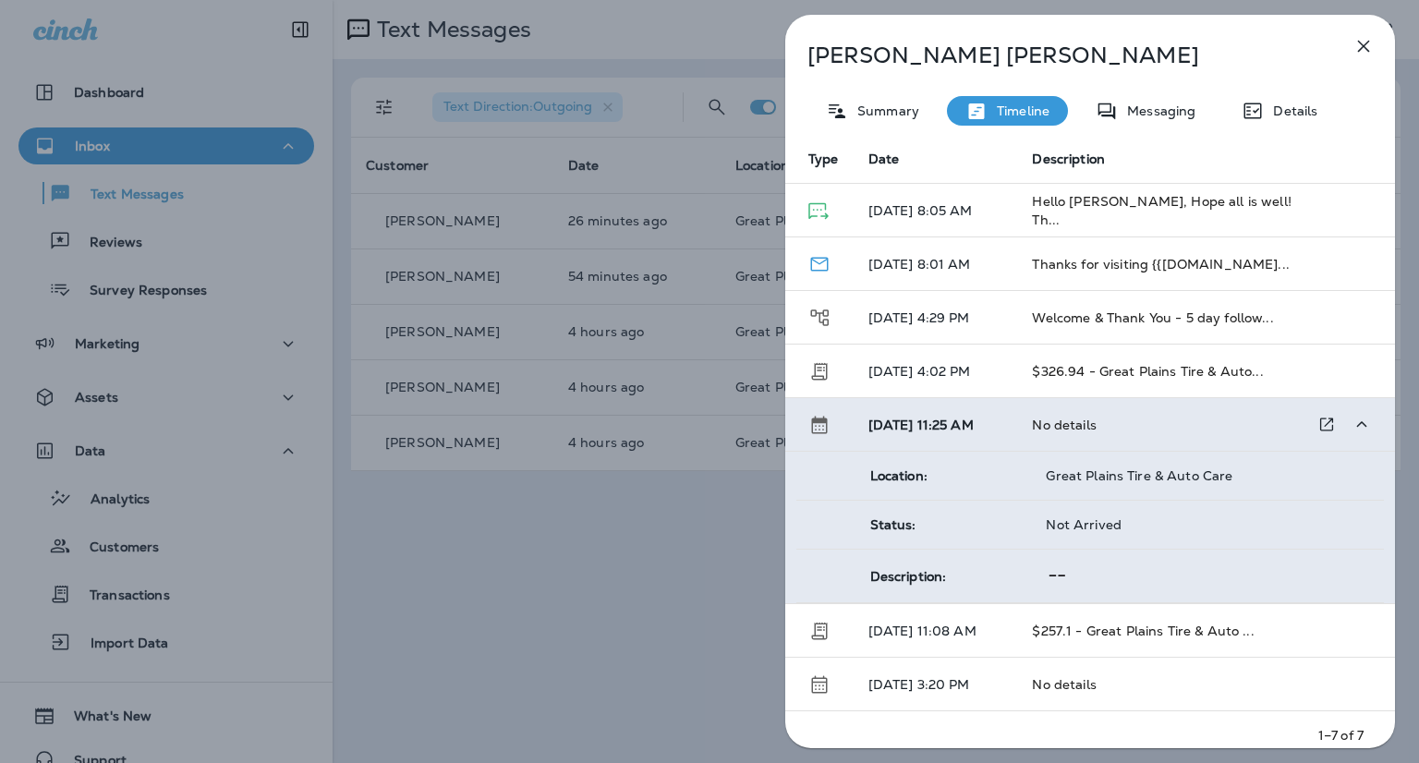
scroll to position [74, 0]
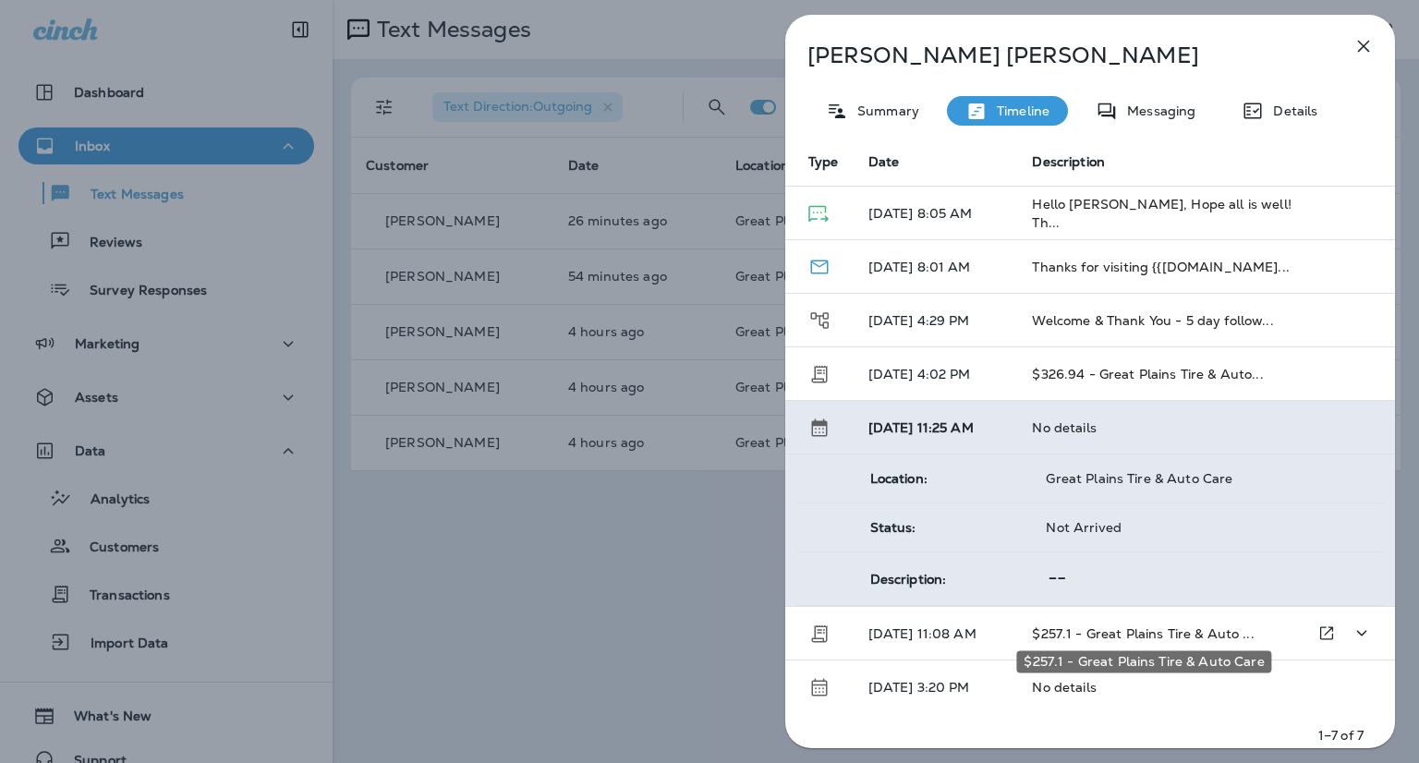
click at [1120, 626] on span "$257.1 - Great Plains Tire & Auto ..." at bounding box center [1143, 633] width 222 height 17
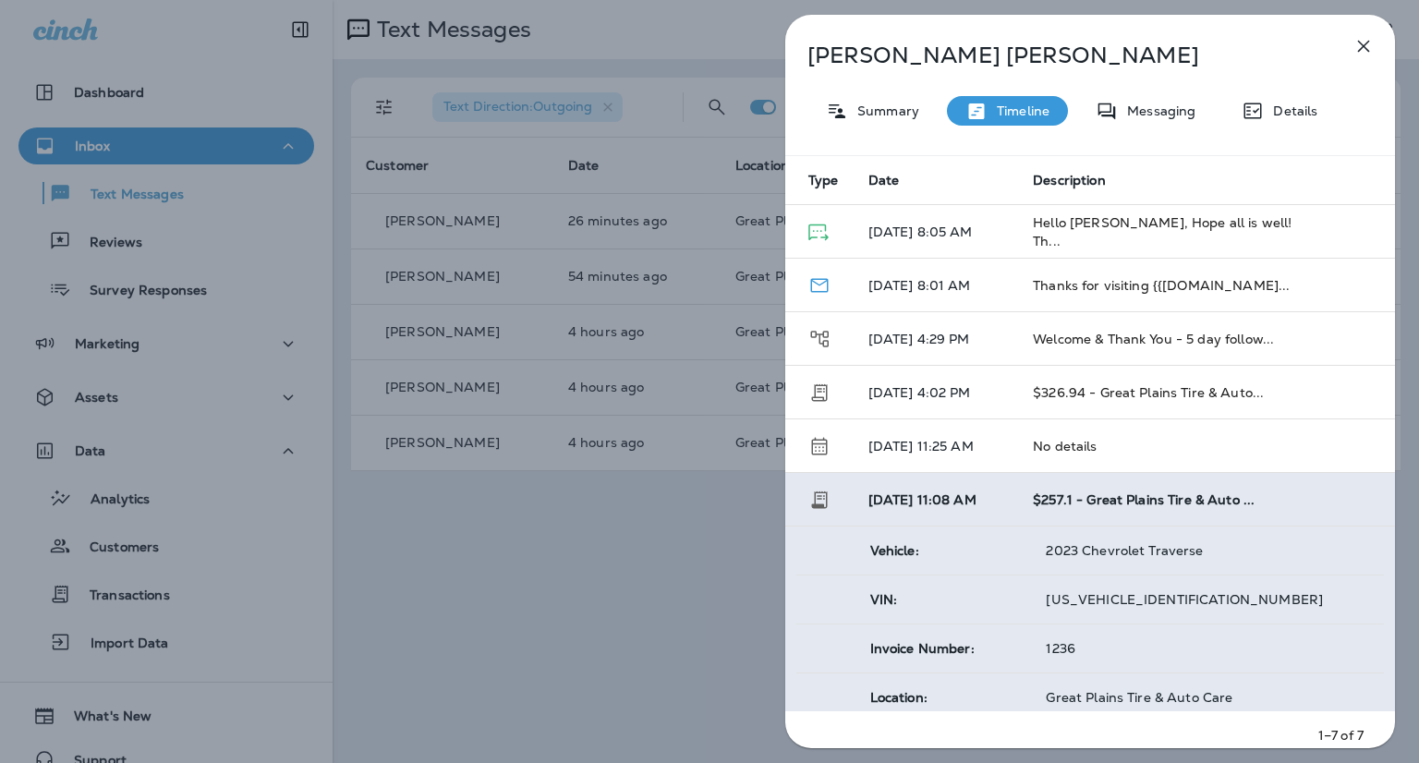
scroll to position [0, 0]
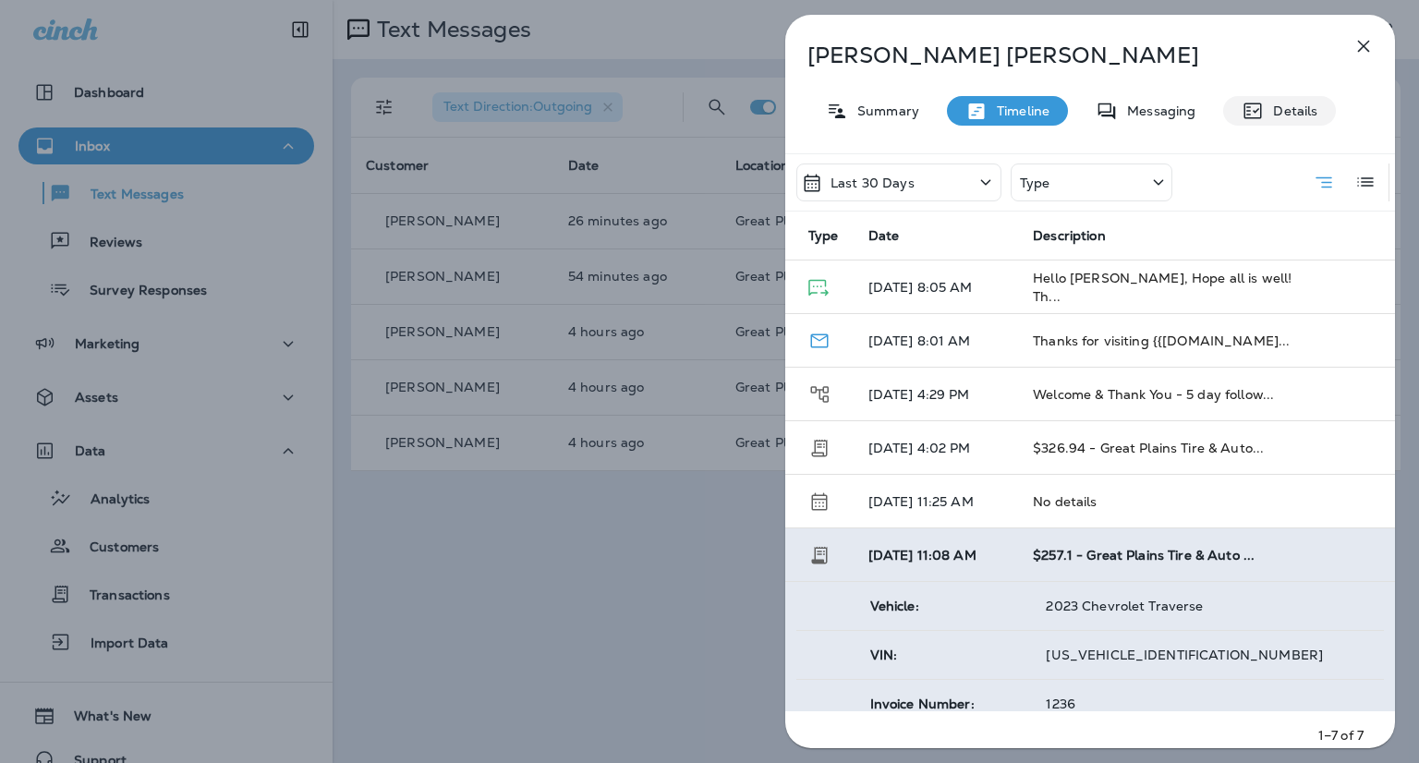
click at [1274, 111] on p "Details" at bounding box center [1290, 110] width 54 height 15
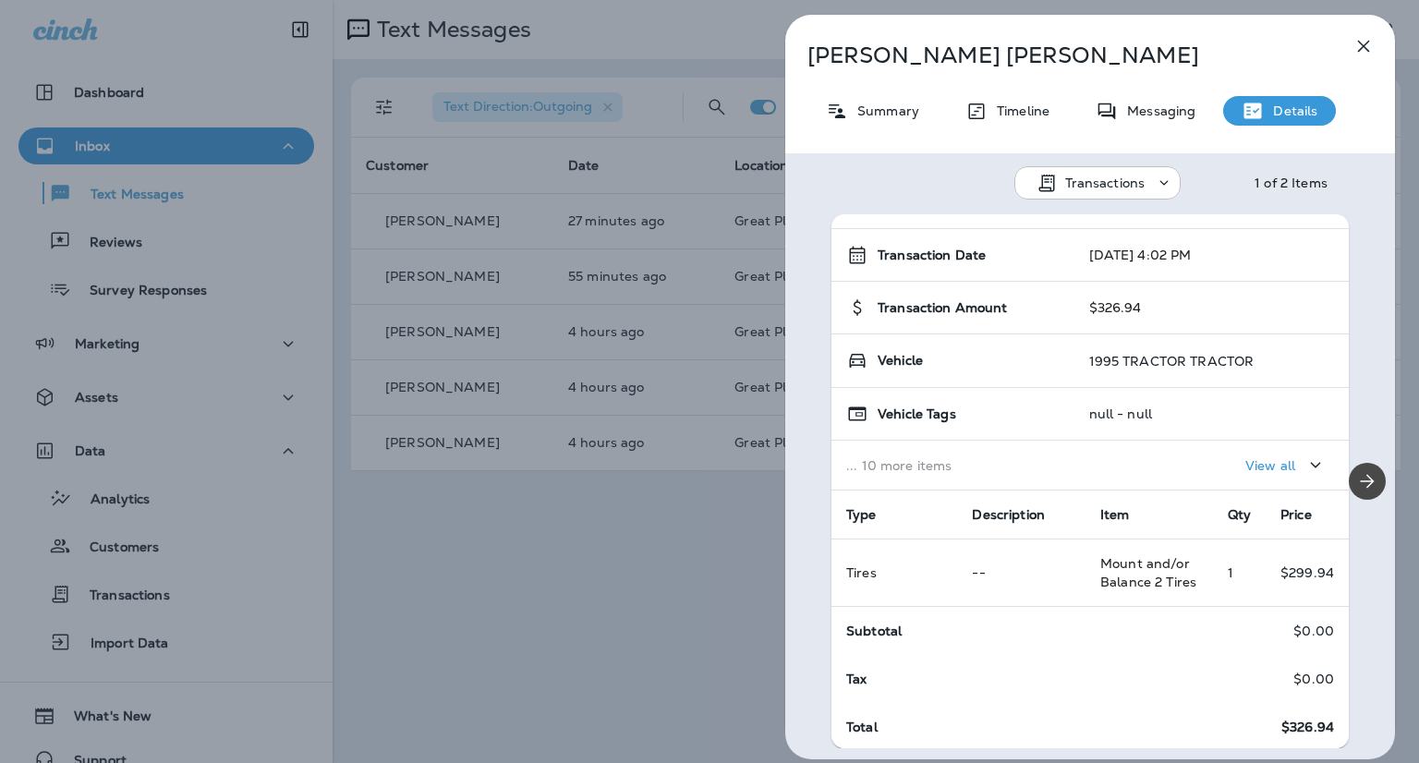
scroll to position [59, 0]
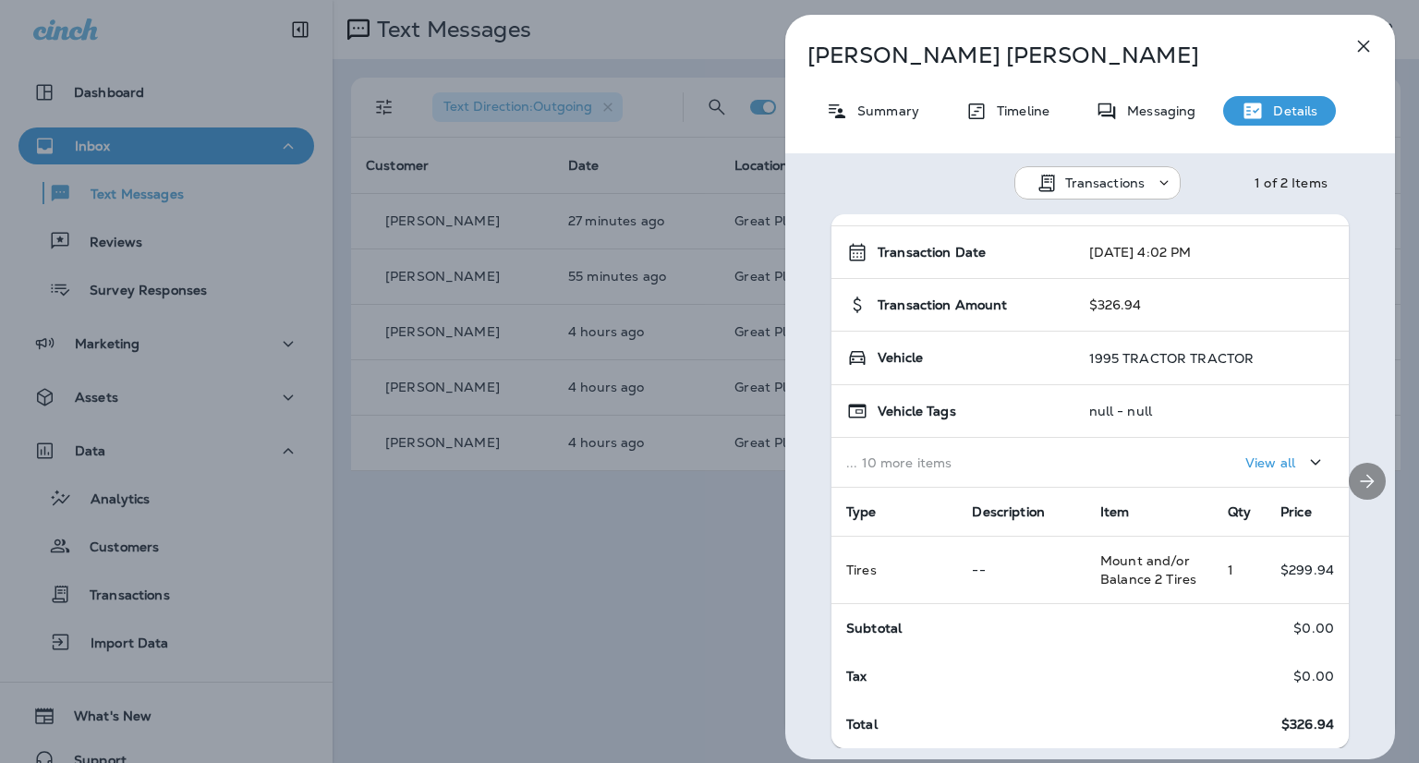
click at [1339, 242] on div at bounding box center [1366, 481] width 55 height 534
click at [1339, 230] on div at bounding box center [1366, 481] width 55 height 534
click at [1176, 185] on div at bounding box center [1170, 183] width 33 height 22
click at [1161, 182] on use at bounding box center [1163, 182] width 8 height 5
click at [1310, 195] on div "Transactions 1 of 2 Items" at bounding box center [1090, 177] width 610 height 48
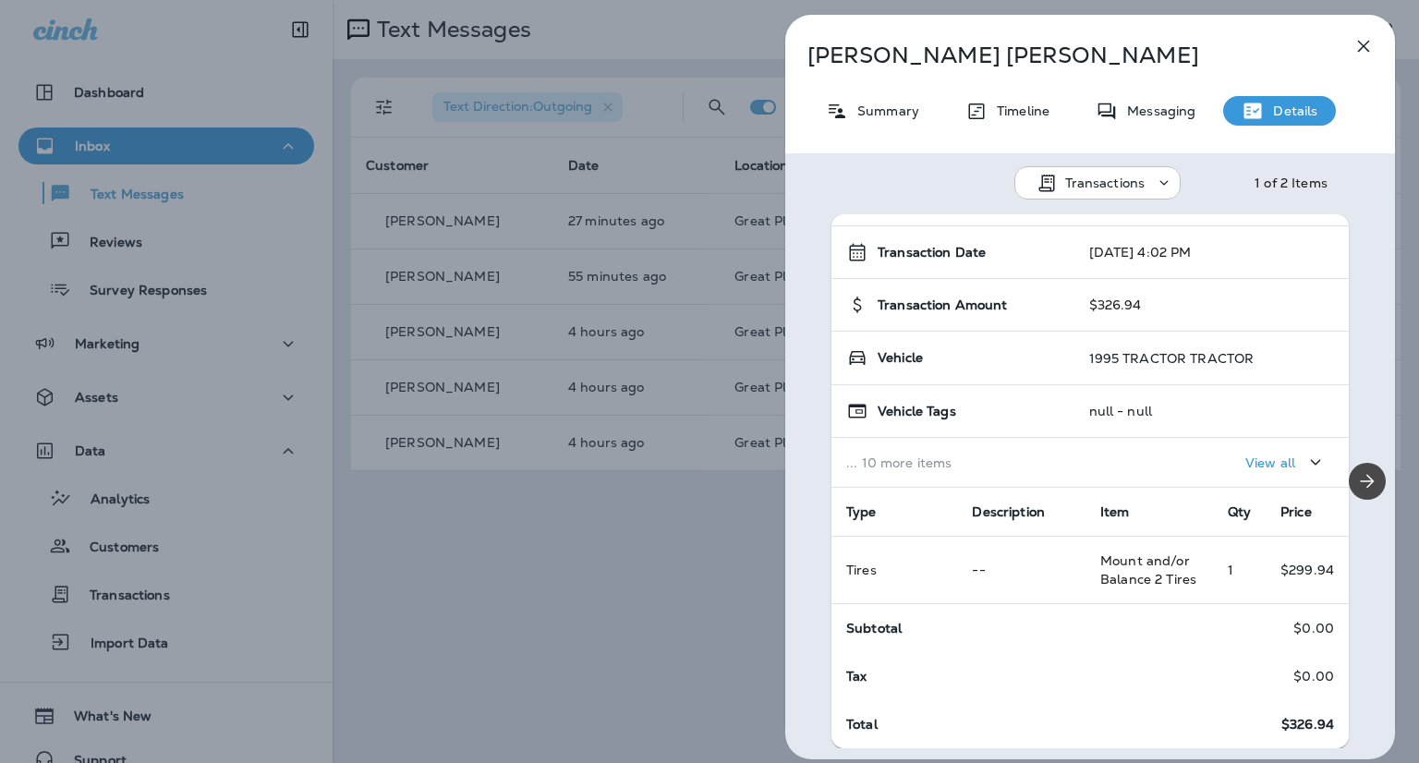
click at [1383, 222] on div at bounding box center [1366, 481] width 55 height 534
click at [1356, 492] on button "Next" at bounding box center [1366, 481] width 37 height 37
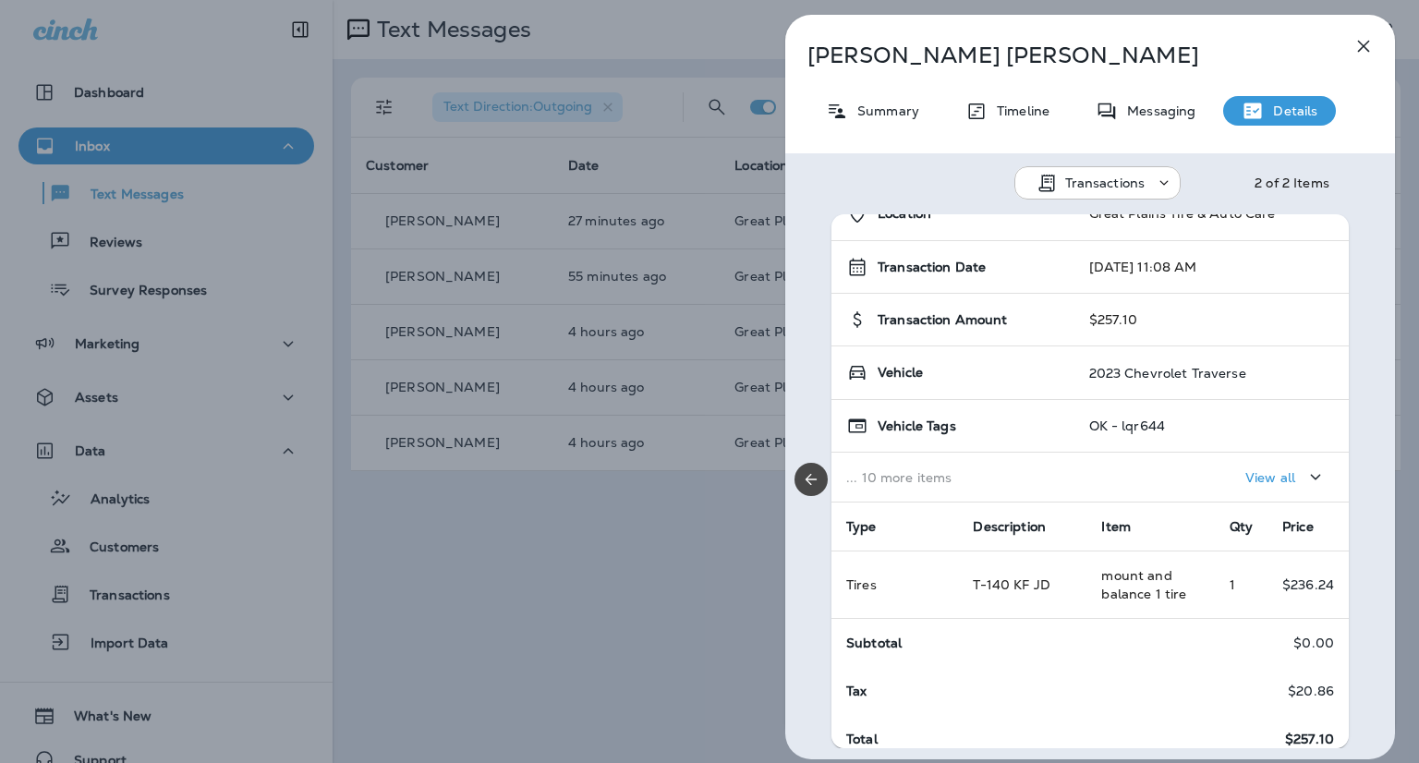
scroll to position [41, 0]
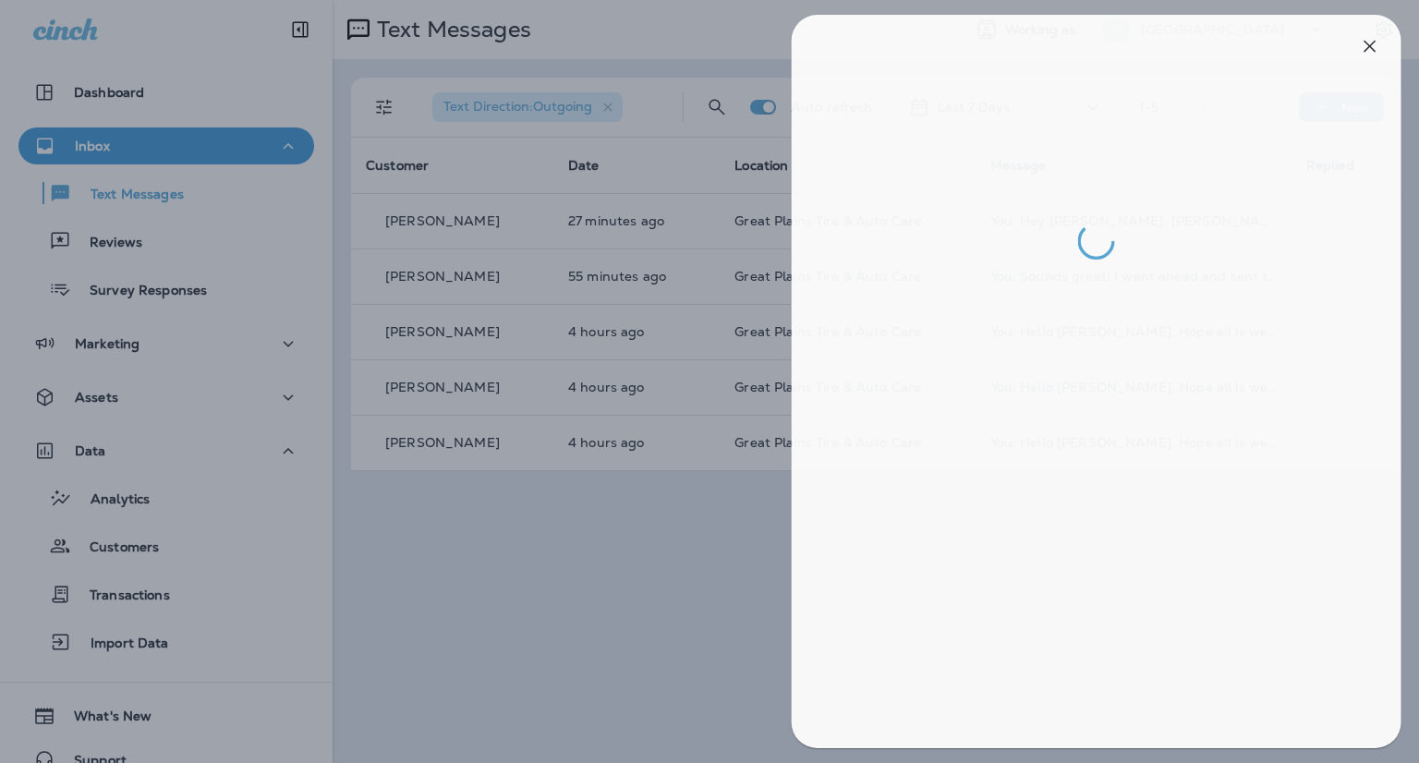
click at [152, 191] on div at bounding box center [715, 381] width 1419 height 763
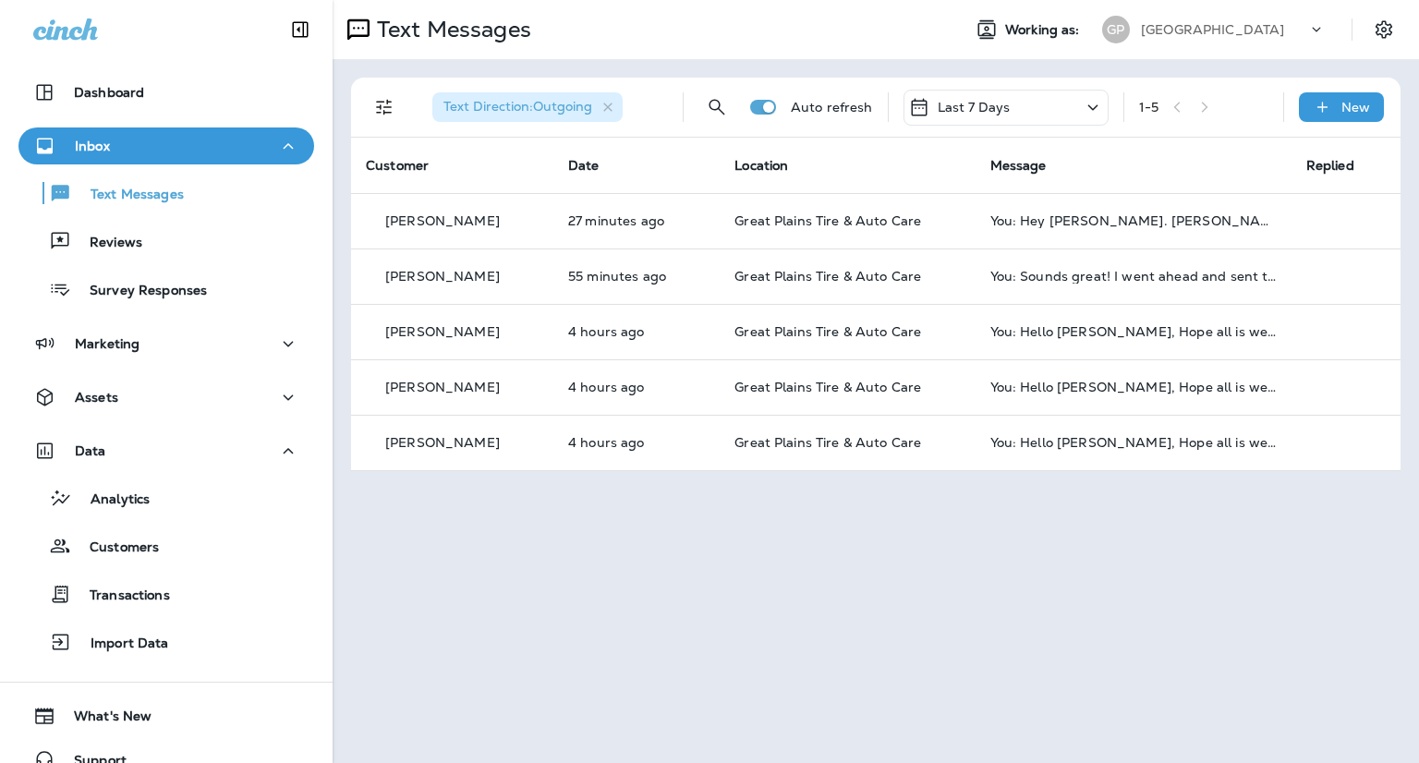
click at [152, 191] on p "Text Messages" at bounding box center [128, 196] width 112 height 18
click at [108, 149] on p "Inbox" at bounding box center [92, 146] width 35 height 15
